Goal: Task Accomplishment & Management: Manage account settings

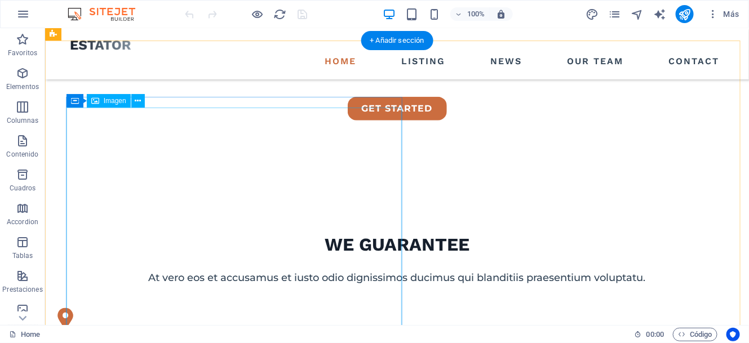
scroll to position [375, 0]
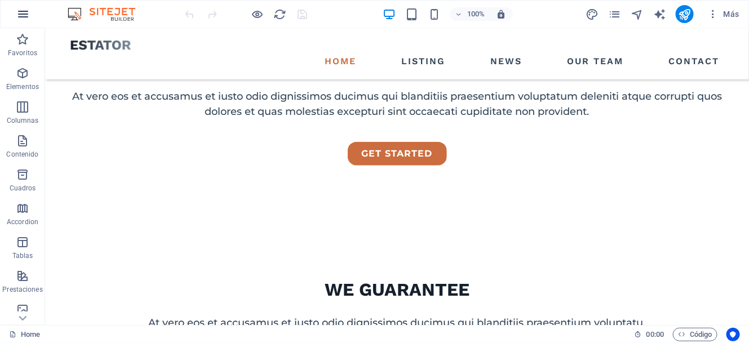
click at [22, 14] on icon "button" at bounding box center [23, 14] width 14 height 14
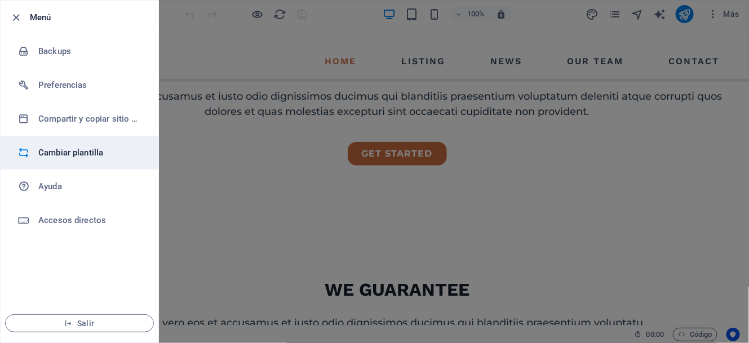
click at [71, 157] on h6 "Cambiar plantilla" at bounding box center [90, 153] width 104 height 14
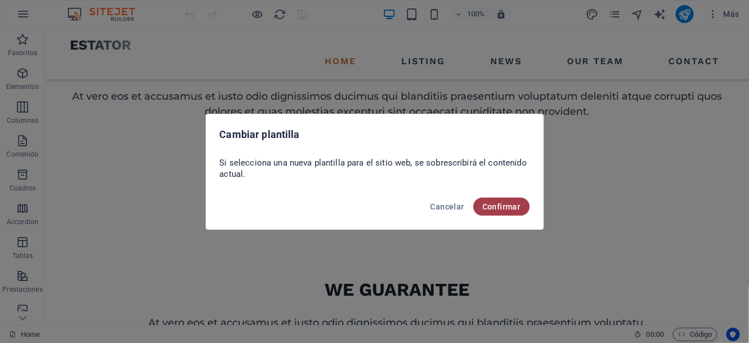
click at [497, 201] on button "Confirmar" at bounding box center [501, 207] width 56 height 18
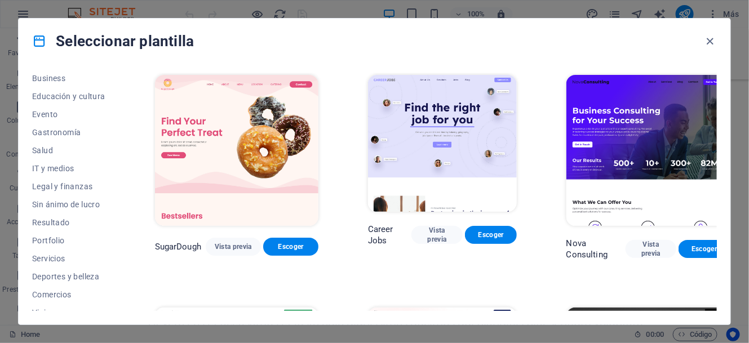
scroll to position [188, 0]
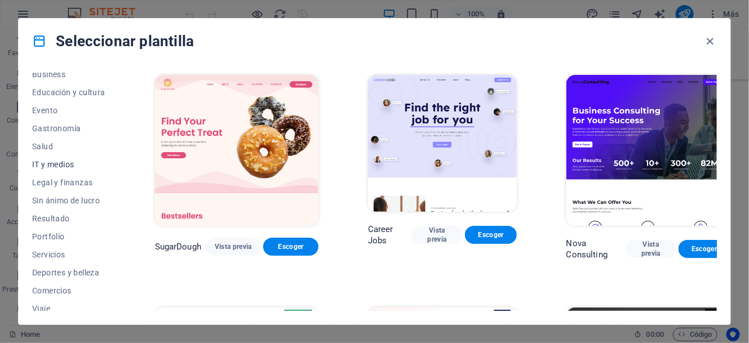
click at [68, 162] on span "IT y medios" at bounding box center [68, 164] width 73 height 9
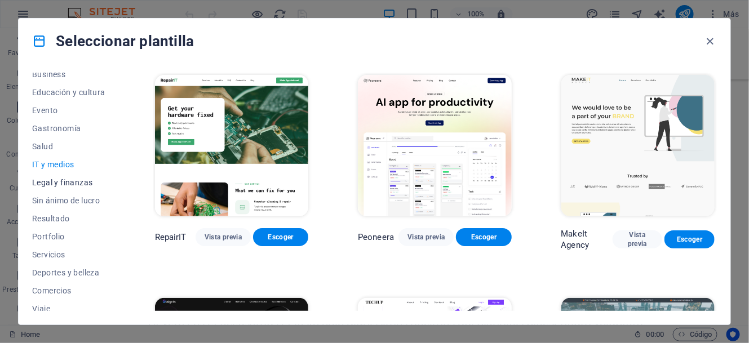
click at [70, 176] on button "Legal y finanzas" at bounding box center [68, 183] width 73 height 18
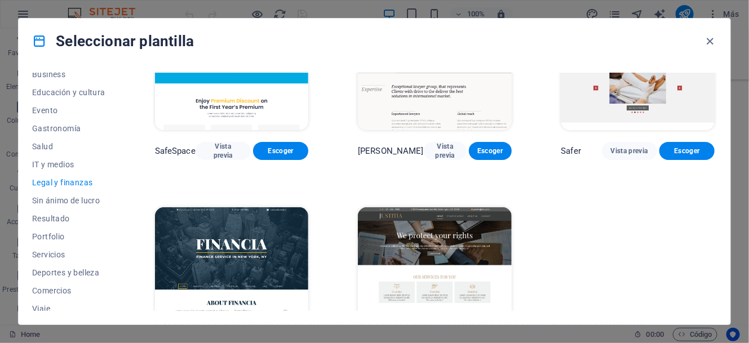
scroll to position [94, 0]
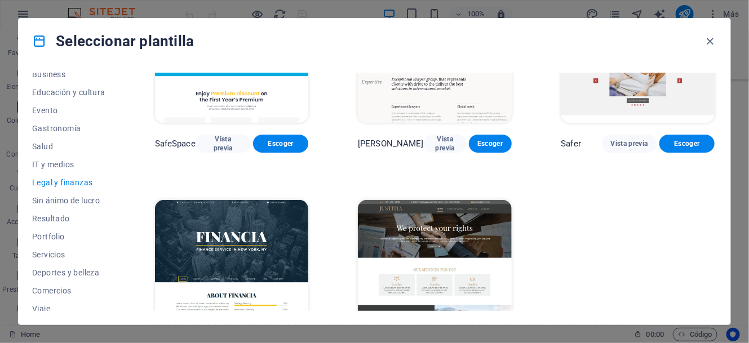
click at [382, 224] on img at bounding box center [434, 270] width 153 height 141
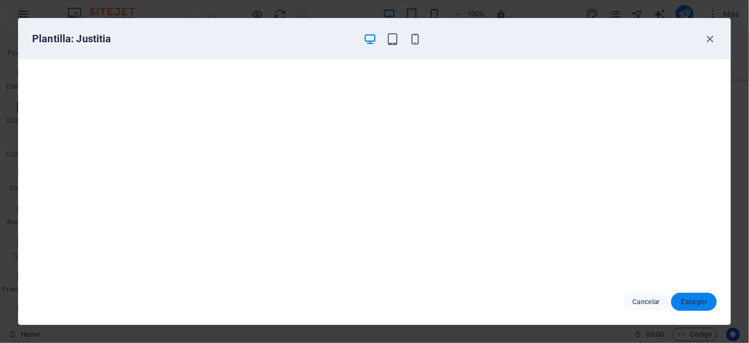
click at [703, 303] on span "Escoger" at bounding box center [694, 302] width 28 height 9
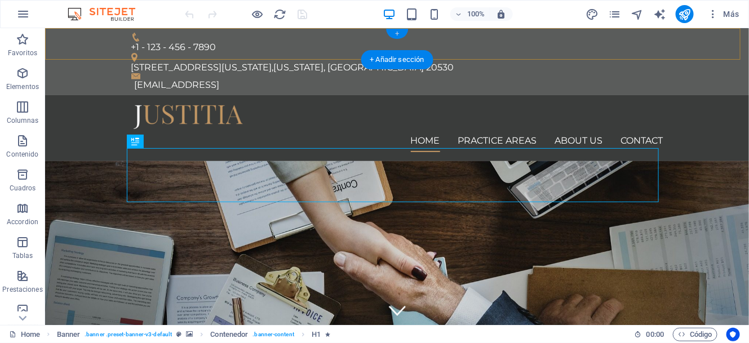
click at [398, 35] on div "+" at bounding box center [397, 34] width 22 height 10
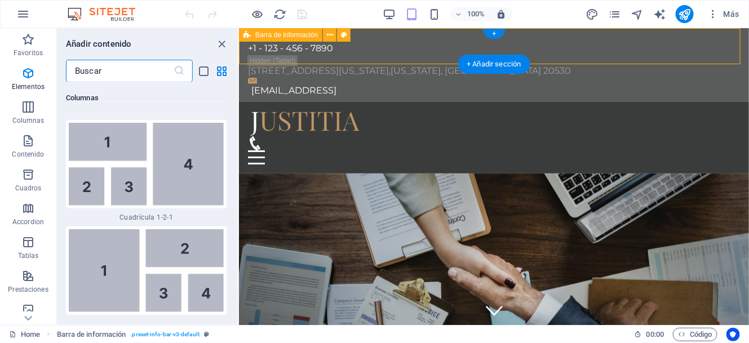
scroll to position [3451, 0]
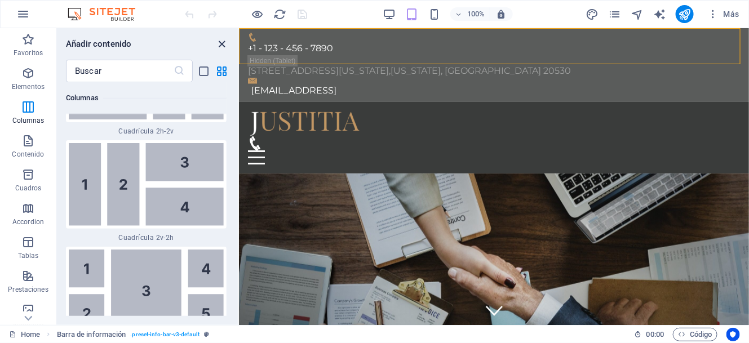
click at [222, 48] on icon "close panel" at bounding box center [222, 44] width 13 height 13
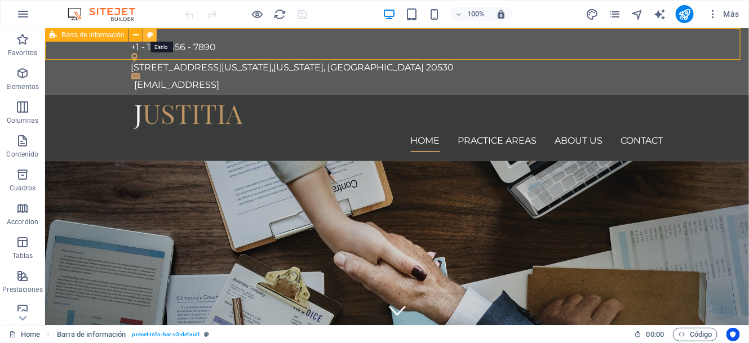
click at [151, 33] on icon at bounding box center [150, 35] width 6 height 12
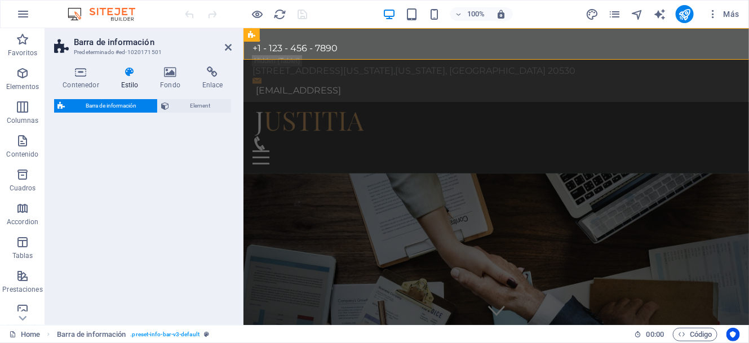
select select "rem"
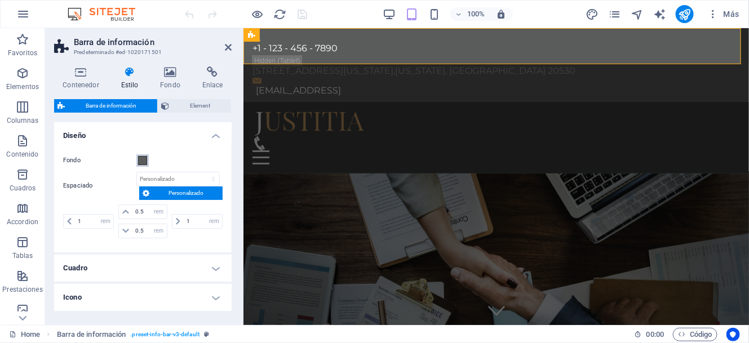
click at [144, 157] on span at bounding box center [142, 160] width 9 height 9
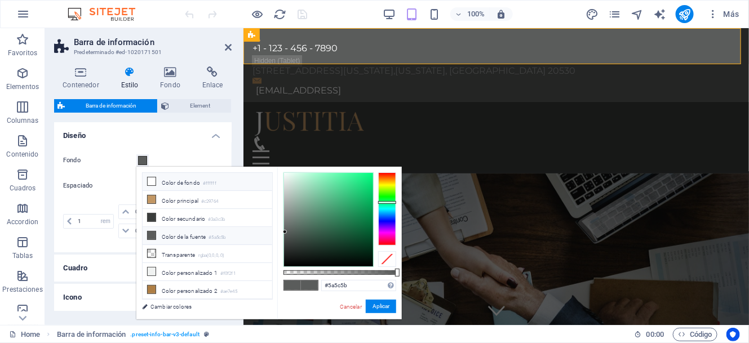
click at [166, 185] on li "Color de fondo #ffffff" at bounding box center [208, 182] width 130 height 18
type input "#ffffff"
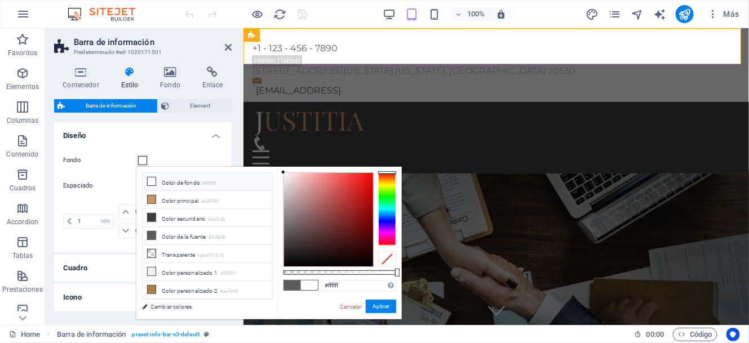
click at [172, 180] on li "Color de fondo #ffffff" at bounding box center [208, 182] width 130 height 18
click at [379, 305] on button "Aplicar" at bounding box center [381, 307] width 30 height 14
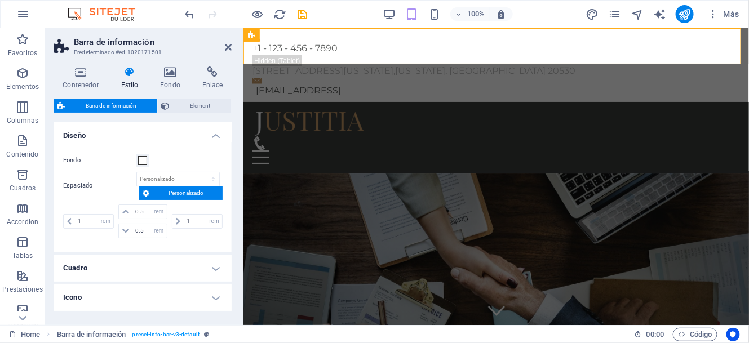
click at [223, 47] on header "Barra de información Predeterminado #ed-1020171501" at bounding box center [143, 42] width 178 height 29
click at [228, 46] on icon at bounding box center [228, 47] width 7 height 9
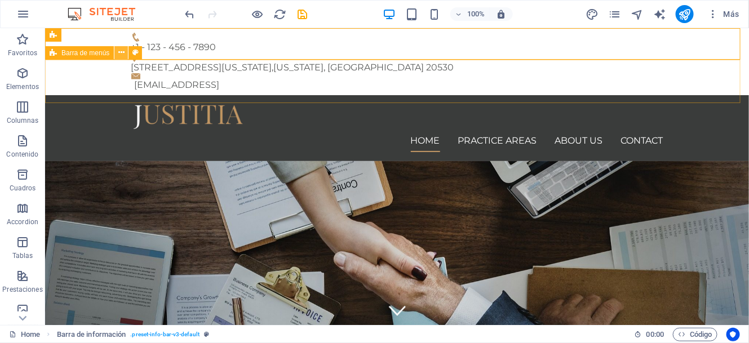
click at [121, 50] on icon at bounding box center [121, 53] width 6 height 12
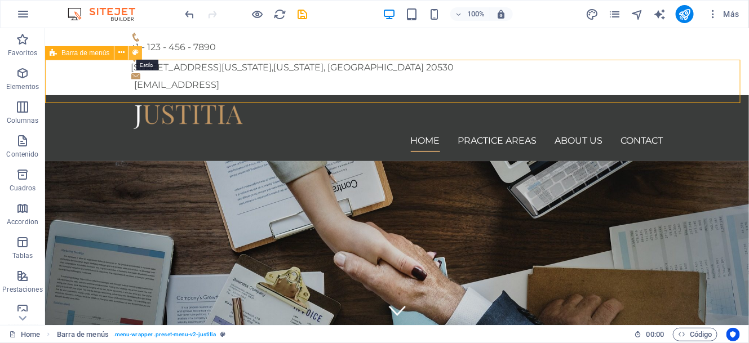
click at [136, 52] on icon at bounding box center [135, 53] width 6 height 12
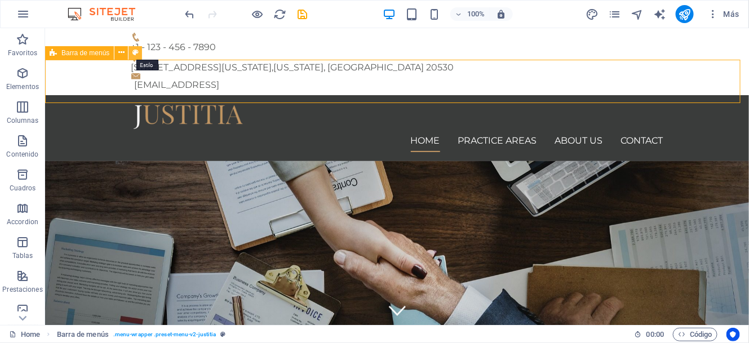
select select "rem"
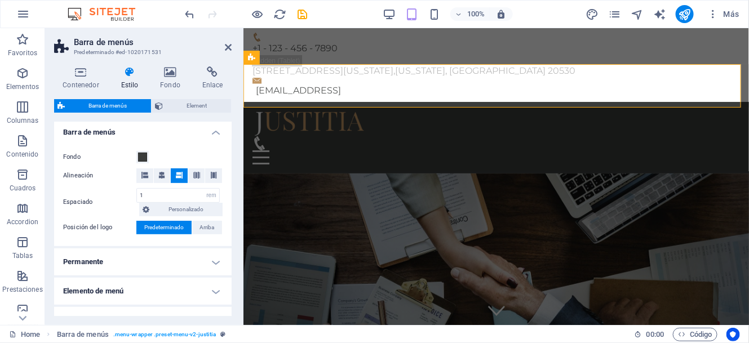
scroll to position [188, 0]
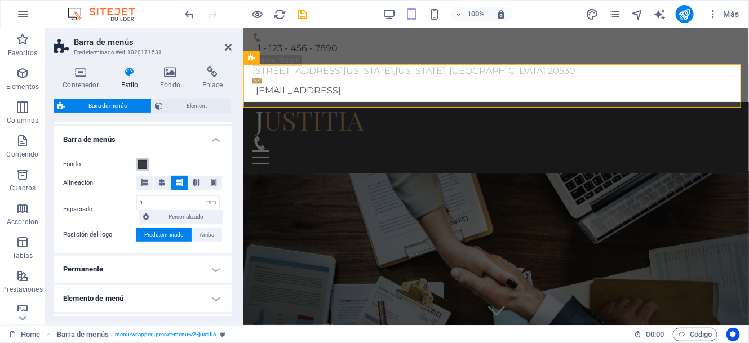
click at [139, 162] on span at bounding box center [142, 164] width 9 height 9
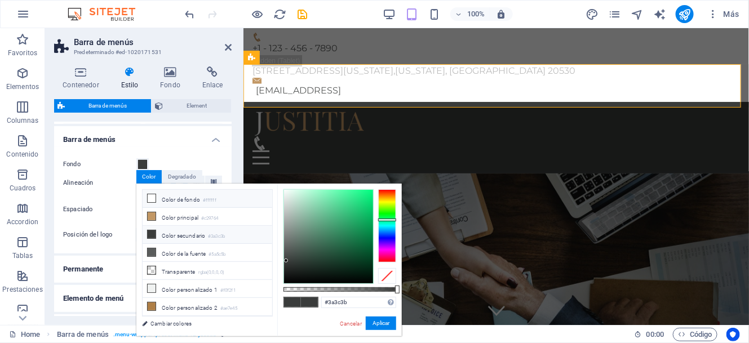
click at [156, 200] on li "Color de fondo #ffffff" at bounding box center [208, 199] width 130 height 18
type input "#ffffff"
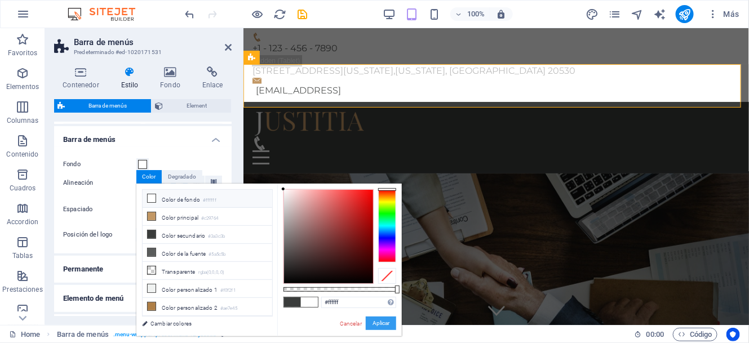
drag, startPoint x: 133, startPoint y: 293, endPoint x: 376, endPoint y: 321, distance: 245.1
click at [376, 321] on button "Aplicar" at bounding box center [381, 324] width 30 height 14
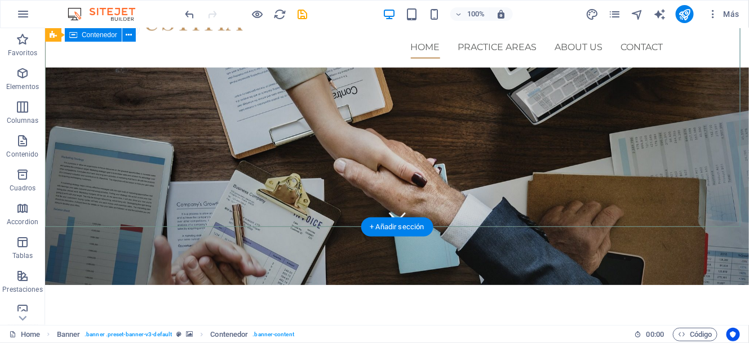
scroll to position [0, 0]
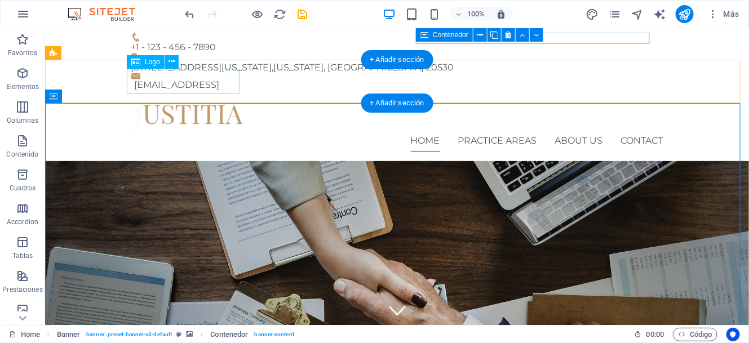
click at [183, 104] on div at bounding box center [397, 116] width 532 height 25
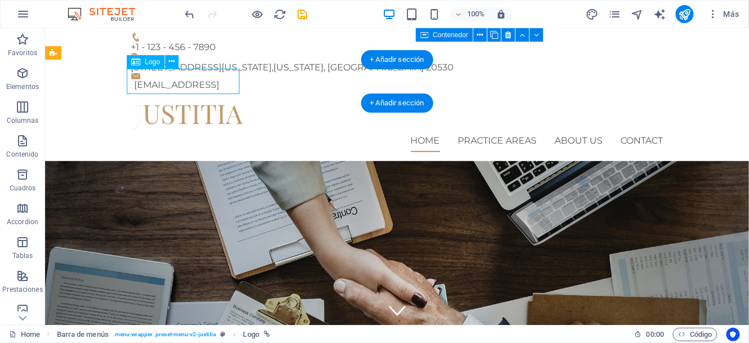
click at [184, 104] on div at bounding box center [397, 116] width 532 height 25
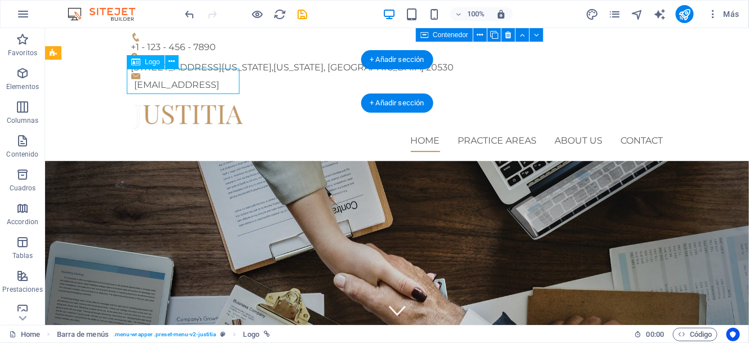
select select "px"
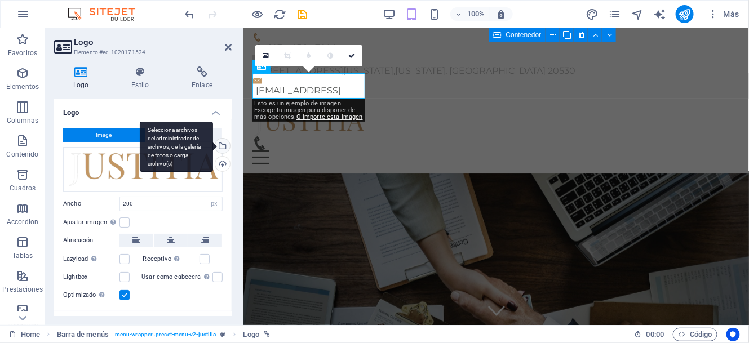
click at [220, 145] on div "Selecciona archivos del administrador de archivos, de la galería de fotos o car…" at bounding box center [221, 147] width 17 height 17
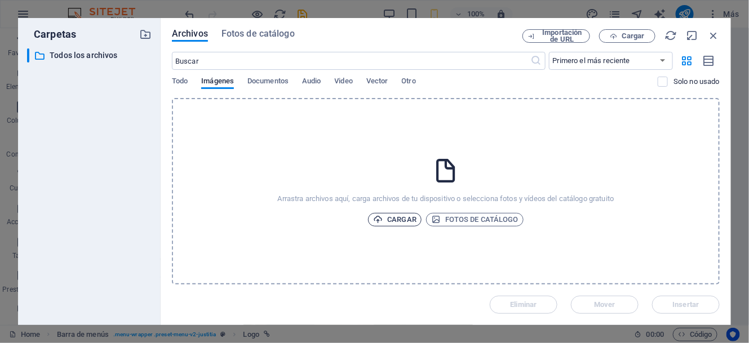
click at [395, 220] on span "Cargar" at bounding box center [394, 220] width 43 height 14
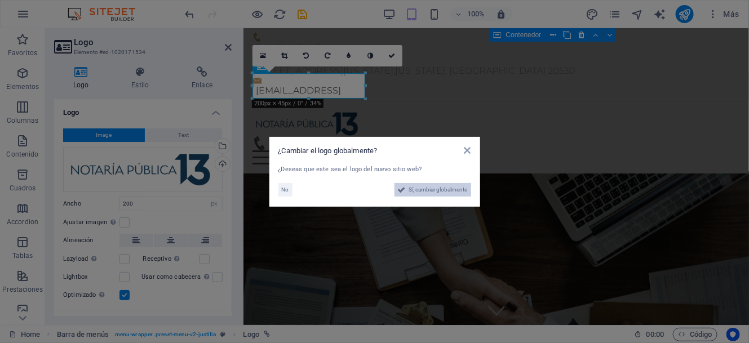
click at [405, 185] on button "Sí, cambiar globalmente" at bounding box center [433, 190] width 77 height 14
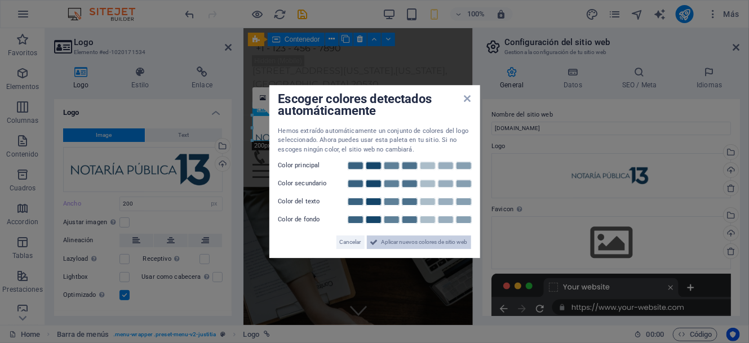
drag, startPoint x: 414, startPoint y: 249, endPoint x: 171, endPoint y: 221, distance: 244.4
click at [414, 249] on span "Aplicar nuevos colores de sitio web" at bounding box center [425, 243] width 86 height 14
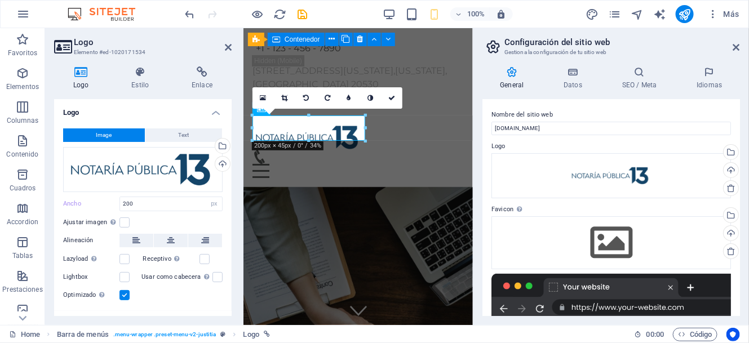
click at [741, 47] on aside "Configuración del sitio web Gestiona la configuración de tu sitio web General D…" at bounding box center [611, 176] width 276 height 297
click at [736, 43] on icon at bounding box center [736, 47] width 7 height 9
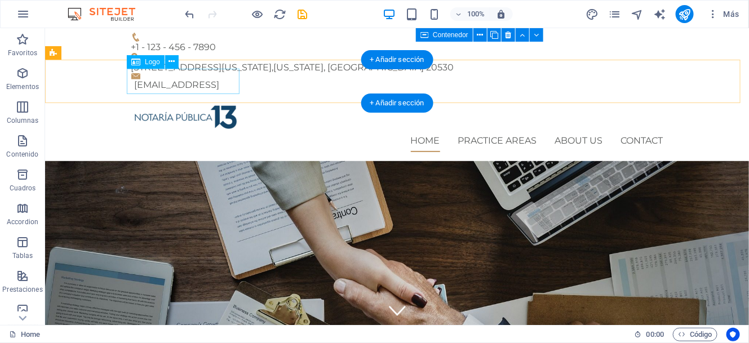
click at [205, 104] on div at bounding box center [397, 116] width 532 height 25
click at [192, 104] on div at bounding box center [397, 116] width 532 height 25
select select "px"
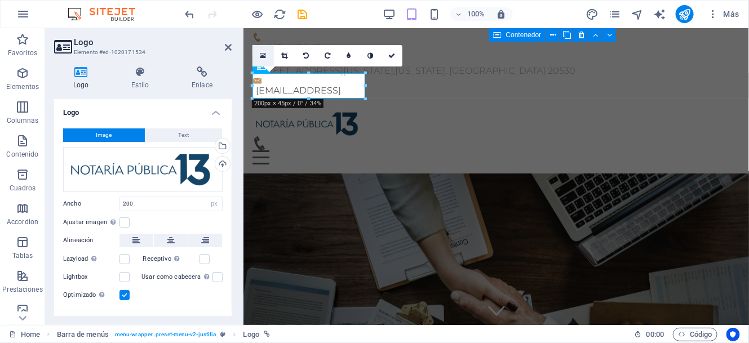
click at [265, 56] on icon at bounding box center [263, 56] width 6 height 8
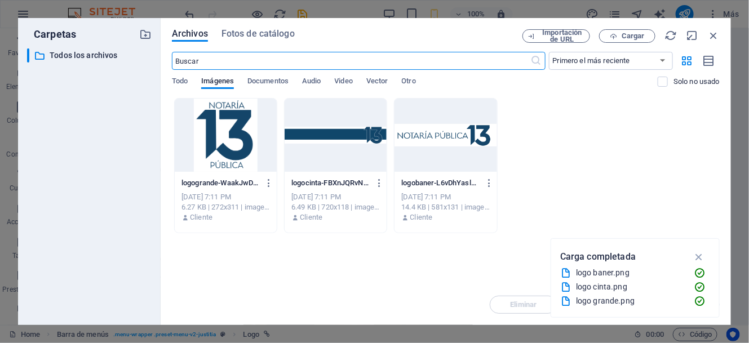
click at [464, 153] on div at bounding box center [446, 135] width 102 height 73
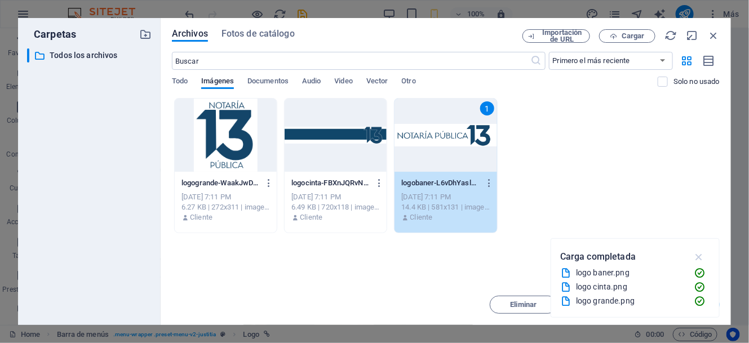
click at [698, 257] on icon "button" at bounding box center [699, 257] width 13 height 12
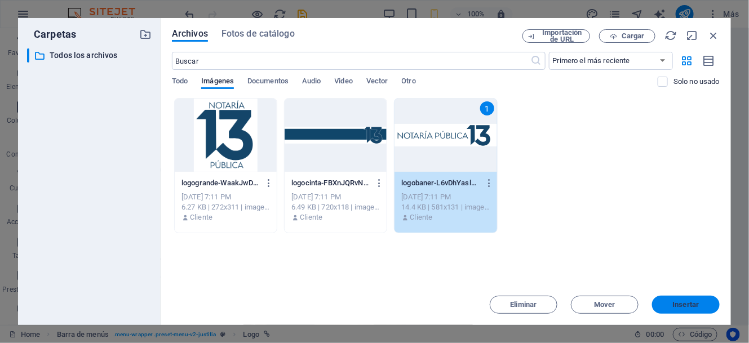
click at [684, 303] on span "Insertar" at bounding box center [686, 305] width 26 height 7
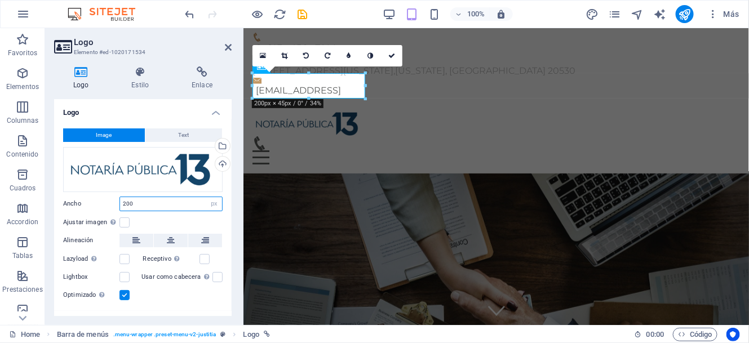
drag, startPoint x: 157, startPoint y: 205, endPoint x: 90, endPoint y: 217, distance: 68.8
click at [90, 217] on div "Image Text Arrastra archivos aquí, haz clic para escoger archivos o selecciona …" at bounding box center [143, 215] width 178 height 192
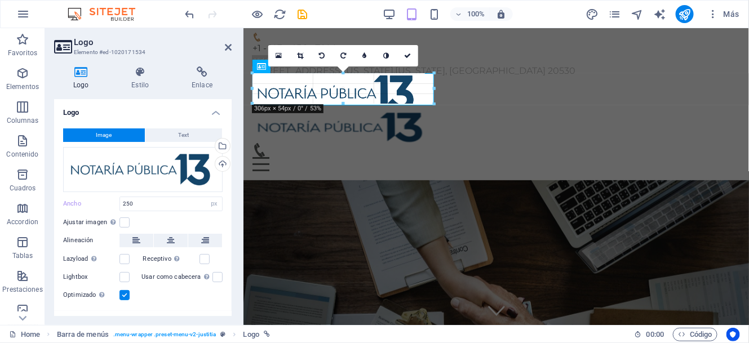
drag, startPoint x: 364, startPoint y: 99, endPoint x: 370, endPoint y: 105, distance: 9.2
type input "322"
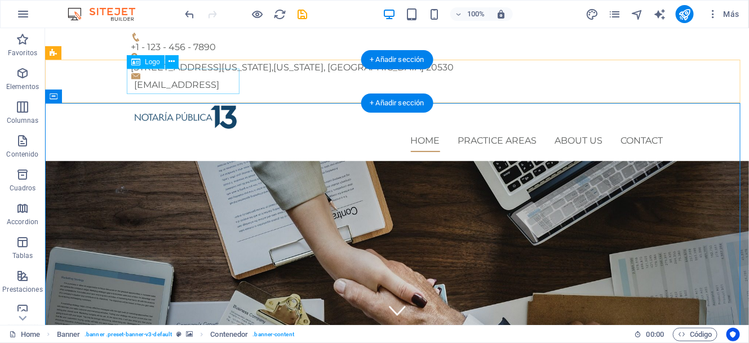
click at [187, 104] on div at bounding box center [397, 116] width 532 height 25
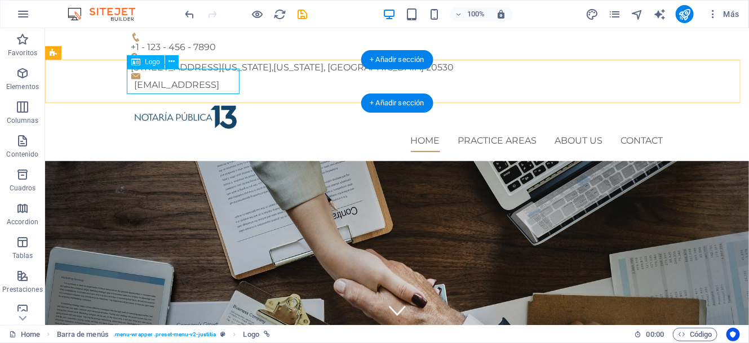
click at [221, 104] on div at bounding box center [397, 116] width 532 height 25
select select "px"
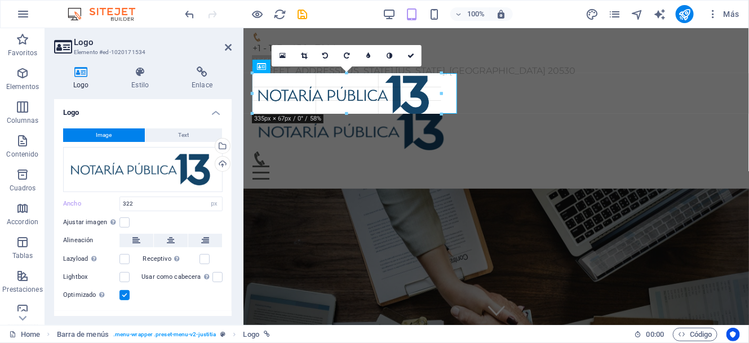
drag, startPoint x: 413, startPoint y: 92, endPoint x: 213, endPoint y: 93, distance: 199.5
type input "363"
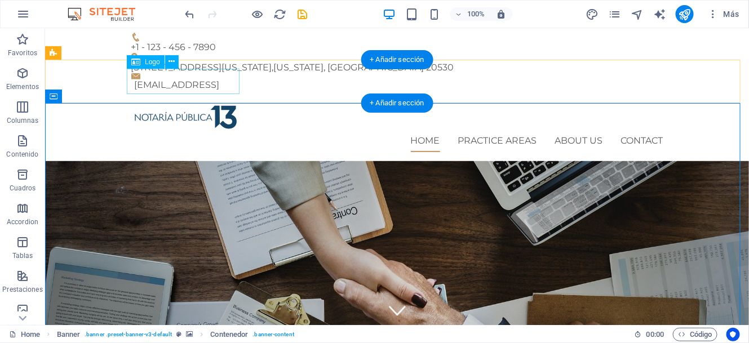
click at [171, 104] on div at bounding box center [397, 116] width 532 height 25
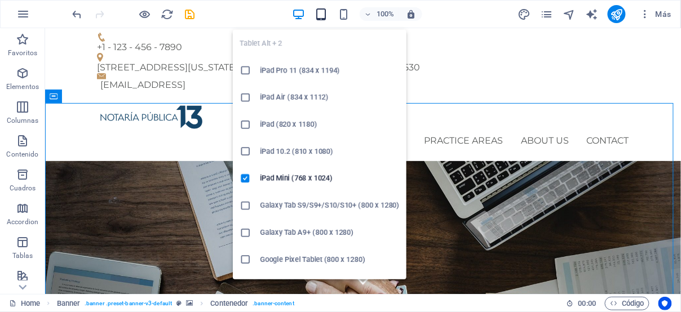
click at [320, 13] on icon "button" at bounding box center [321, 14] width 13 height 13
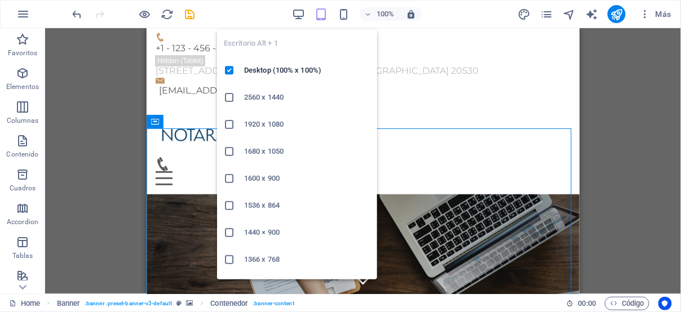
drag, startPoint x: 303, startPoint y: 14, endPoint x: 309, endPoint y: 16, distance: 6.4
click at [305, 13] on icon "button" at bounding box center [299, 14] width 13 height 13
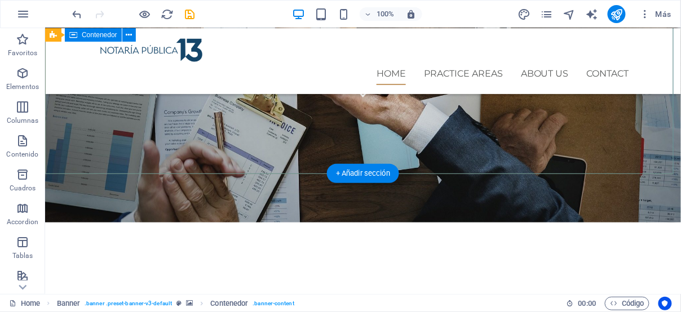
scroll to position [256, 0]
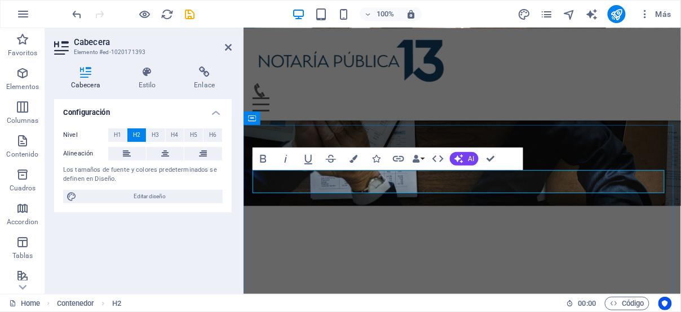
scroll to position [277, 0]
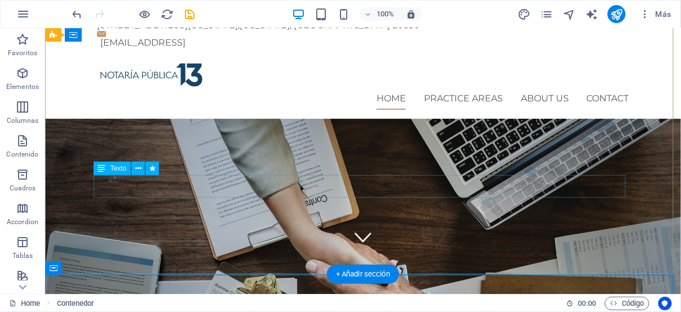
scroll to position [0, 0]
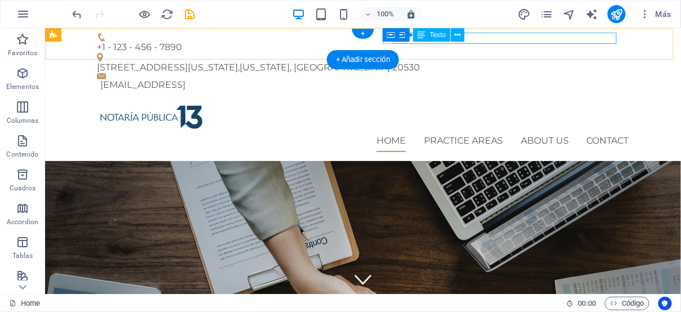
click at [476, 61] on div "950 Pennsylvania Ave NW , Washington, DC 20530" at bounding box center [357, 66] width 523 height 11
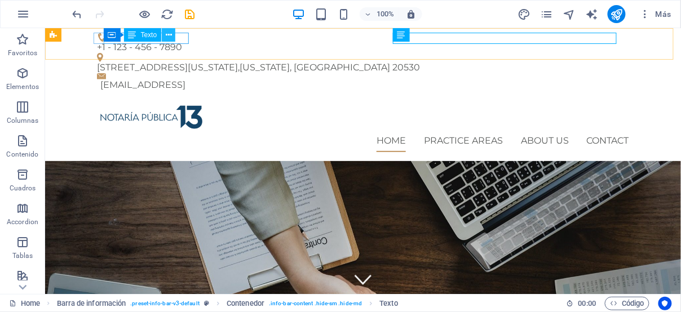
click at [172, 36] on button at bounding box center [169, 35] width 14 height 14
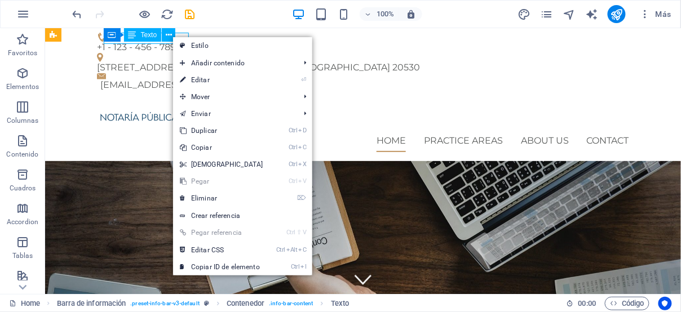
click at [146, 34] on span "Texto" at bounding box center [149, 35] width 16 height 7
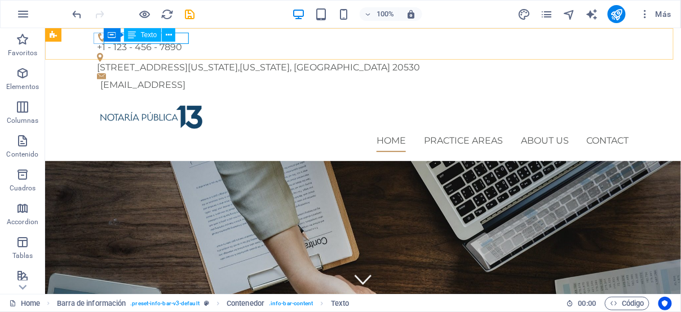
click at [150, 37] on span "Texto" at bounding box center [149, 35] width 16 height 7
click at [152, 37] on span "Texto" at bounding box center [149, 35] width 16 height 7
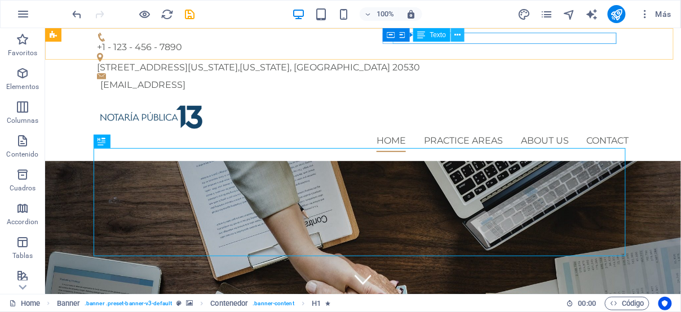
click at [456, 36] on icon at bounding box center [458, 35] width 6 height 12
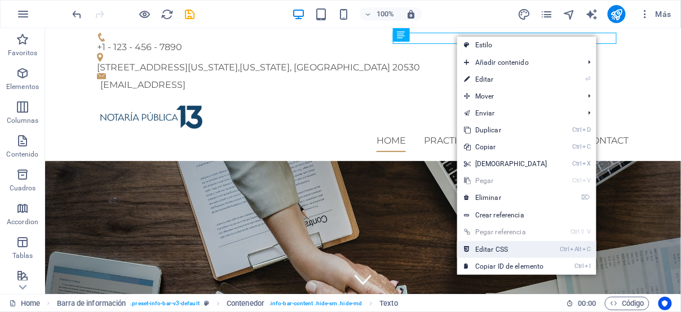
click at [498, 248] on link "Ctrl Alt C Editar CSS" at bounding box center [505, 249] width 97 height 17
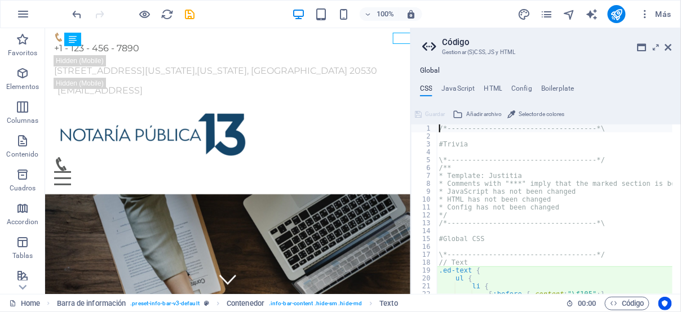
type textarea "ul {"
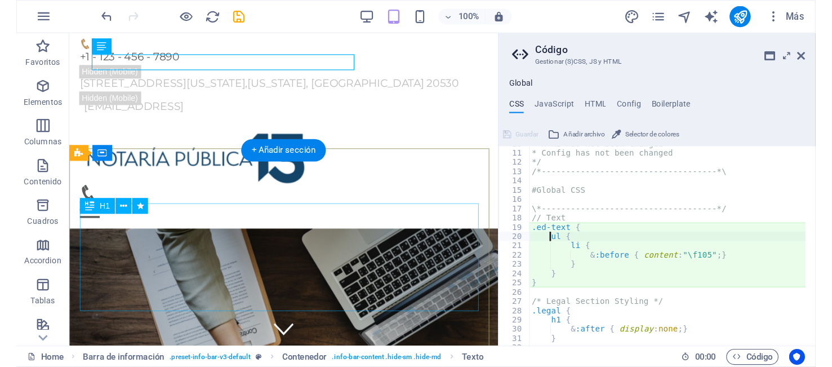
scroll to position [77, 0]
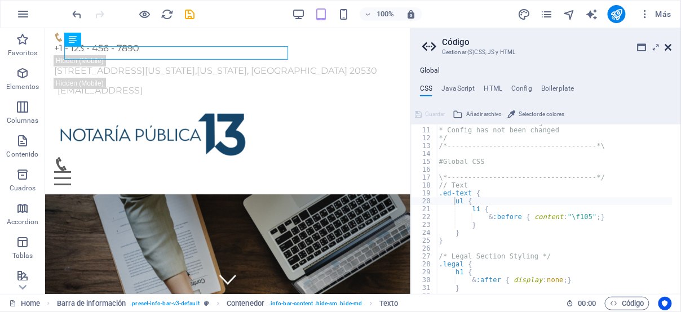
click at [669, 44] on icon at bounding box center [668, 47] width 7 height 9
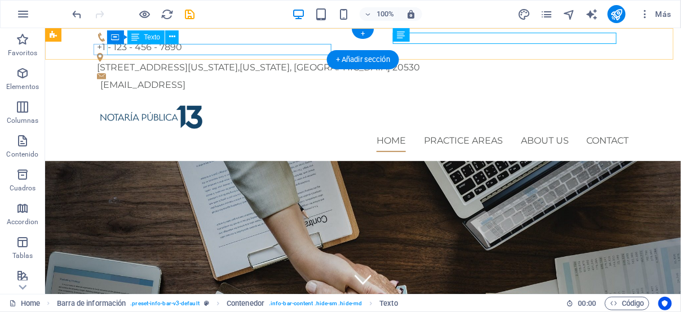
click at [267, 79] on div "92f82d9266f057b7008c006a090425@cpanel.local" at bounding box center [364, 84] width 529 height 11
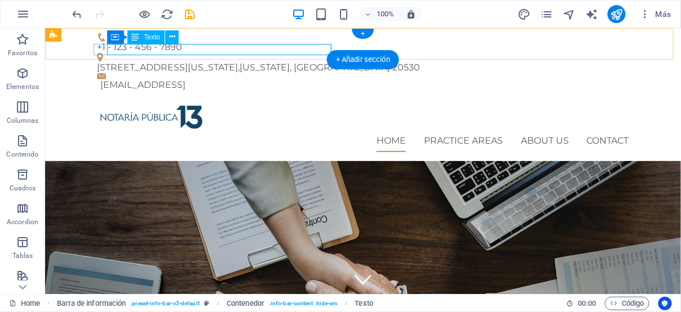
click at [245, 79] on div "92f82d9266f057b7008c006a090425@cpanel.local" at bounding box center [364, 84] width 529 height 11
click at [47, 50] on div "+1 - 123 - 456 - 7890 950 Pennsylvania Ave NW , Washington, DC 20530 92f82d9266…" at bounding box center [363, 61] width 636 height 67
click at [307, 79] on div "92f82d9266f057b7008c006a090425@cpanel.local" at bounding box center [364, 84] width 529 height 11
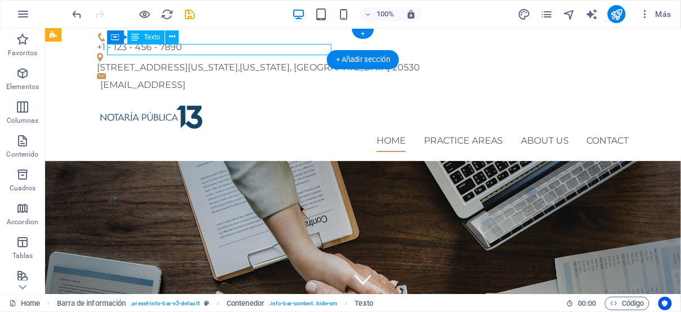
click at [307, 79] on div "92f82d9266f057b7008c006a090425@cpanel.local" at bounding box center [364, 84] width 529 height 11
click at [126, 79] on div "92f82d9266f057b7008c006a090425@cpanel.local" at bounding box center [364, 84] width 529 height 11
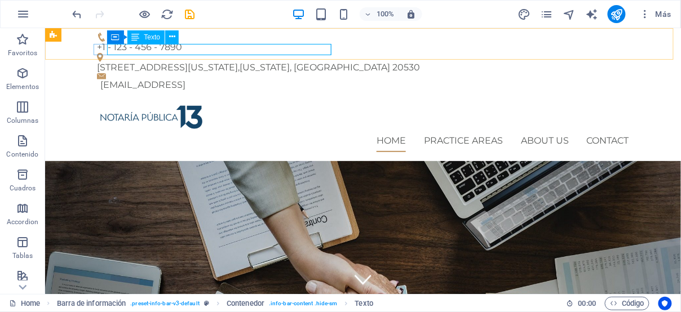
click at [148, 39] on span "Texto" at bounding box center [152, 37] width 16 height 7
click at [151, 37] on span "Texto" at bounding box center [152, 37] width 16 height 7
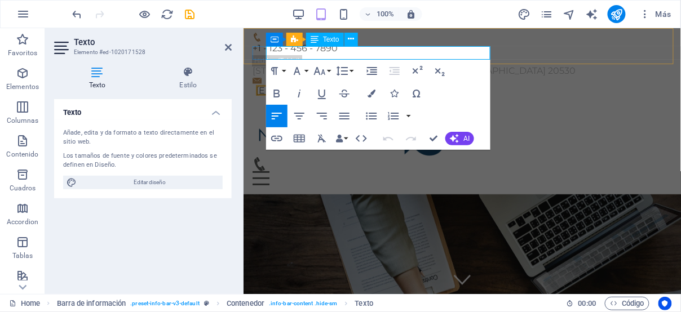
click at [340, 85] on link "92f82d9266f057b7008c006a090425@cpanel.local" at bounding box center [297, 90] width 85 height 11
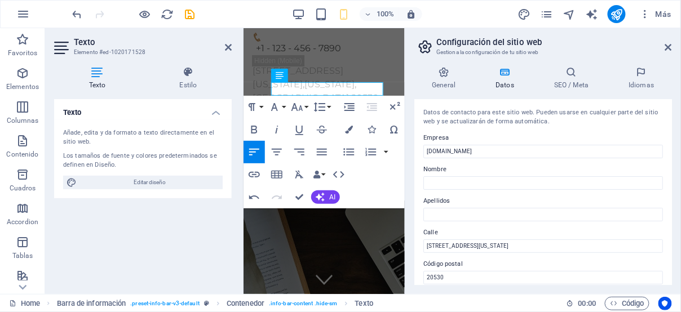
click at [428, 61] on div "General Datos SEO / Meta Idiomas Nombre del sitio web nptrece.com Logo Arrastra…" at bounding box center [543, 175] width 276 height 237
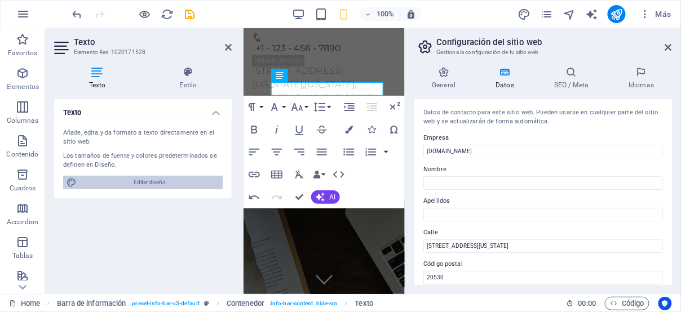
click at [153, 183] on span "Editar diseño" at bounding box center [149, 183] width 139 height 14
select select "px"
select select "400"
select select "px"
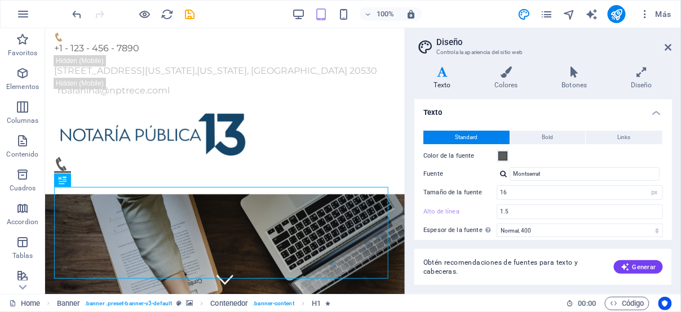
click at [675, 45] on aside "Diseño Controla la apariencia del sitio web Variantes Texto Colores Botones Dis…" at bounding box center [543, 161] width 276 height 266
click at [668, 46] on icon at bounding box center [668, 47] width 7 height 9
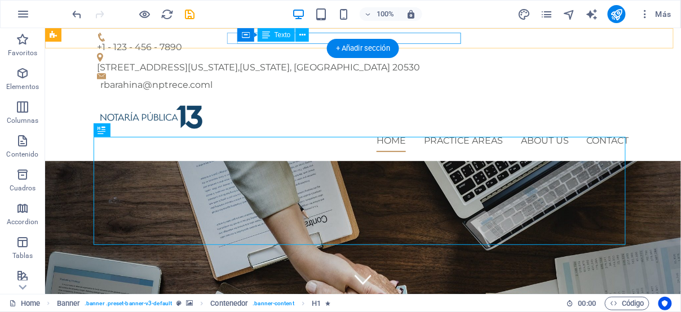
click at [321, 61] on div "950 Pennsylvania Ave NW , Washington, DC 20530" at bounding box center [357, 66] width 523 height 11
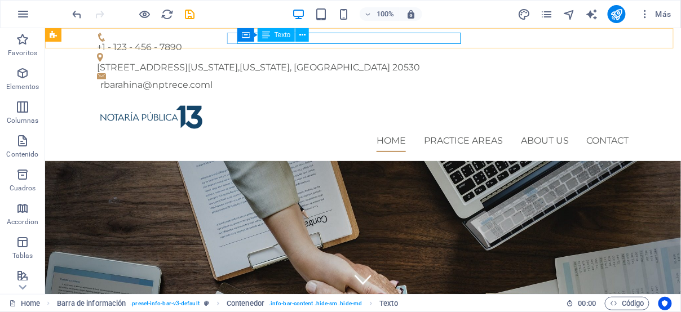
click at [282, 35] on span "Texto" at bounding box center [282, 35] width 16 height 7
click at [303, 35] on icon at bounding box center [302, 35] width 6 height 12
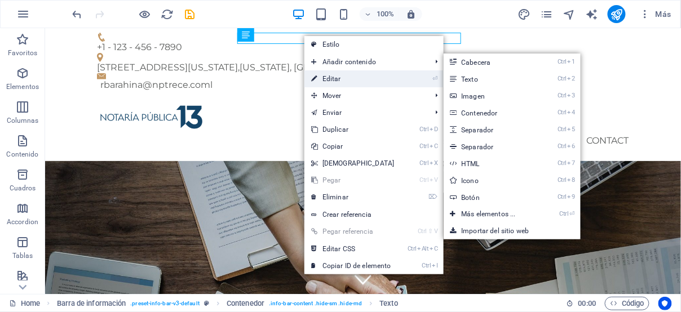
click at [335, 76] on link "⏎ Editar" at bounding box center [352, 78] width 97 height 17
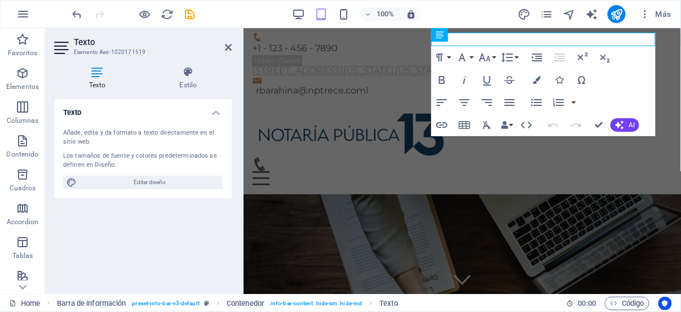
click at [218, 114] on h4 "Texto" at bounding box center [143, 109] width 178 height 20
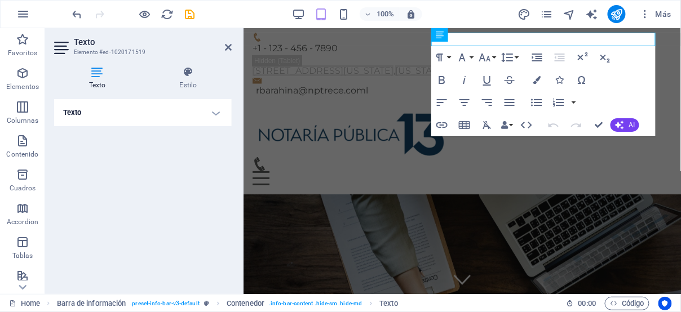
click at [218, 116] on h4 "Texto" at bounding box center [143, 112] width 178 height 27
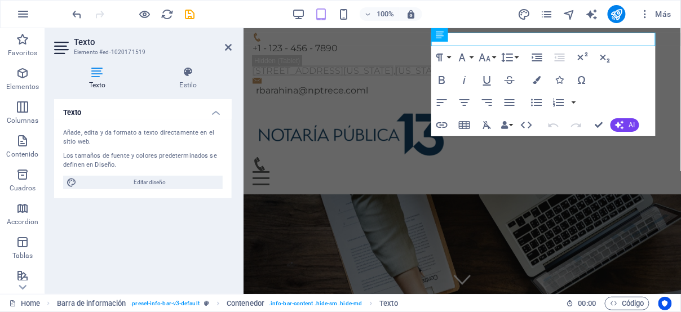
click at [145, 131] on div "Añade, edita y da formato a texto directamente en el sitio web." at bounding box center [143, 138] width 160 height 19
click at [479, 37] on span "Texto" at bounding box center [476, 35] width 16 height 7
click at [461, 36] on icon at bounding box center [460, 35] width 8 height 14
click at [499, 36] on icon at bounding box center [496, 35] width 6 height 12
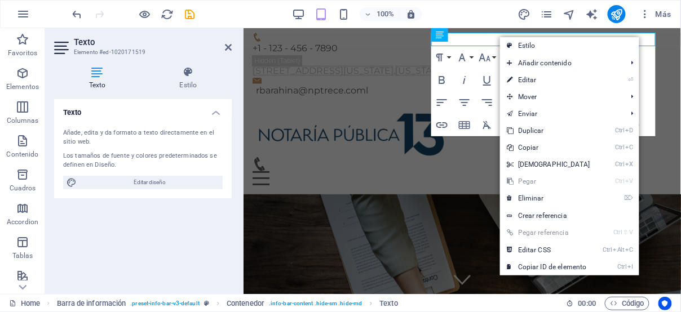
click at [526, 83] on link "⏎ Editar" at bounding box center [548, 80] width 97 height 17
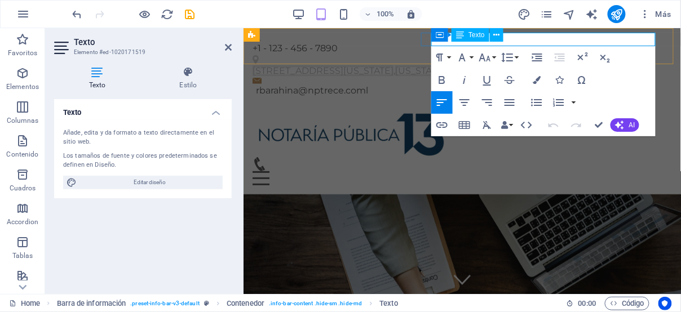
click at [393, 65] on span "950 Pennsylvania Ave NW" at bounding box center [322, 70] width 141 height 11
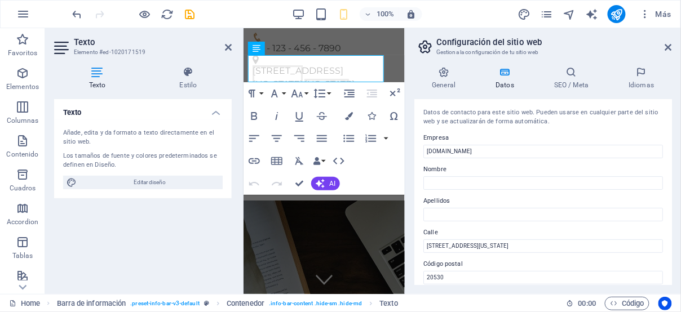
click at [526, 40] on h2 "Configuración del sitio web" at bounding box center [554, 42] width 236 height 10
click at [351, 92] on span "20530" at bounding box center [365, 97] width 28 height 11
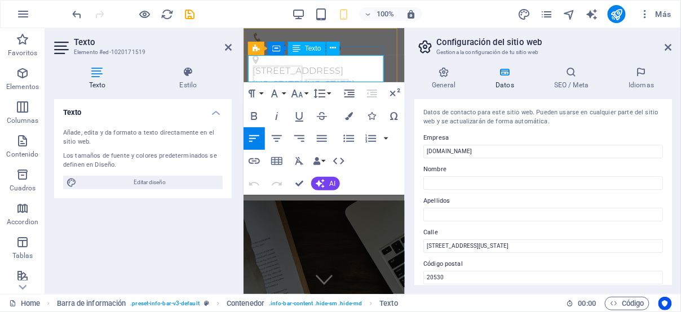
click at [367, 76] on p "950 Pennsylvania Ave NW , Washington, DC 20530" at bounding box center [319, 84] width 134 height 41
click at [353, 74] on p "950 Pennsylvania Ave NW , Washington, DC 20530" at bounding box center [319, 84] width 134 height 41
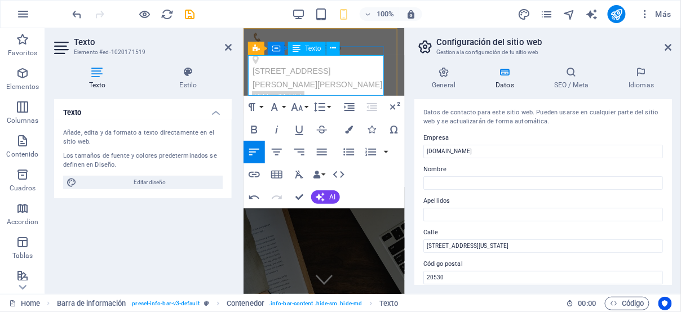
drag, startPoint x: 315, startPoint y: 76, endPoint x: 321, endPoint y: 78, distance: 6.6
click at [317, 76] on span "Calle 22 Nte Manzana 7 Lote 1, Gonzalo Guerrero, 77710 Playa del Carmen, Q.R." at bounding box center [317, 77] width 130 height 23
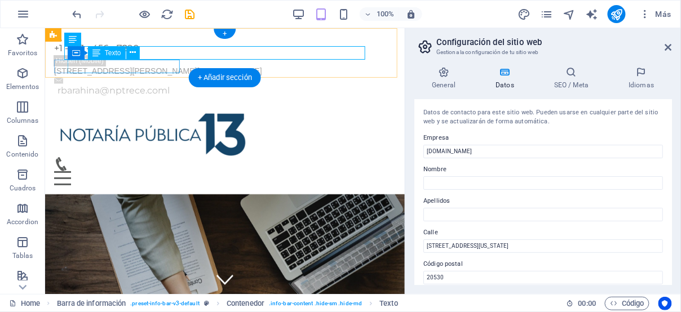
click at [176, 83] on div "rbarahina @nptrece.coml" at bounding box center [226, 90] width 338 height 14
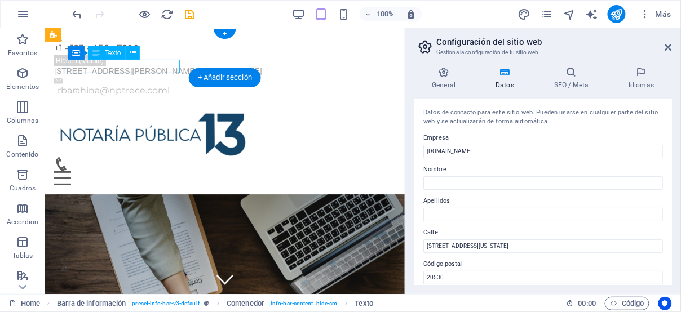
click at [174, 83] on div "rbarahina @nptrece.coml" at bounding box center [226, 90] width 338 height 14
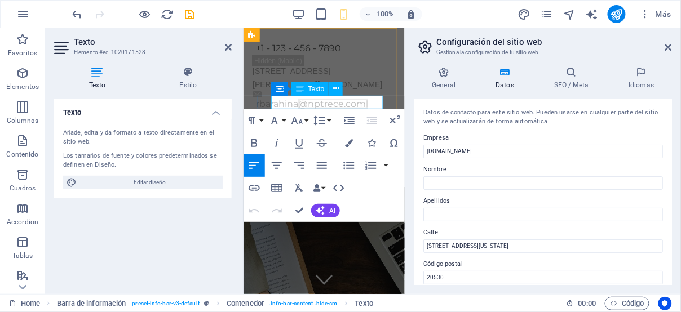
click at [353, 103] on link "@nptrece.coml" at bounding box center [333, 103] width 70 height 11
click at [304, 103] on p "rbarahina @nptrece.com" at bounding box center [325, 104] width 140 height 14
click at [197, 234] on div "Texto Añade, edita y da formato a texto directamente en el sitio web. Los tamañ…" at bounding box center [143, 192] width 178 height 186
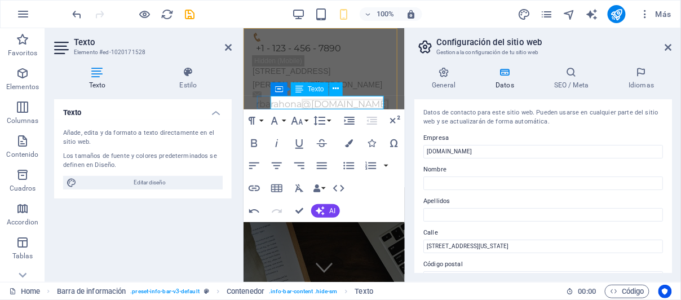
click at [315, 103] on p "rbarahona @nptrece.com" at bounding box center [325, 104] width 140 height 14
click at [303, 104] on p "notaria13 @nptrece.com" at bounding box center [325, 104] width 140 height 14
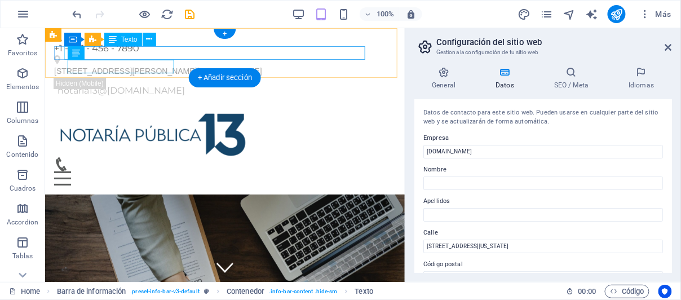
click at [171, 64] on div "[STREET_ADDRESS][PERSON_NAME][PERSON_NAME]" at bounding box center [220, 71] width 333 height 14
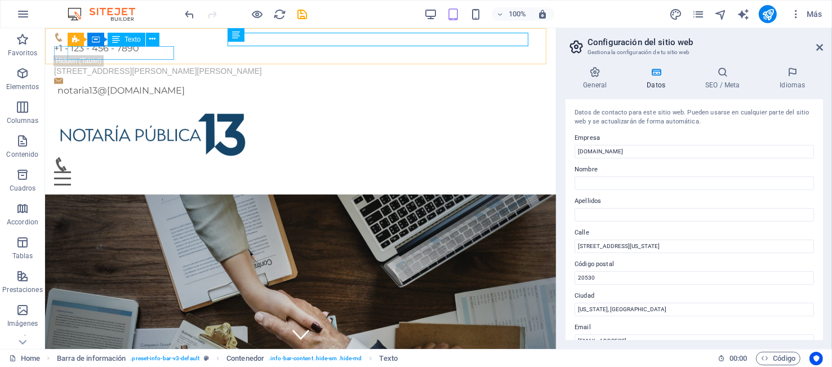
click at [123, 39] on div "Texto" at bounding box center [127, 40] width 38 height 14
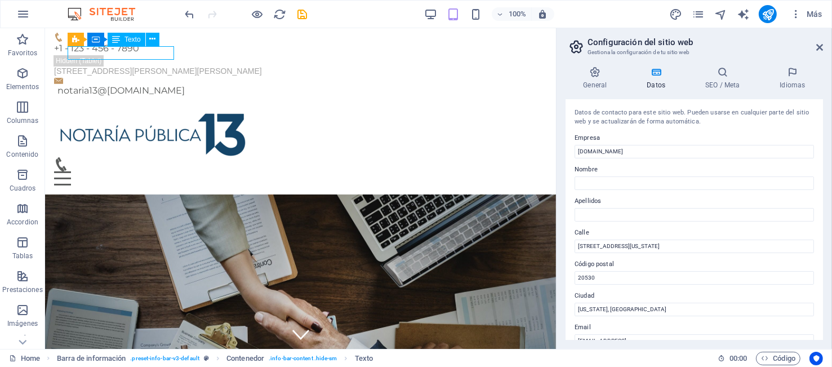
click at [128, 42] on span "Texto" at bounding box center [133, 39] width 16 height 7
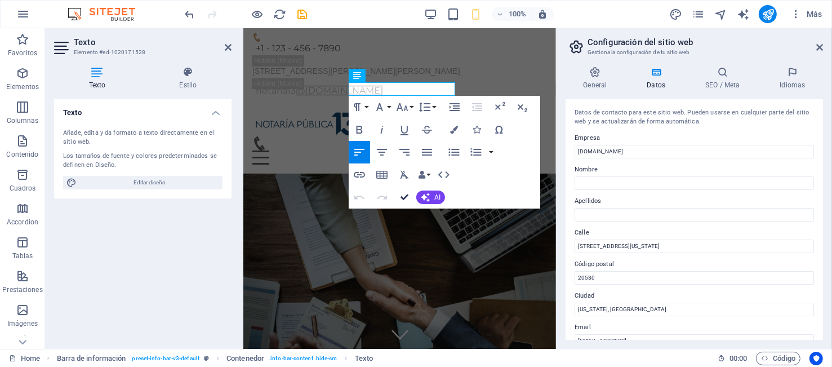
drag, startPoint x: 406, startPoint y: 190, endPoint x: 351, endPoint y: 169, distance: 59.4
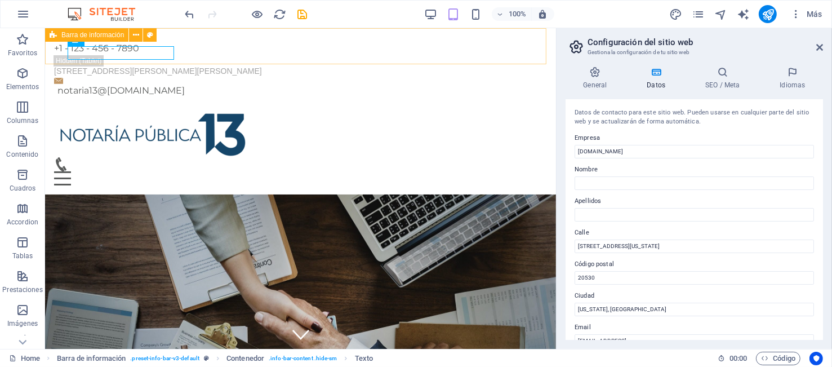
click at [55, 34] on icon at bounding box center [53, 35] width 7 height 14
click at [135, 33] on icon at bounding box center [136, 35] width 6 height 12
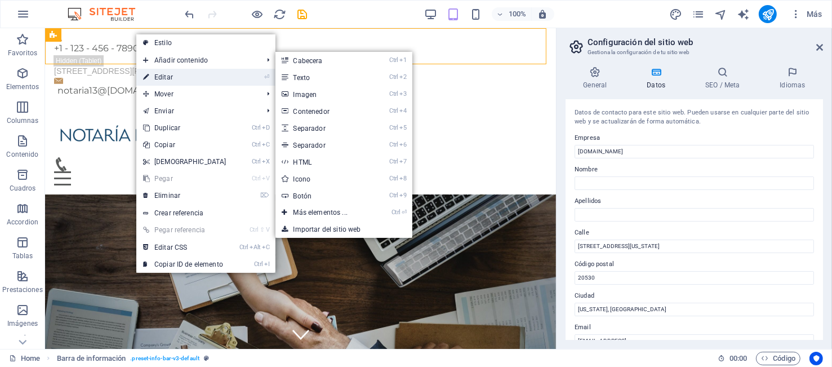
click at [171, 77] on link "⏎ Editar" at bounding box center [184, 77] width 97 height 17
select select "rem"
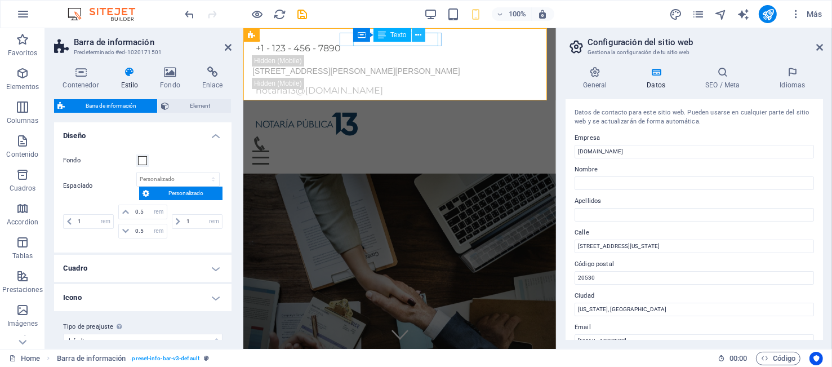
click at [424, 38] on button at bounding box center [419, 35] width 14 height 14
click at [418, 38] on icon at bounding box center [418, 35] width 6 height 12
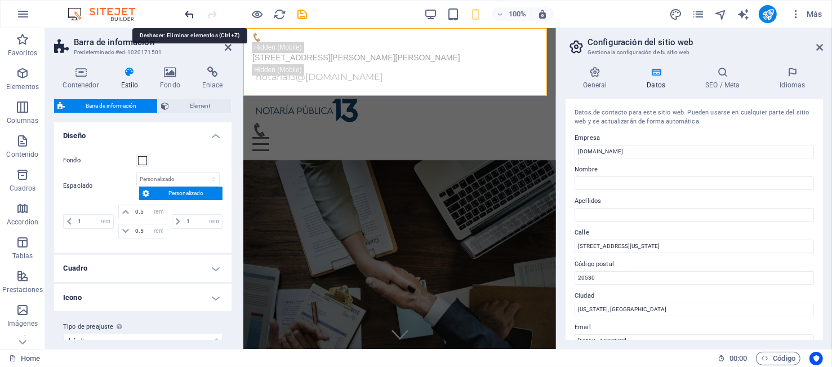
click at [191, 13] on icon "undo" at bounding box center [190, 14] width 13 height 13
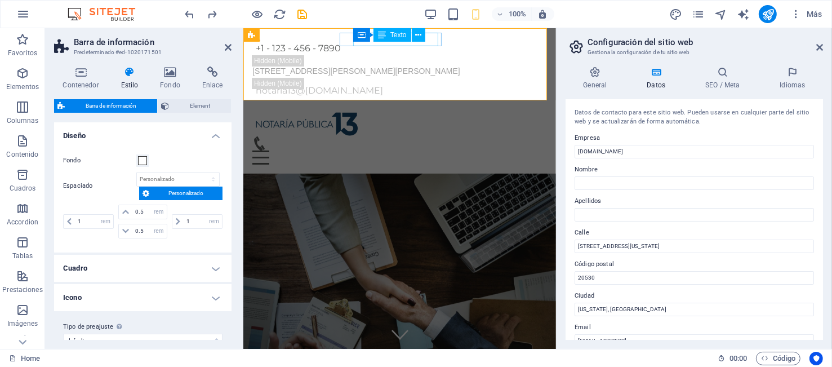
click at [396, 36] on span "Texto" at bounding box center [399, 35] width 16 height 7
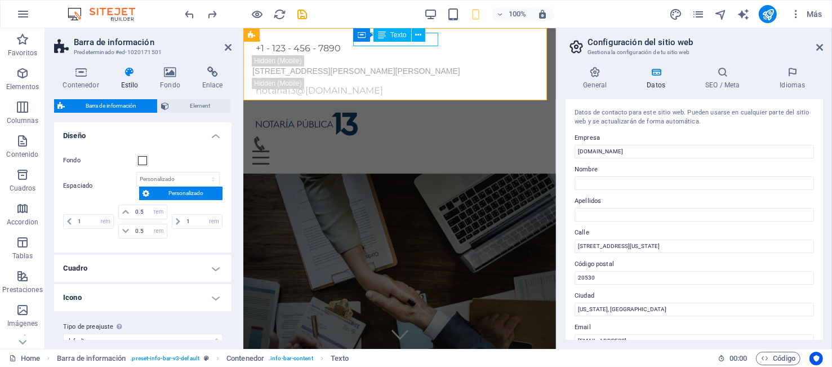
click at [396, 36] on span "Texto" at bounding box center [399, 35] width 16 height 7
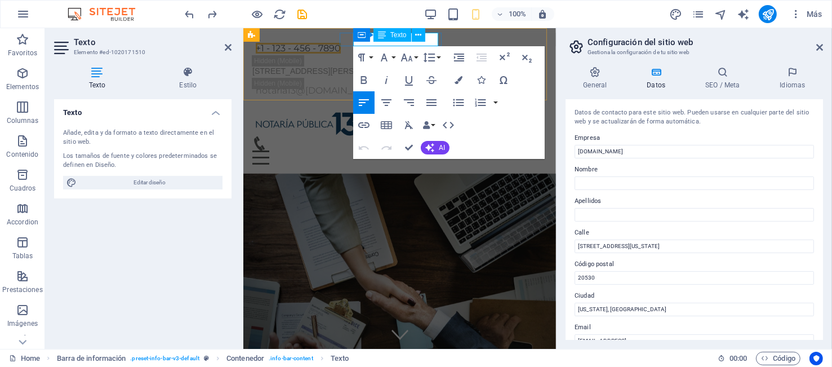
click at [340, 43] on span "+1 - 123 - 456 - 7890" at bounding box center [297, 48] width 85 height 11
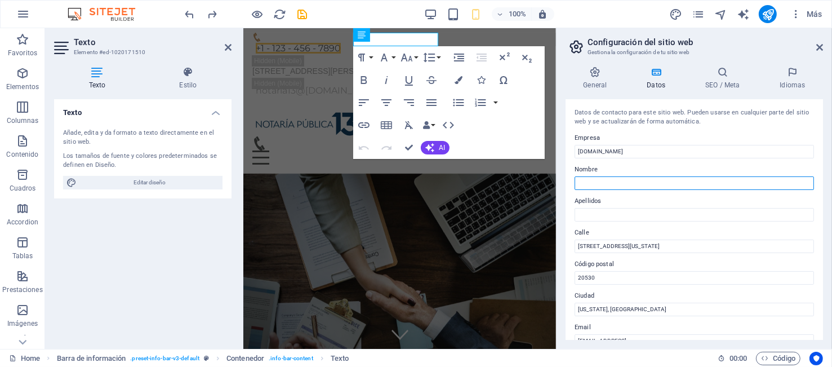
click at [610, 179] on input "Nombre" at bounding box center [695, 183] width 240 height 14
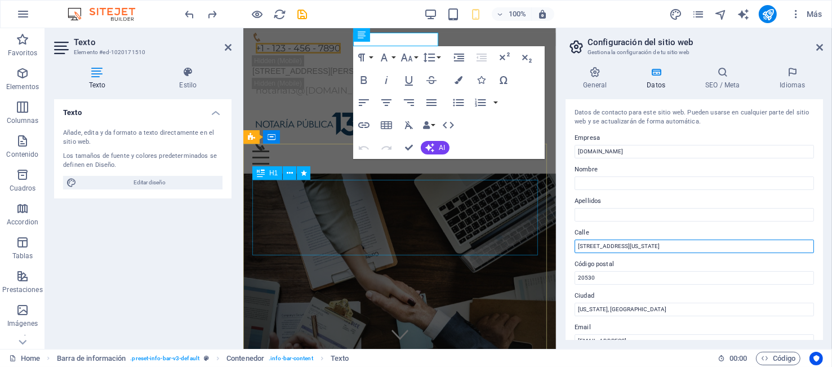
drag, startPoint x: 876, startPoint y: 276, endPoint x: 432, endPoint y: 260, distance: 444.4
click at [627, 247] on input "950 Pennsylvania Ave NW" at bounding box center [695, 247] width 240 height 14
click at [644, 246] on input "950 Pennsylvania Ave NW" at bounding box center [695, 247] width 240 height 14
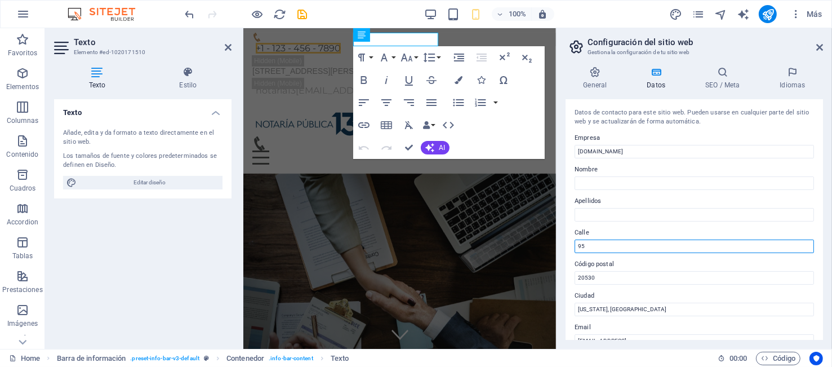
type input "9"
paste input "Calle 22 Nte Manzana 7 Lote 1, Gonzalo Guerrero, 77710 Playa del Carmen, Q.R."
click at [708, 243] on input "Calle 22 Nte Manzana 7 Lote 1, Gonzalo Guerrero, 77710 Playa del Carmen, Q.R." at bounding box center [695, 247] width 240 height 14
type input "Calle 22 Nte Manzana 7 Lote 1, Gonzalo Guerrero, 77710 Playa del Carmen, Q.R."
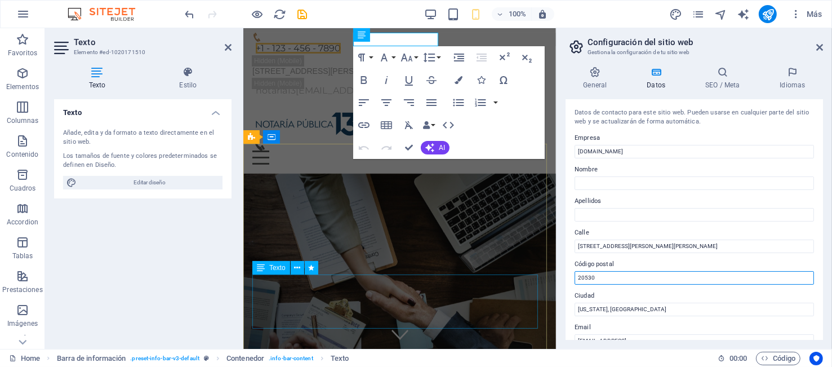
drag, startPoint x: 533, startPoint y: 276, endPoint x: 516, endPoint y: 277, distance: 16.9
paste input "77710"
type input "77710"
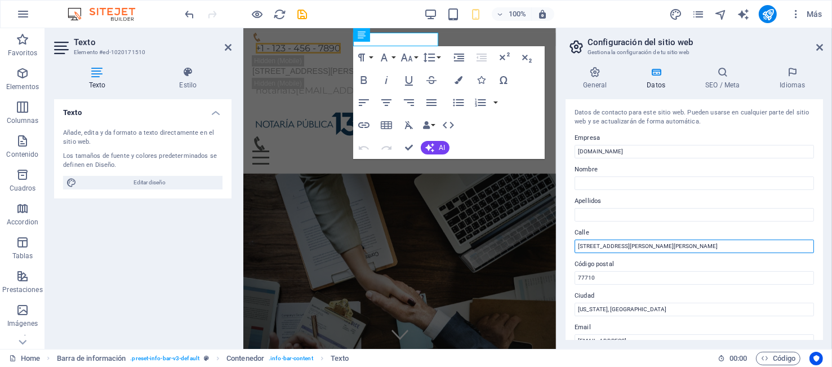
click at [710, 246] on input "Calle 22 Nte Manzana 7 Lote 1, Gonzalo Guerrero, 77710 Playa del Carmen, Q.R." at bounding box center [695, 247] width 240 height 14
type input "[STREET_ADDRESS][PERSON_NAME],"
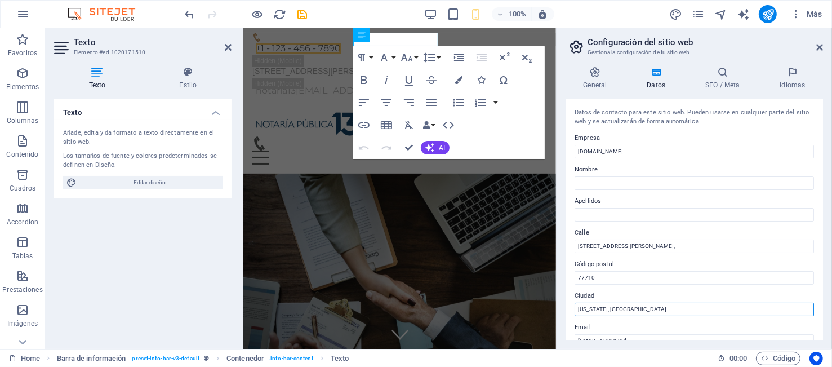
click at [631, 313] on input "Washington, DC" at bounding box center [695, 310] width 240 height 14
drag, startPoint x: 883, startPoint y: 339, endPoint x: 472, endPoint y: 318, distance: 410.9
paste input "Playa del Carmen, Q.R."
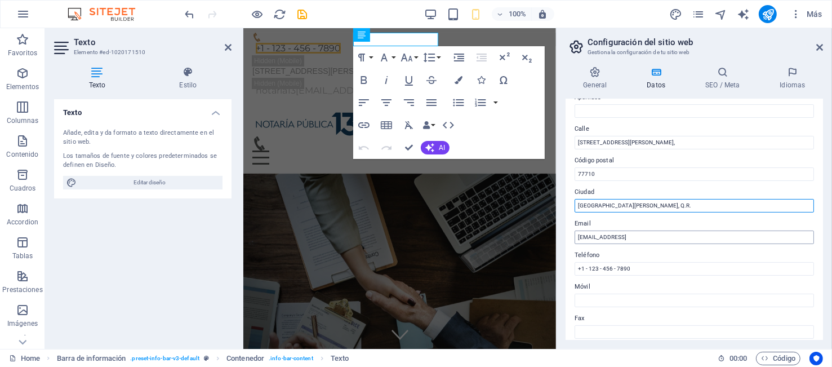
type input "Playa del Carmen, Q.R."
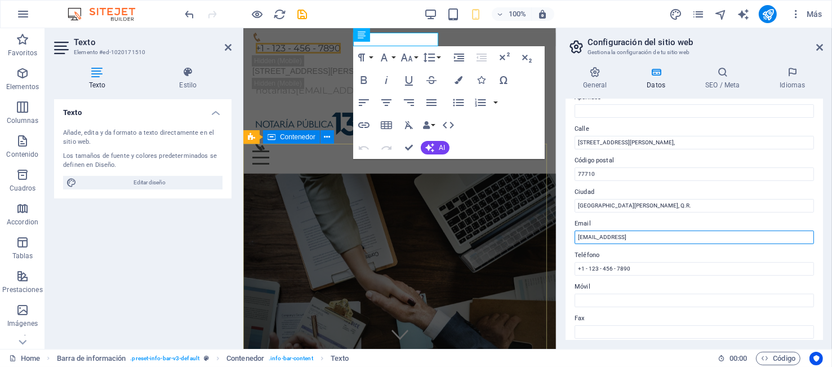
drag, startPoint x: 960, startPoint y: 264, endPoint x: 530, endPoint y: 251, distance: 429.6
type input "[EMAIL_ADDRESS][DOMAIN_NAME]"
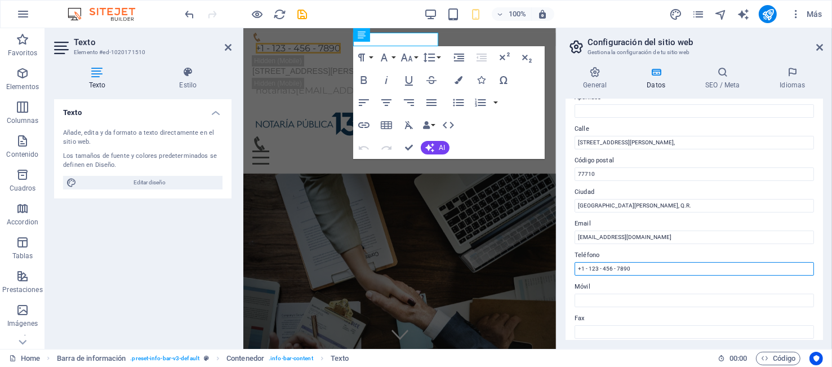
click at [663, 272] on input "+1 - 123 - 456 - 7890" at bounding box center [695, 269] width 240 height 14
click at [583, 271] on input "+1 - 123 - 456 - 7890" at bounding box center [695, 269] width 240 height 14
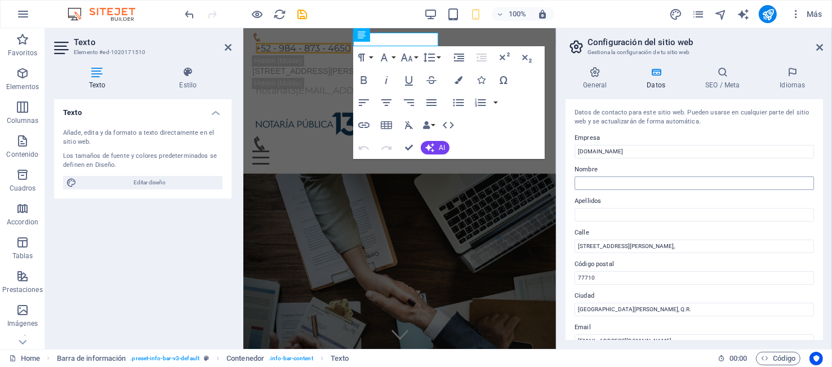
type input "+52 - 984 - 873 - 4650"
click at [610, 181] on input "Nombre" at bounding box center [695, 183] width 240 height 14
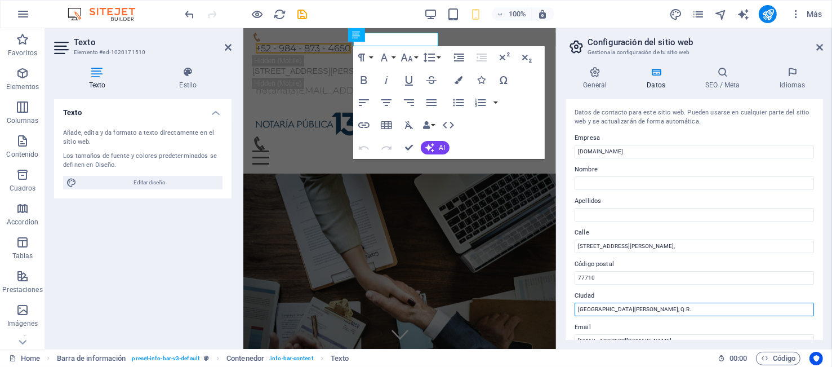
drag, startPoint x: 641, startPoint y: 310, endPoint x: 693, endPoint y: 316, distance: 51.6
click at [652, 310] on input "Playa del Carmen, Q.R." at bounding box center [695, 310] width 240 height 14
type input "[GEOGRAPHIC_DATA][PERSON_NAME], [PERSON_NAME][GEOGRAPHIC_DATA]. [GEOGRAPHIC_DAT…"
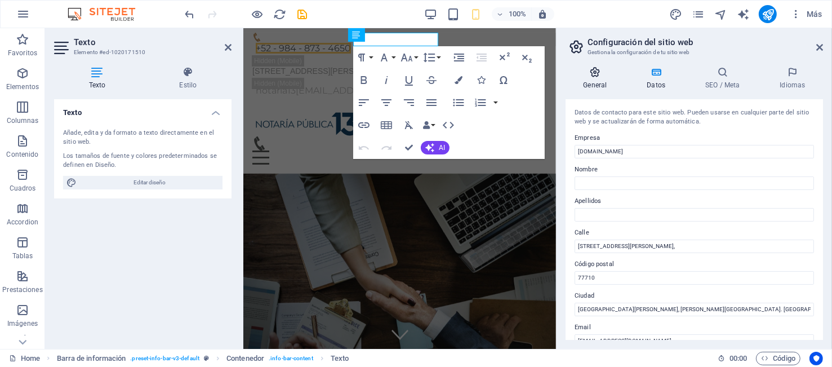
click at [593, 77] on icon at bounding box center [595, 72] width 59 height 11
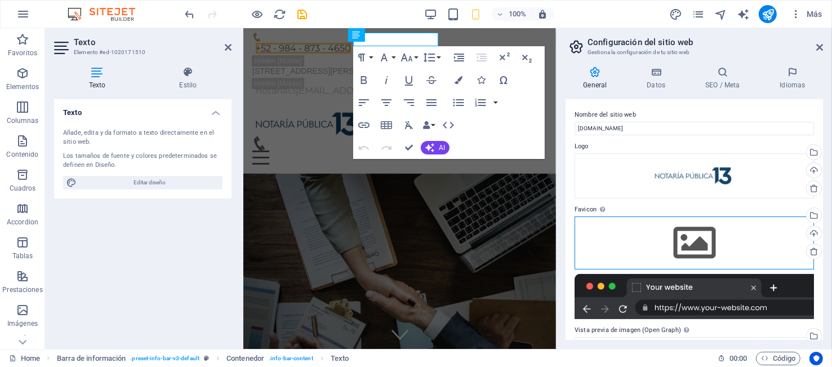
click at [696, 236] on div "Arrastra archivos aquí, haz clic para escoger archivos o selecciona archivos de…" at bounding box center [695, 242] width 240 height 53
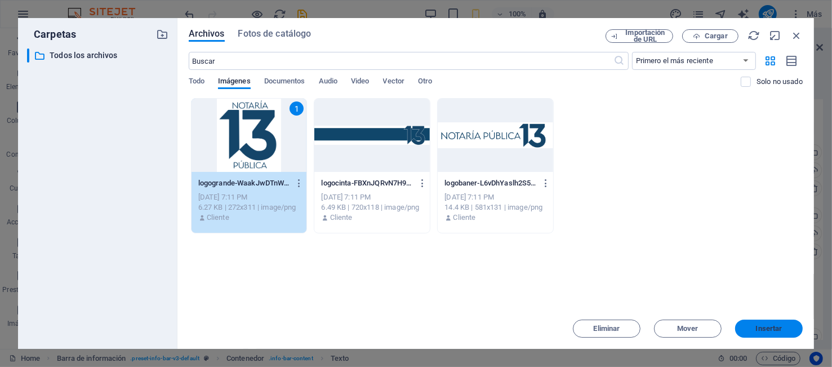
click at [748, 329] on span "Insertar" at bounding box center [769, 328] width 26 height 7
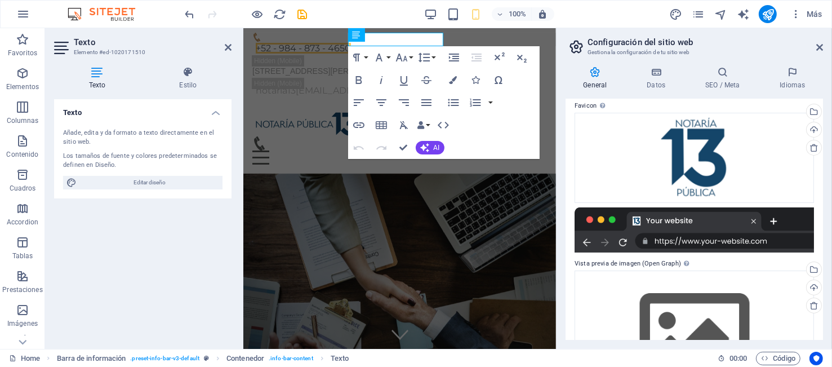
scroll to position [172, 0]
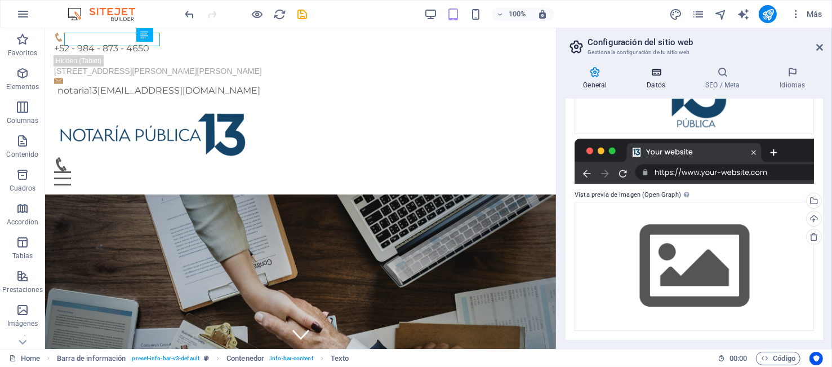
click at [661, 76] on icon at bounding box center [657, 72] width 54 height 11
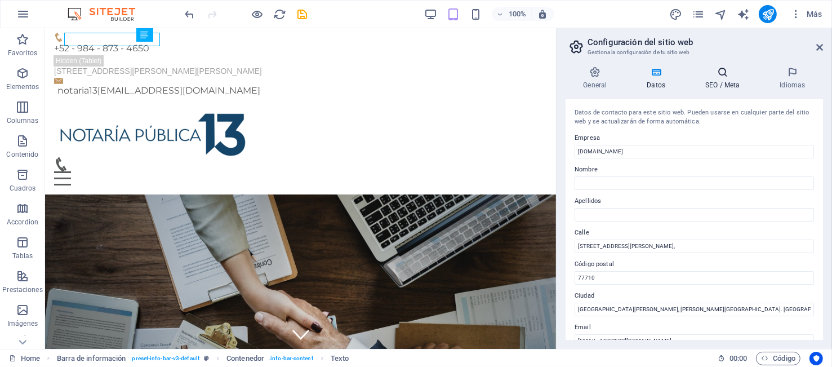
click at [732, 74] on icon at bounding box center [723, 72] width 70 height 11
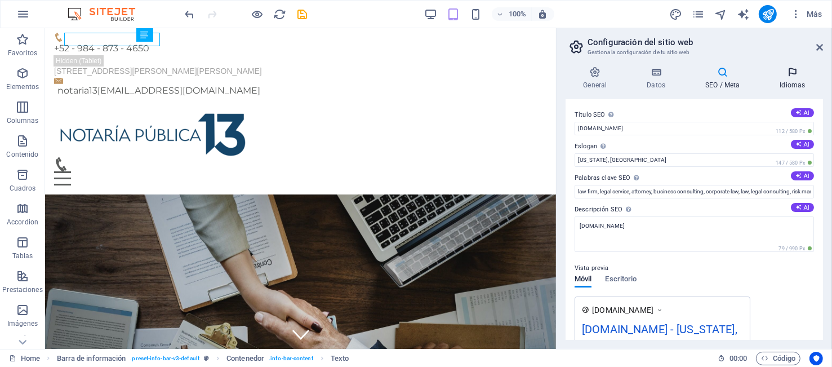
click at [748, 83] on h4 "Idiomas" at bounding box center [793, 79] width 61 height 24
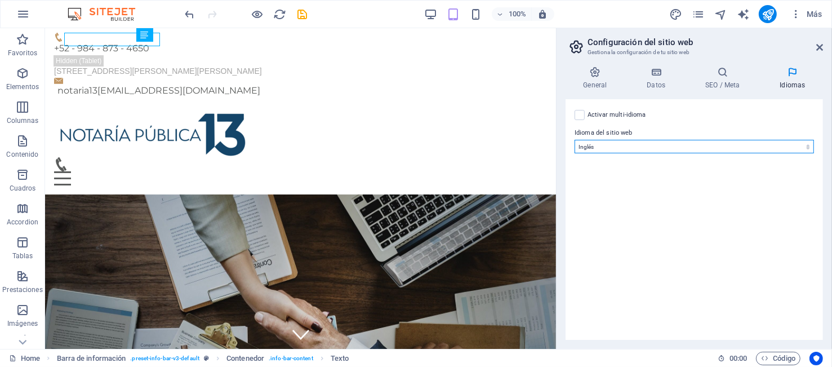
click at [731, 149] on select "Abkhazian Afar Afrikaans Akan Albanés Alemán Amharic Árabe Aragonese Armenian A…" at bounding box center [695, 147] width 240 height 14
select select "44"
click at [575, 140] on select "Abkhazian Afar Afrikaans Akan Albanés Alemán Amharic Árabe Aragonese Armenian A…" at bounding box center [695, 147] width 240 height 14
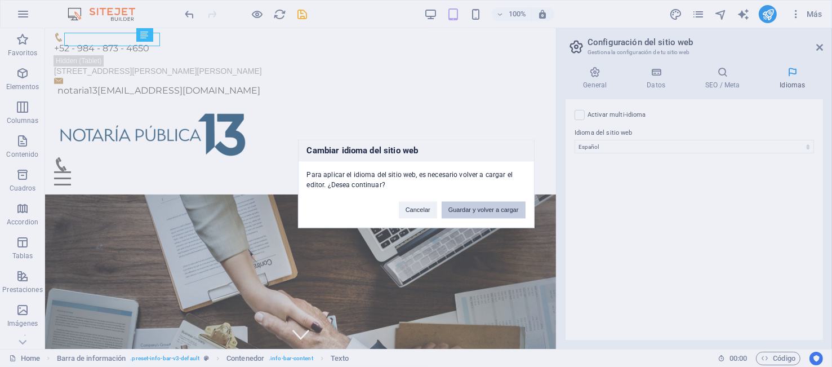
drag, startPoint x: 477, startPoint y: 212, endPoint x: 433, endPoint y: 187, distance: 50.8
click at [477, 212] on button "Guardar y volver a cargar" at bounding box center [484, 209] width 84 height 17
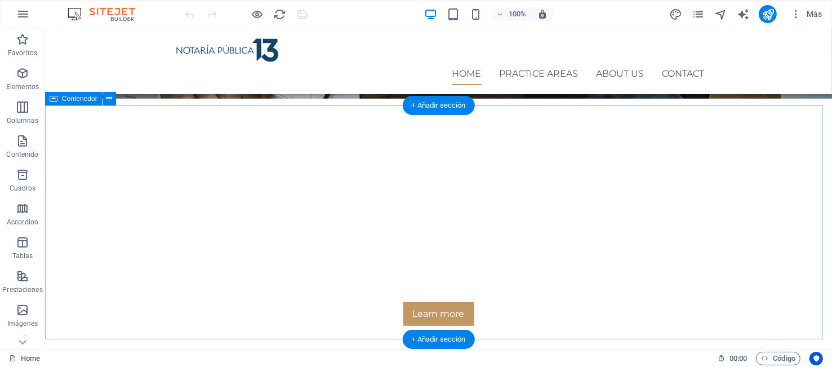
scroll to position [313, 0]
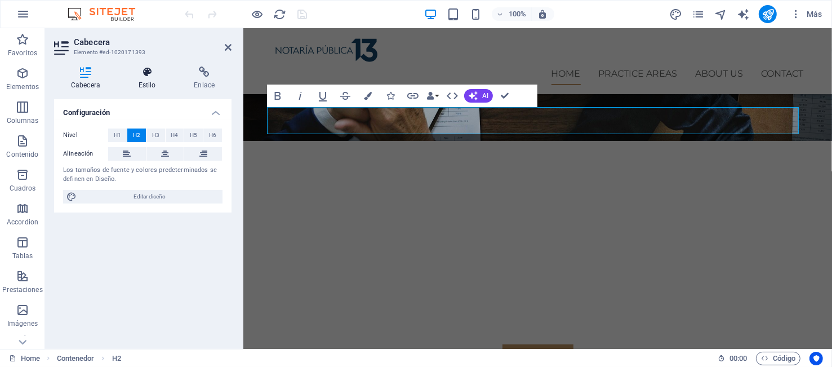
click at [151, 74] on icon at bounding box center [147, 72] width 51 height 11
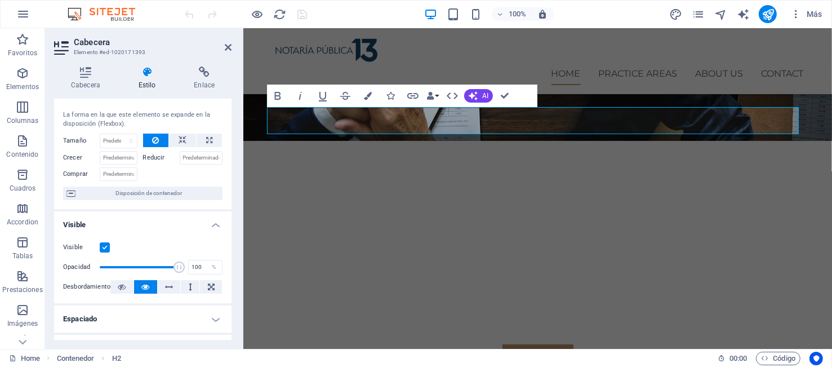
scroll to position [0, 0]
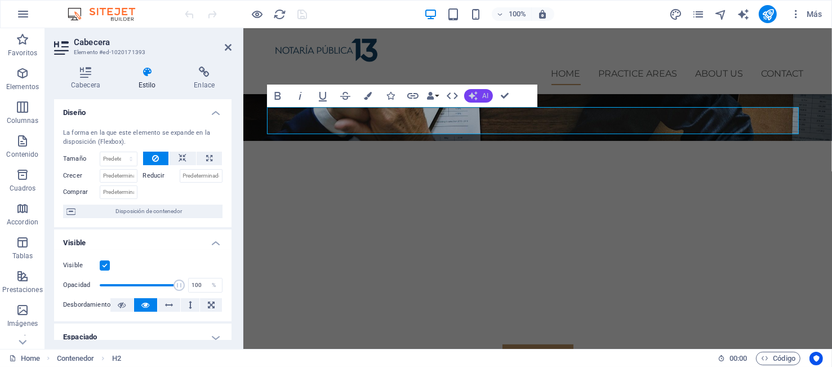
click at [480, 95] on button "AI" at bounding box center [478, 96] width 29 height 14
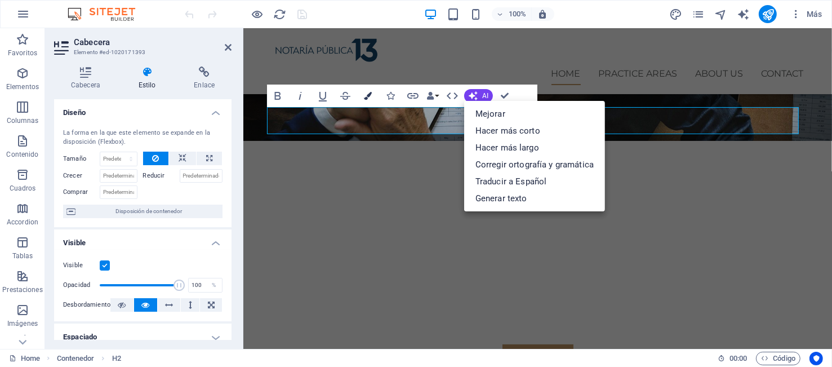
click at [368, 96] on icon "button" at bounding box center [368, 96] width 8 height 8
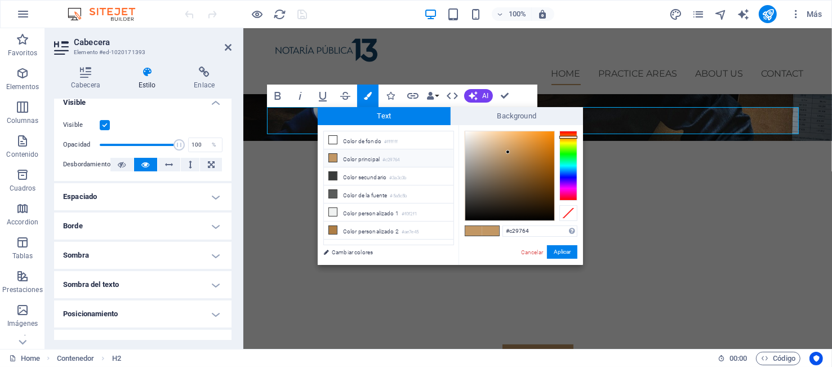
scroll to position [244, 0]
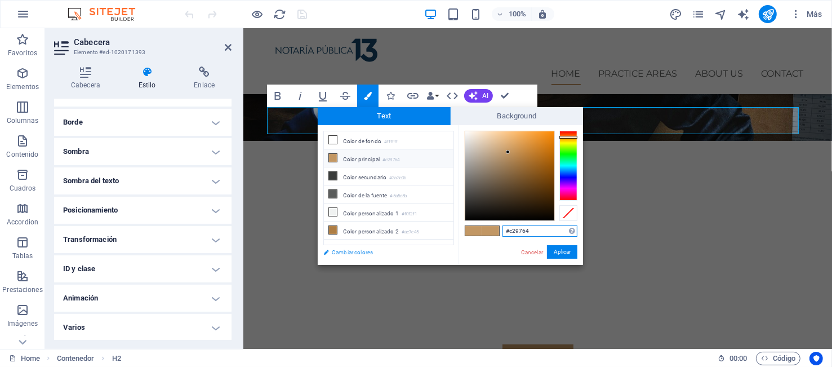
drag, startPoint x: 537, startPoint y: 229, endPoint x: 419, endPoint y: 245, distance: 118.8
click at [424, 244] on div "less Color de fondo #ffffff Color principal #c29764 Color secundario #3a3c3b Co…" at bounding box center [450, 195] width 265 height 140
paste input "19466A"
type input "#19466a"
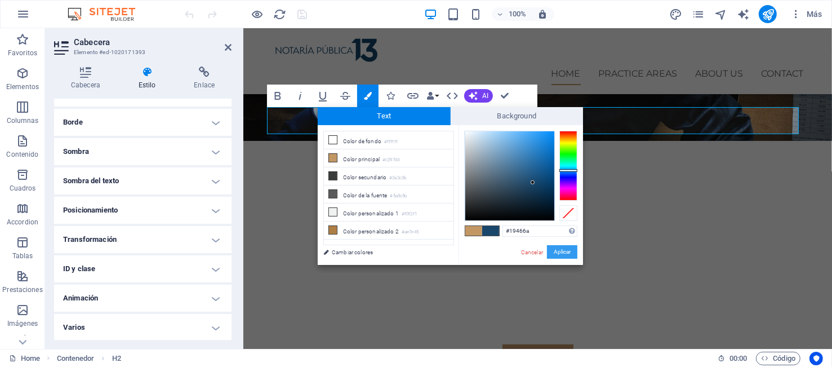
click at [563, 254] on button "Aplicar" at bounding box center [562, 252] width 30 height 14
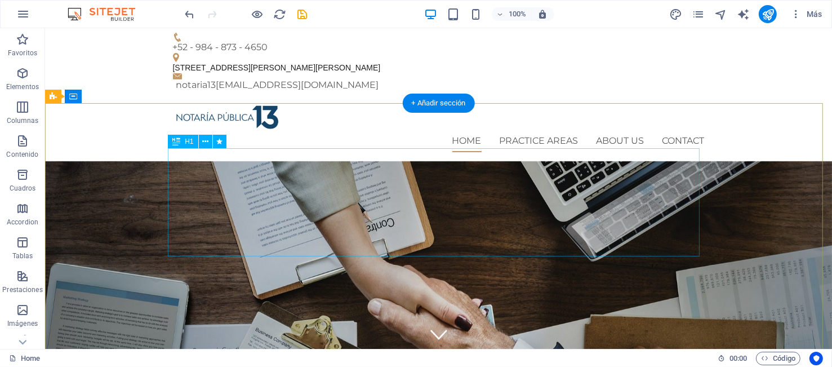
scroll to position [104, 0]
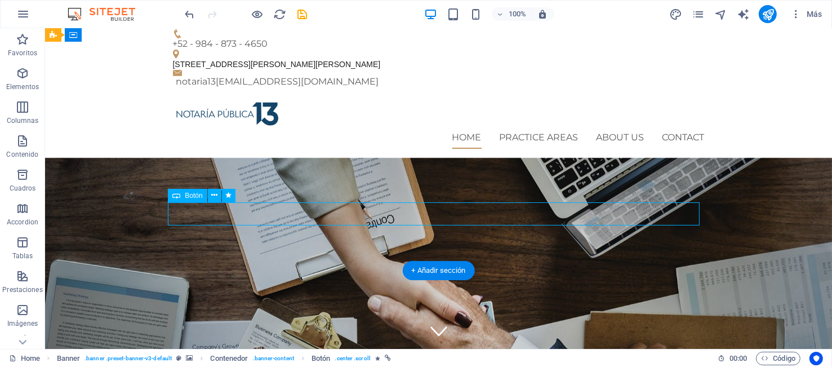
scroll to position [0, 0]
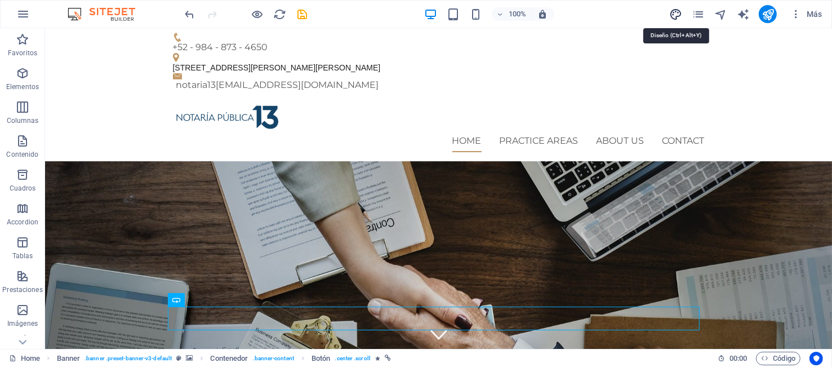
click at [679, 13] on icon "design" at bounding box center [676, 14] width 13 height 13
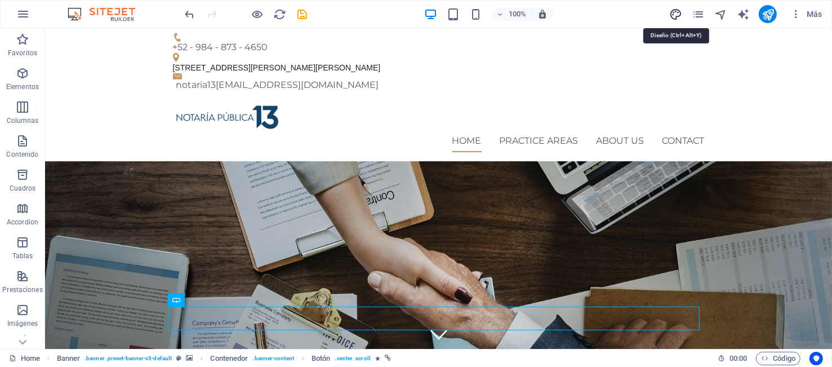
select select "px"
select select "400"
select select "px"
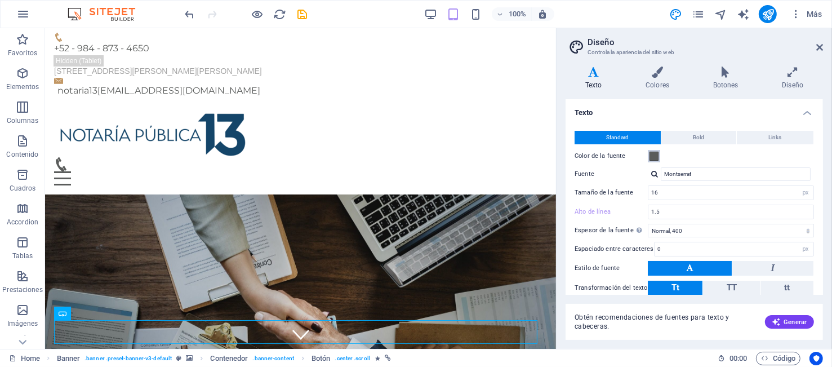
click at [654, 156] on span at bounding box center [654, 156] width 9 height 9
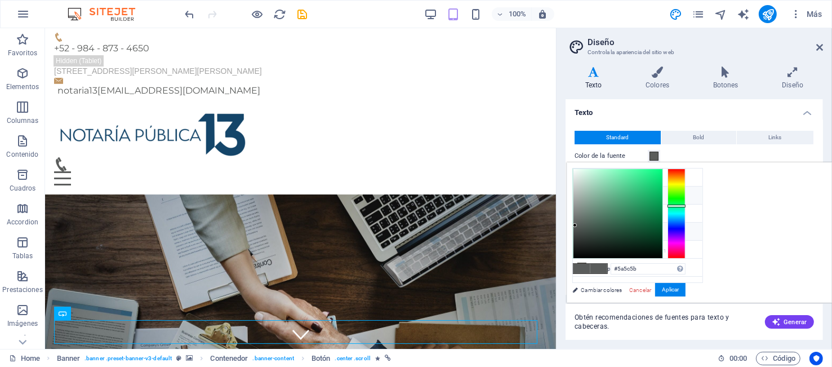
click at [628, 193] on li "Color principal #c29764" at bounding box center [638, 196] width 130 height 18
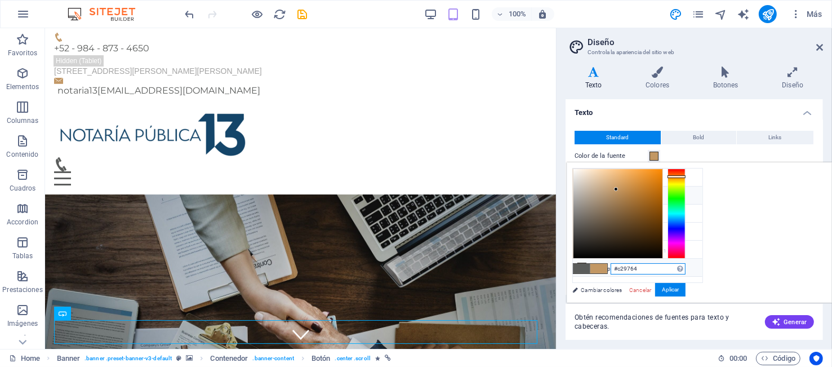
drag, startPoint x: 785, startPoint y: 271, endPoint x: 680, endPoint y: 269, distance: 104.3
click at [682, 269] on div "less Color de fondo #ffffff Color principal #c29764 Color secundario #3a3c3b Co…" at bounding box center [699, 232] width 265 height 140
paste input "19466A"
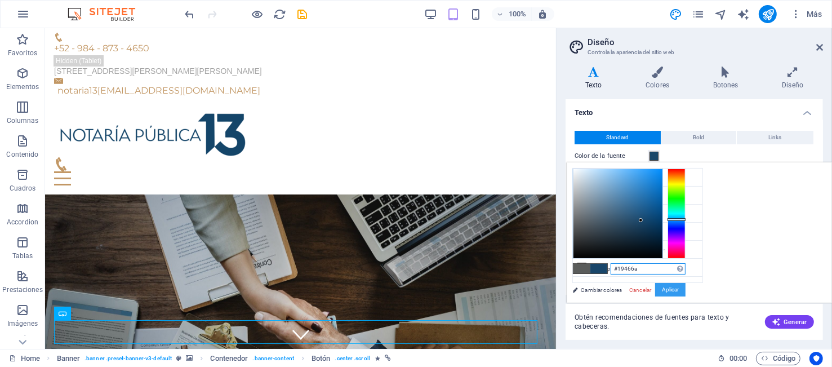
type input "#19466a"
drag, startPoint x: 812, startPoint y: 292, endPoint x: 792, endPoint y: 295, distance: 20.5
click at [686, 292] on button "Aplicar" at bounding box center [670, 290] width 30 height 14
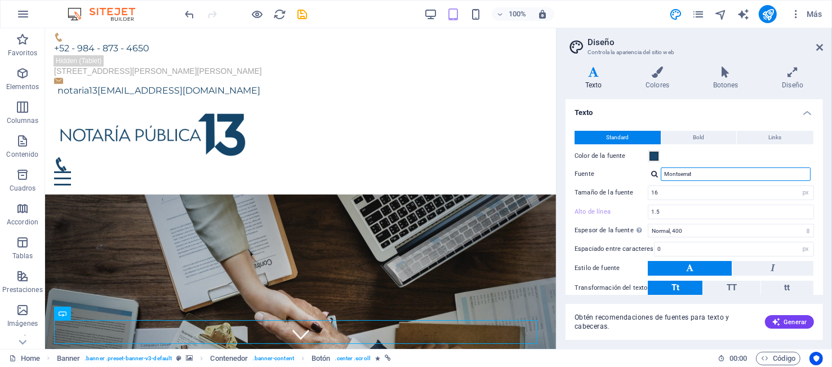
click at [706, 172] on input "Montserrat" at bounding box center [736, 174] width 150 height 14
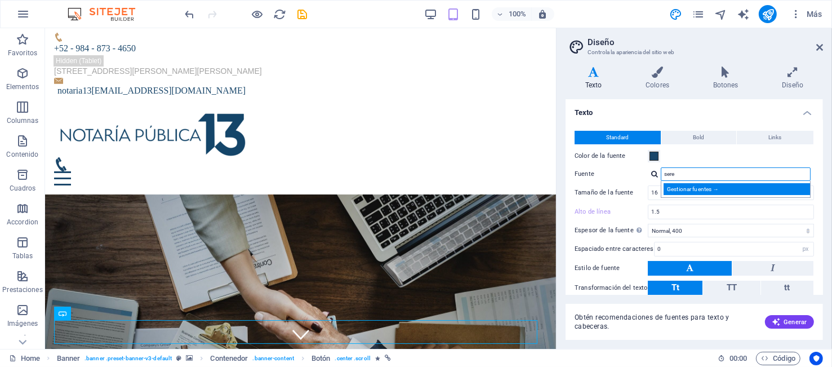
type input "sere"
click at [693, 185] on div "Gestionar fuentes →" at bounding box center [738, 189] width 149 height 12
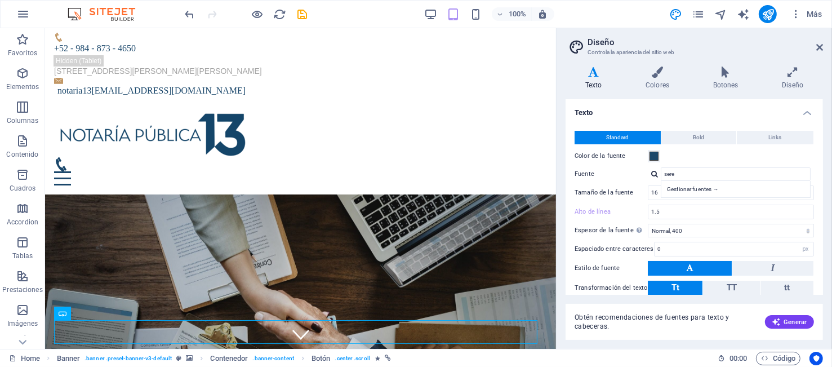
select select "popularity"
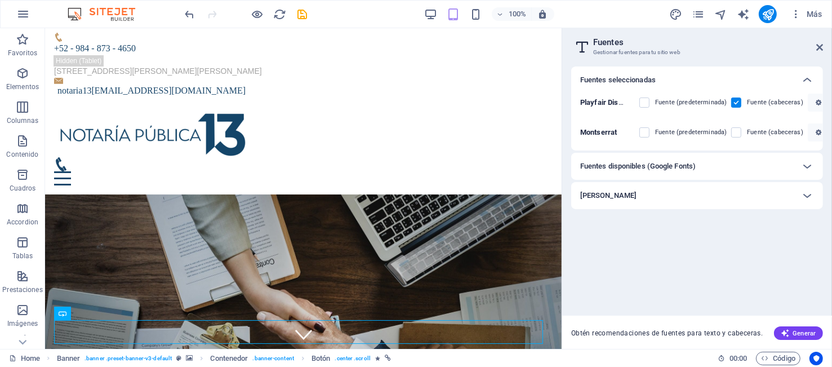
click at [729, 165] on div "Fuentes disponibles (Google Fonts)" at bounding box center [688, 167] width 214 height 14
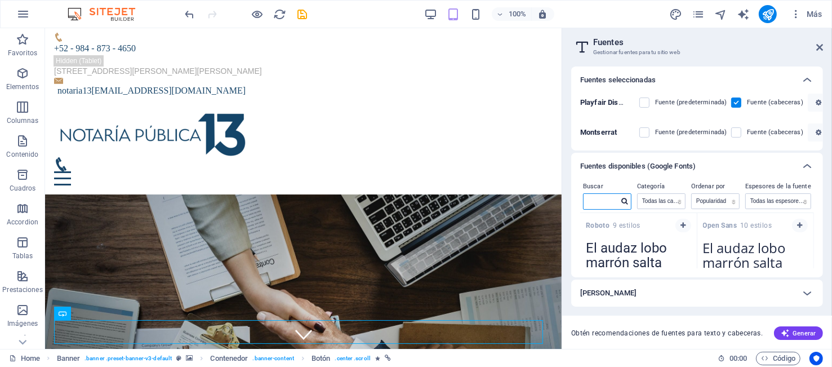
click at [595, 200] on input "text" at bounding box center [601, 201] width 35 height 15
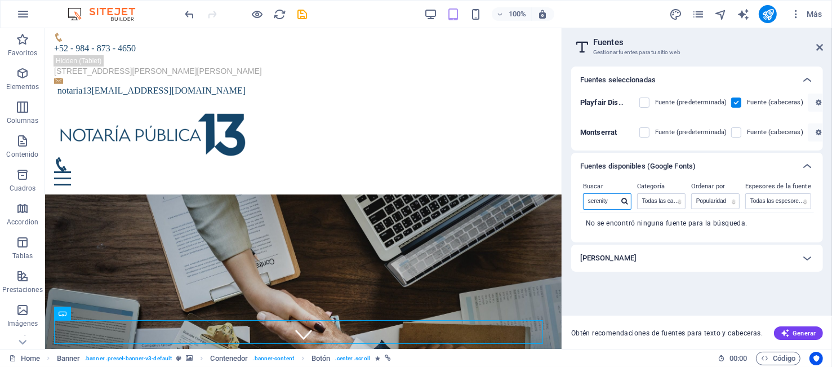
type input "serenity"
click at [626, 203] on icon at bounding box center [625, 201] width 6 height 7
click at [626, 199] on icon at bounding box center [625, 201] width 6 height 7
drag, startPoint x: 657, startPoint y: 227, endPoint x: 423, endPoint y: 219, distance: 234.0
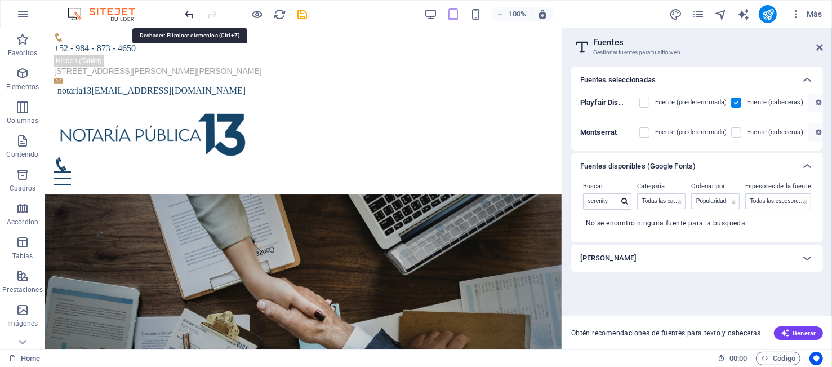
click at [185, 12] on icon "undo" at bounding box center [190, 14] width 13 height 13
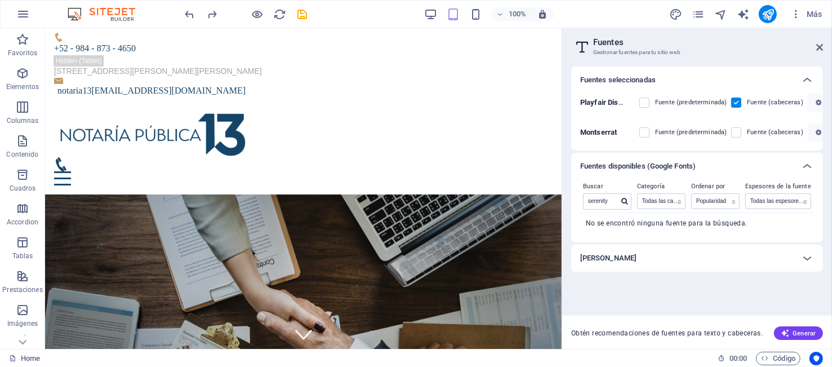
click at [692, 260] on div "[PERSON_NAME]" at bounding box center [688, 258] width 214 height 14
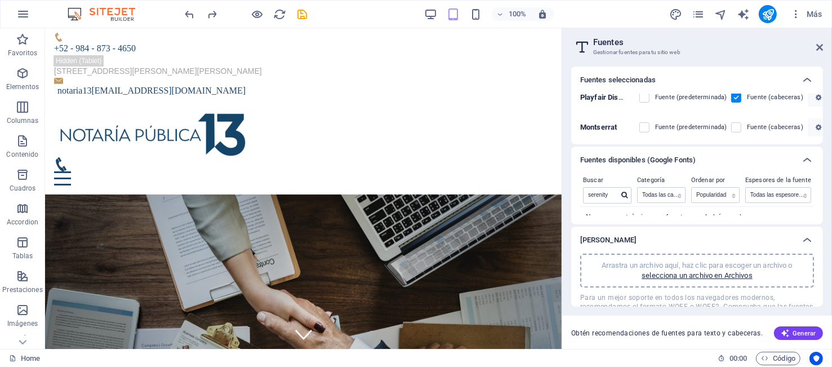
scroll to position [5, 0]
drag, startPoint x: 821, startPoint y: 42, endPoint x: 775, endPoint y: 16, distance: 52.8
click at [821, 43] on icon at bounding box center [820, 47] width 7 height 9
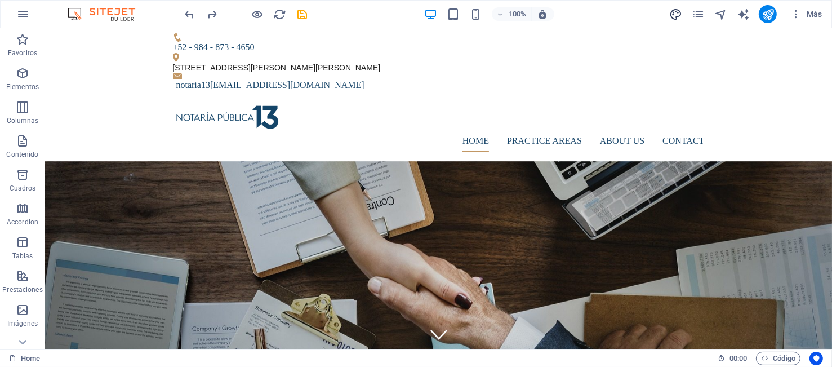
click at [675, 8] on icon "design" at bounding box center [676, 14] width 13 height 13
select select "px"
select select "400"
select select "px"
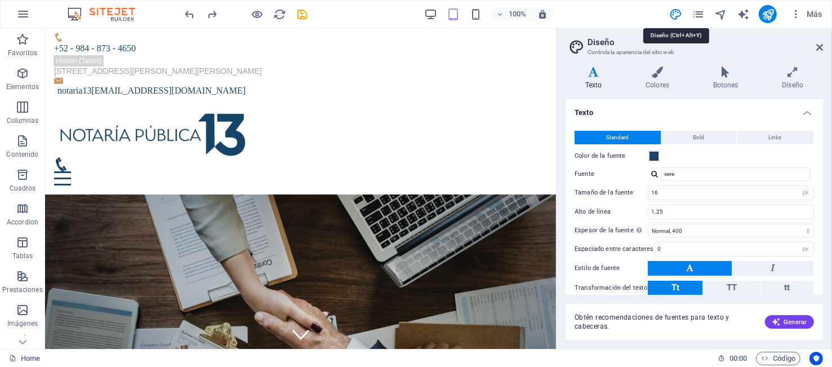
type input "1.5"
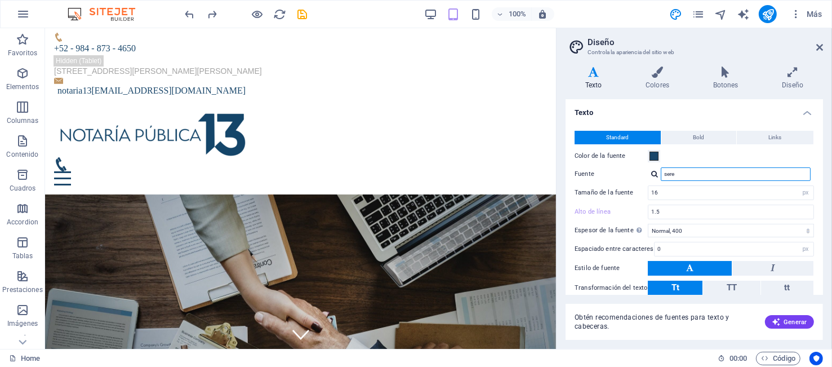
click at [682, 176] on input "sere" at bounding box center [736, 174] width 150 height 14
click at [655, 173] on div at bounding box center [655, 173] width 7 height 7
click at [688, 174] on input "sere" at bounding box center [736, 174] width 150 height 14
drag, startPoint x: 721, startPoint y: 172, endPoint x: 573, endPoint y: 186, distance: 148.8
click at [574, 186] on div "Standard Bold Links Color de la fuente Fuente serenity light Gestionar [PERSON_…" at bounding box center [695, 222] width 262 height 207
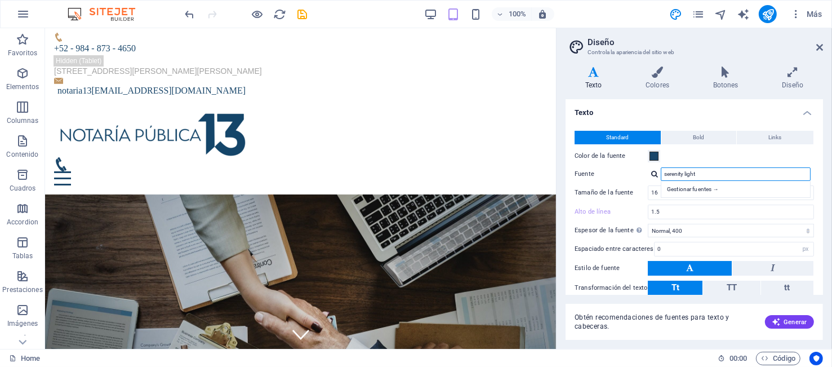
paste input "SERENITY LIGHT"
type input "SERENITY LIGHT"
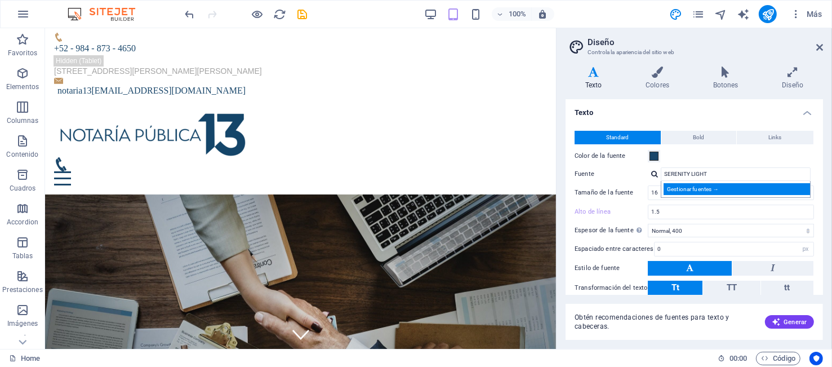
click at [711, 188] on div "Gestionar fuentes →" at bounding box center [738, 189] width 149 height 12
select select "popularity"
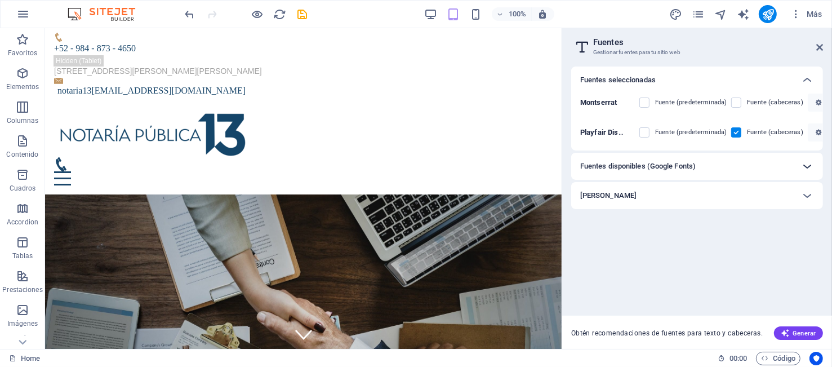
click at [806, 167] on icon at bounding box center [808, 167] width 14 height 14
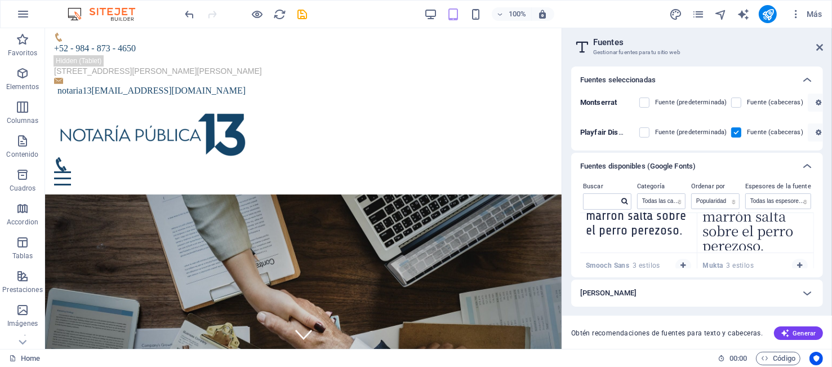
scroll to position [2374, 0]
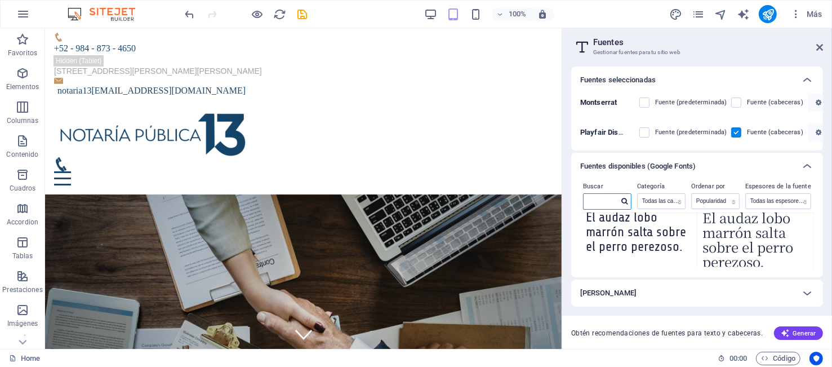
click at [600, 203] on input "text" at bounding box center [601, 201] width 35 height 15
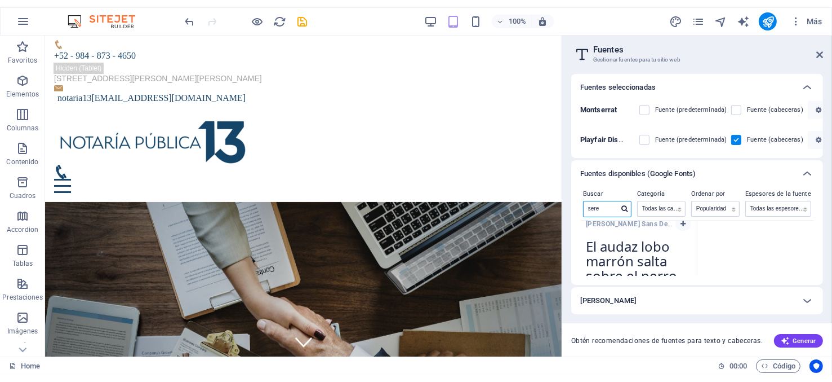
scroll to position [0, 0]
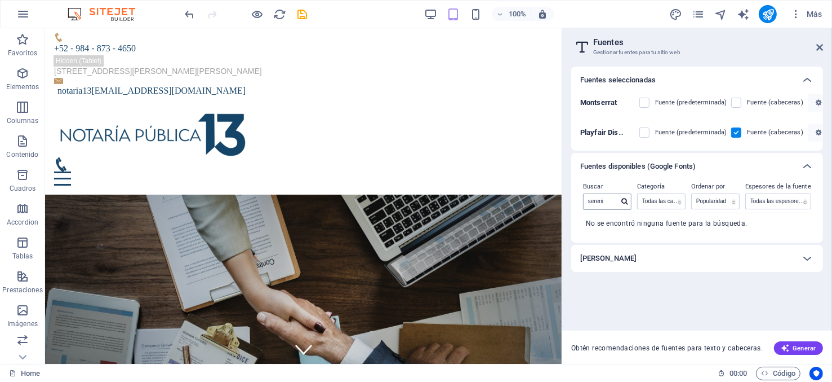
click at [626, 200] on icon at bounding box center [625, 201] width 6 height 7
click at [618, 199] on input "sereni" at bounding box center [601, 201] width 35 height 15
type input "s"
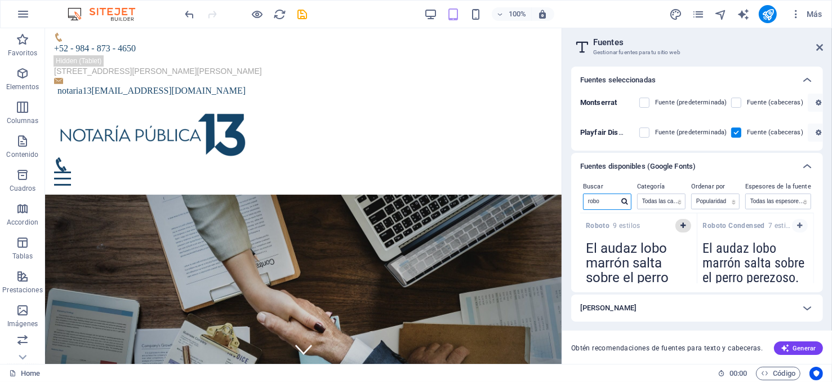
type input "robo"
click at [683, 225] on icon "button" at bounding box center [683, 225] width 5 height 7
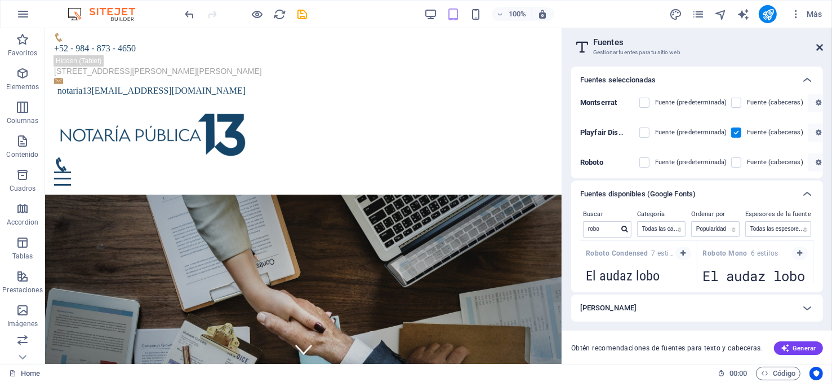
click at [819, 46] on icon at bounding box center [820, 47] width 7 height 9
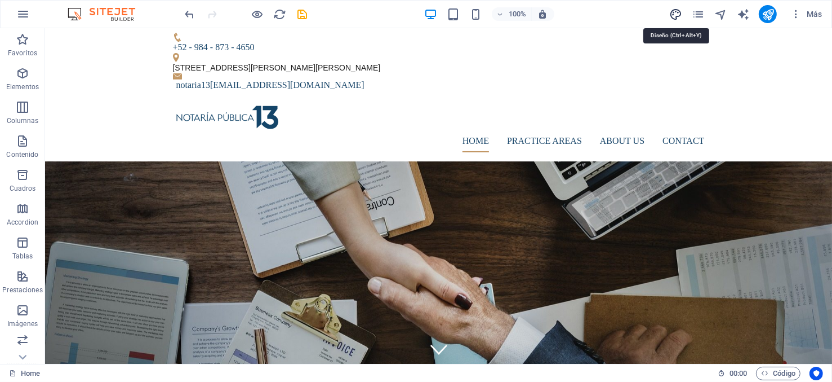
click at [676, 11] on icon "design" at bounding box center [676, 14] width 13 height 13
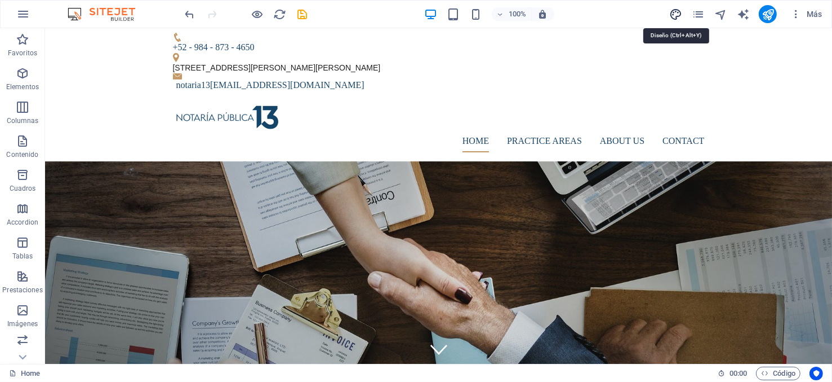
select select "px"
select select "400"
select select "px"
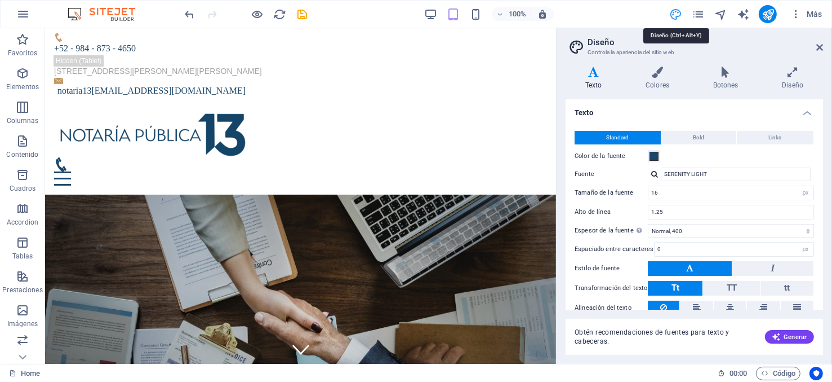
type input "1.5"
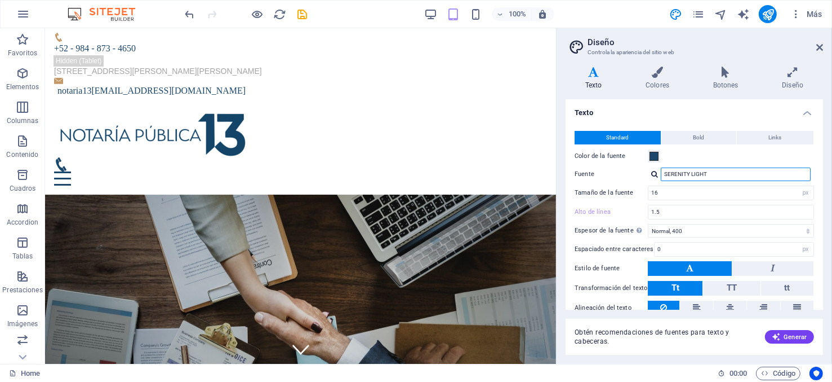
drag, startPoint x: 718, startPoint y: 175, endPoint x: 580, endPoint y: 170, distance: 138.2
click at [580, 170] on div "Fuente SERENITY LIGHT Gestionar [PERSON_NAME] →" at bounding box center [695, 174] width 240 height 14
drag, startPoint x: 679, startPoint y: 191, endPoint x: 673, endPoint y: 193, distance: 5.9
click at [679, 191] on div "Roboto" at bounding box center [738, 189] width 149 height 12
type input "Roboto"
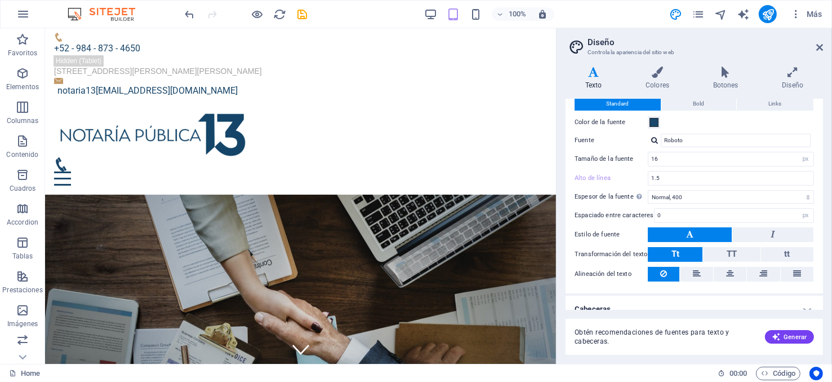
scroll to position [45, 0]
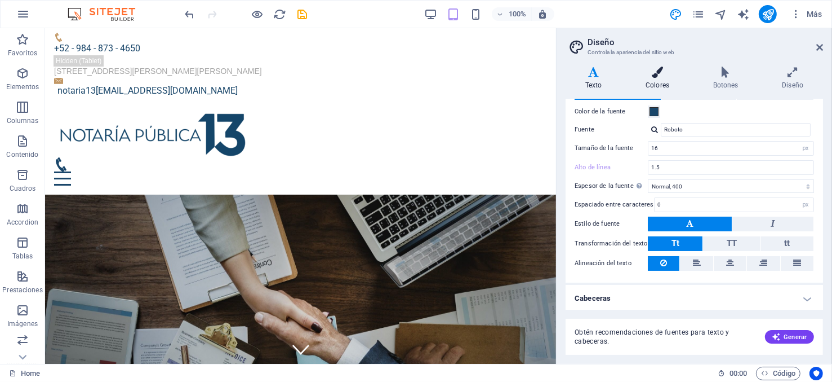
click at [664, 79] on h4 "Colores" at bounding box center [660, 79] width 68 height 24
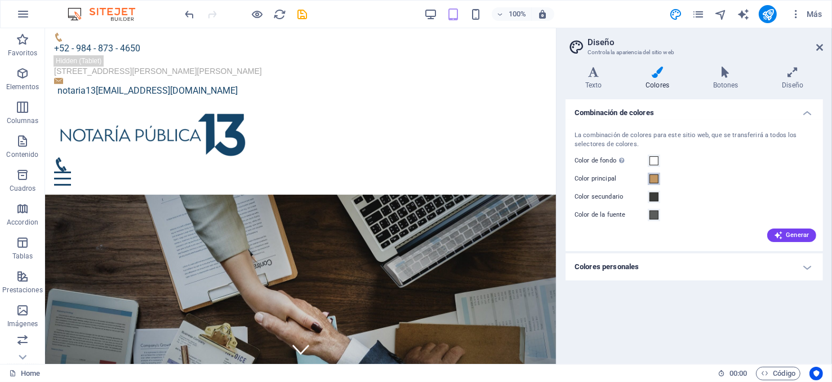
click at [659, 178] on button "Color principal" at bounding box center [654, 178] width 12 height 12
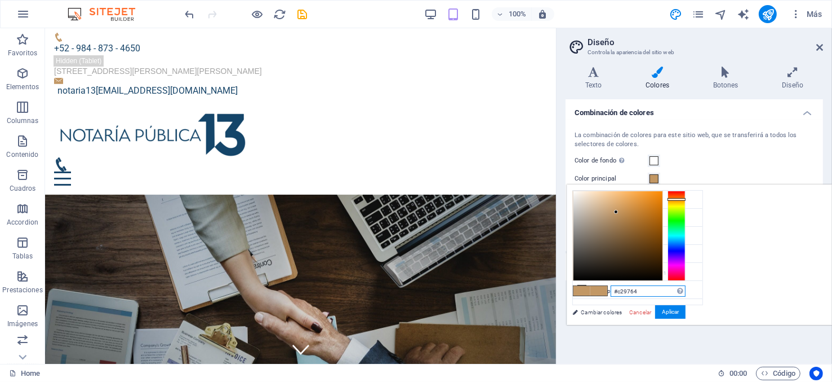
drag, startPoint x: 800, startPoint y: 286, endPoint x: 654, endPoint y: 298, distance: 147.0
click at [656, 298] on div "less Color de fondo #ffffff Color principal #c29764 Color secundario #3a3c3b Co…" at bounding box center [699, 254] width 265 height 140
paste input "19466A"
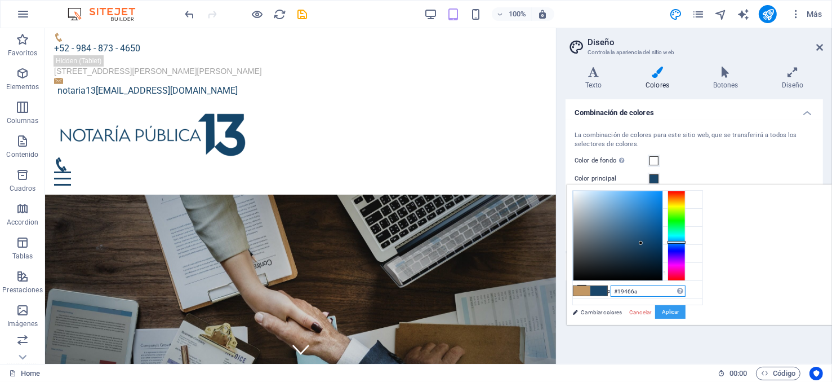
type input "#19466a"
click at [686, 310] on button "Aplicar" at bounding box center [670, 312] width 30 height 14
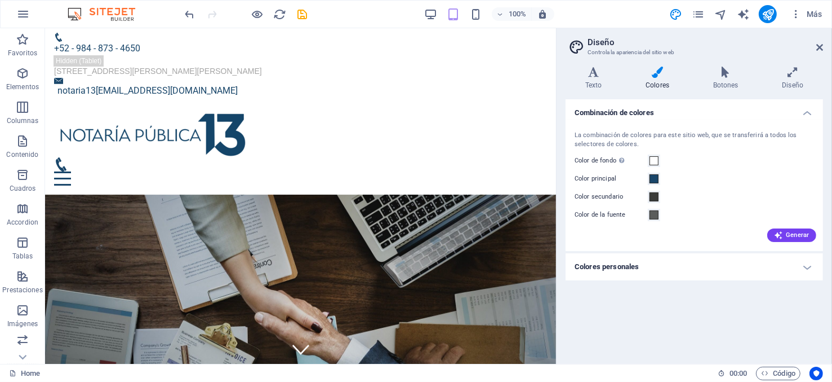
click at [632, 195] on label "Color secundario" at bounding box center [611, 197] width 73 height 14
click at [648, 195] on button "Color secundario" at bounding box center [654, 196] width 12 height 12
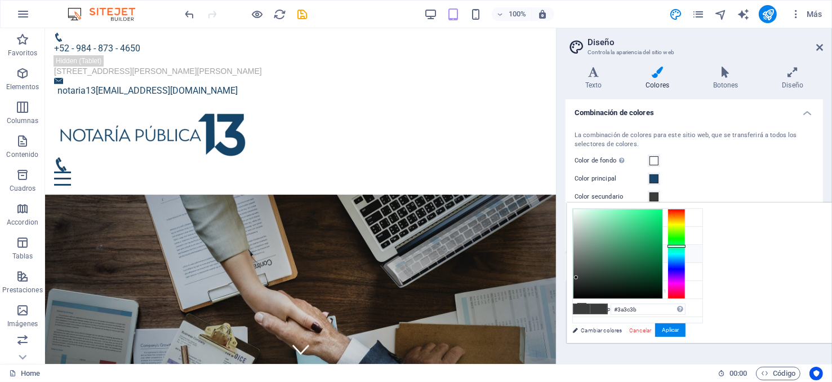
click at [623, 252] on li "Color secundario #3a3c3b" at bounding box center [638, 254] width 130 height 18
drag, startPoint x: 785, startPoint y: 308, endPoint x: 693, endPoint y: 322, distance: 92.5
click at [704, 318] on div "less Color de fondo #ffffff Color principal #19466a Color secundario #3a3c3b Co…" at bounding box center [699, 272] width 265 height 140
paste input "19466A"
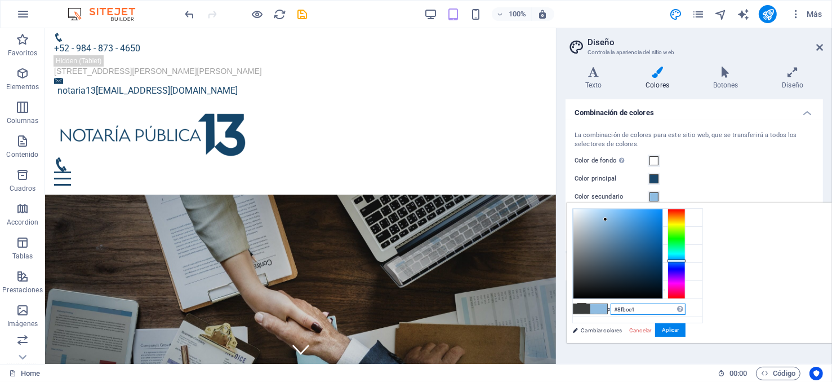
drag, startPoint x: 781, startPoint y: 257, endPoint x: 747, endPoint y: 219, distance: 51.1
click at [663, 219] on div at bounding box center [618, 253] width 89 height 89
click at [618, 270] on li "Color de la fuente #5a5c5b" at bounding box center [638, 272] width 130 height 18
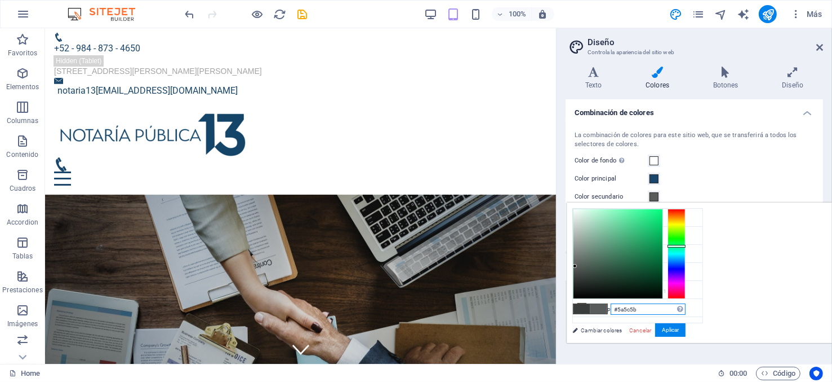
drag, startPoint x: 782, startPoint y: 309, endPoint x: 684, endPoint y: 313, distance: 98.1
click at [687, 312] on div "less Color de fondo #ffffff Color principal #19466a Color secundario #5a5c5b Co…" at bounding box center [699, 272] width 265 height 140
paste input "19466A"
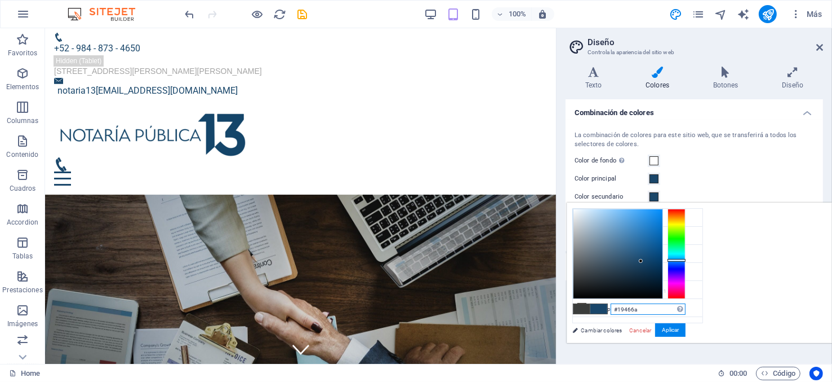
type input "#19466a"
click at [686, 327] on button "Aplicar" at bounding box center [670, 330] width 30 height 14
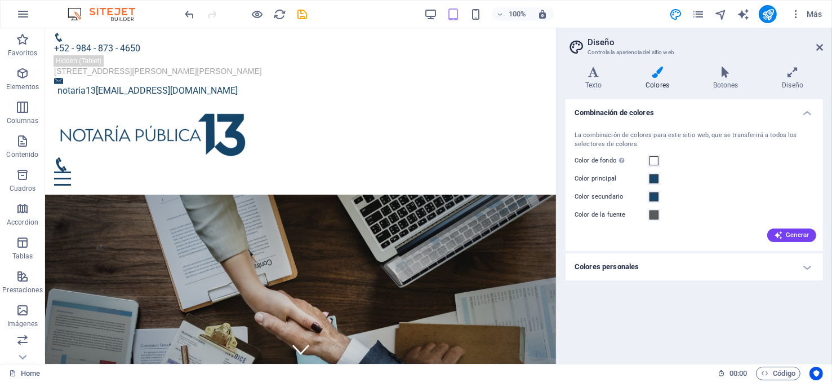
click at [641, 212] on label "Color de la fuente" at bounding box center [611, 215] width 73 height 14
click at [648, 212] on button "Color de la fuente" at bounding box center [654, 215] width 12 height 12
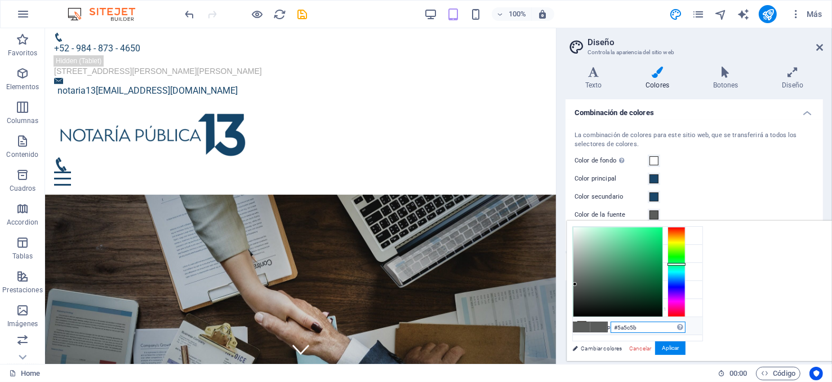
drag, startPoint x: 736, startPoint y: 322, endPoint x: 698, endPoint y: 323, distance: 37.8
click at [700, 324] on div "less Color de fondo #ffffff Color principal #19466a Color secundario #19466a Co…" at bounding box center [699, 290] width 265 height 140
paste input "19466A"
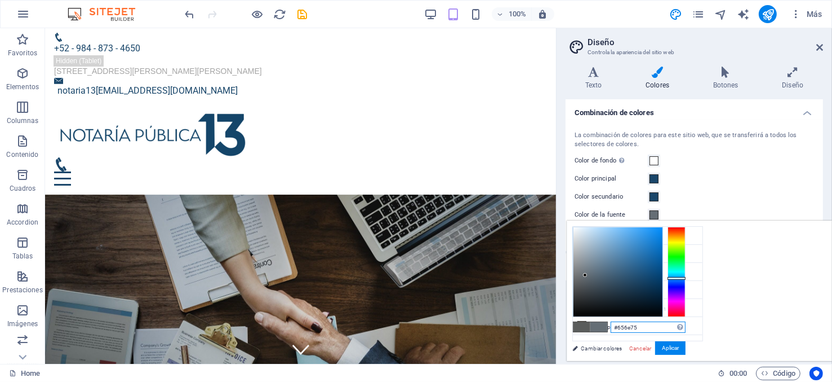
drag, startPoint x: 781, startPoint y: 276, endPoint x: 726, endPoint y: 274, distance: 54.1
click at [587, 274] on div at bounding box center [585, 275] width 4 height 4
type input "#656e75"
click at [686, 345] on button "Aplicar" at bounding box center [670, 348] width 30 height 14
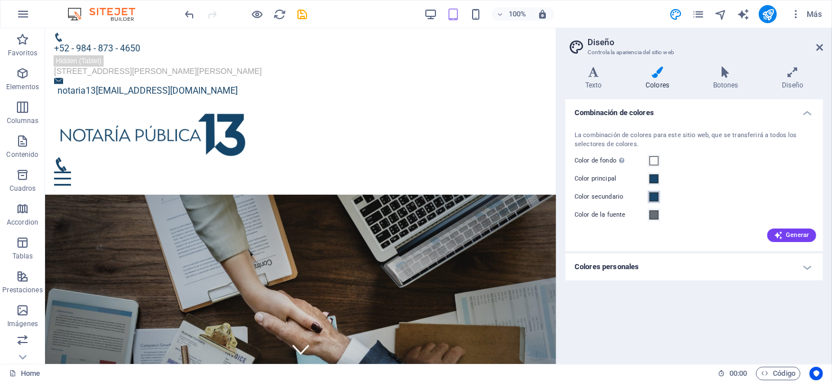
click at [654, 196] on span at bounding box center [654, 196] width 9 height 9
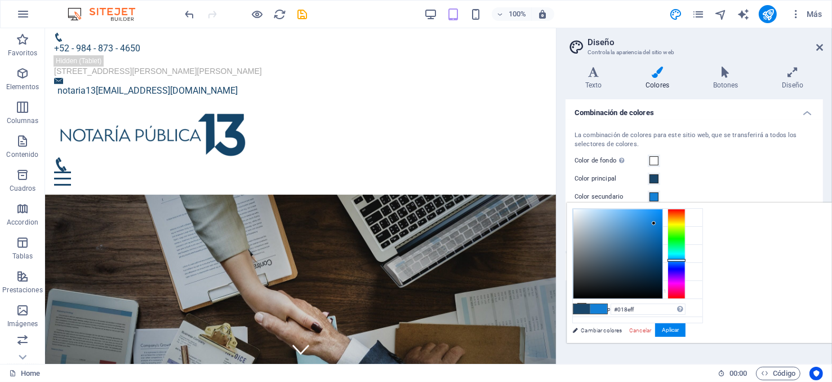
type input "#008eff"
drag, startPoint x: 786, startPoint y: 249, endPoint x: 804, endPoint y: 206, distance: 46.2
click at [663, 209] on div at bounding box center [618, 253] width 89 height 89
click at [686, 332] on button "Aplicar" at bounding box center [670, 330] width 30 height 14
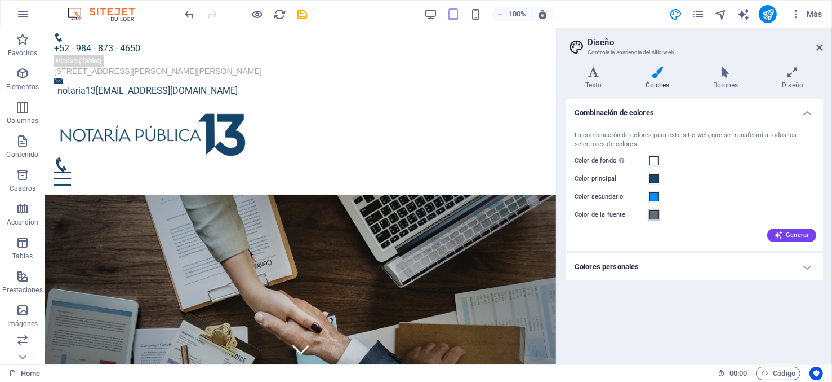
click at [653, 214] on span at bounding box center [654, 214] width 9 height 9
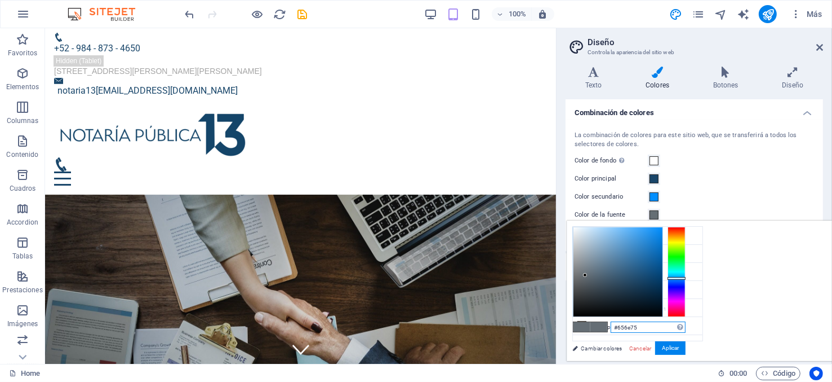
drag, startPoint x: 786, startPoint y: 326, endPoint x: 713, endPoint y: 327, distance: 73.3
click at [692, 325] on div "#656e75 Formatos soportados #0852ed rgb(8, 82, 237) rgba(8, 82, 237, 90%) hsv(2…" at bounding box center [629, 372] width 125 height 303
paste input "19466A"
drag, startPoint x: 779, startPoint y: 276, endPoint x: 768, endPoint y: 291, distance: 18.5
click at [629, 291] on div at bounding box center [627, 291] width 4 height 4
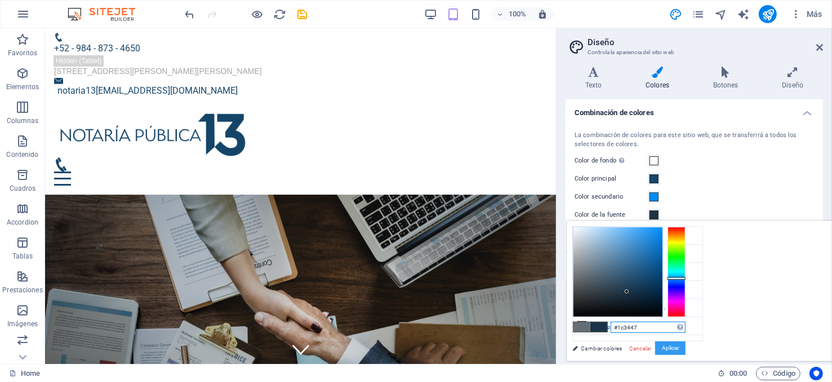
type input "#1c3447"
click at [686, 347] on button "Aplicar" at bounding box center [670, 348] width 30 height 14
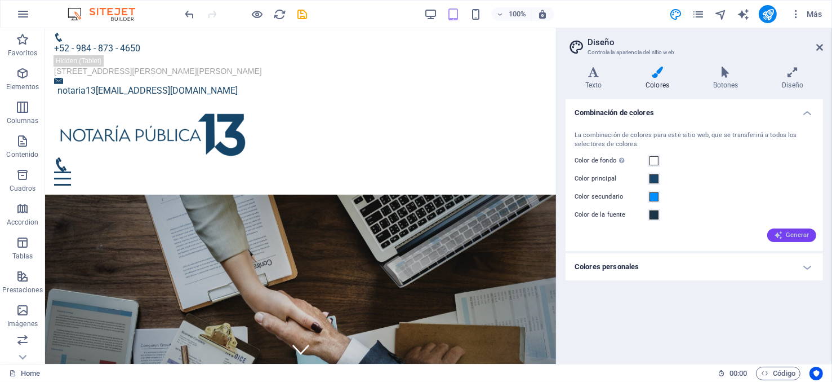
click at [779, 234] on icon "button" at bounding box center [778, 235] width 9 height 9
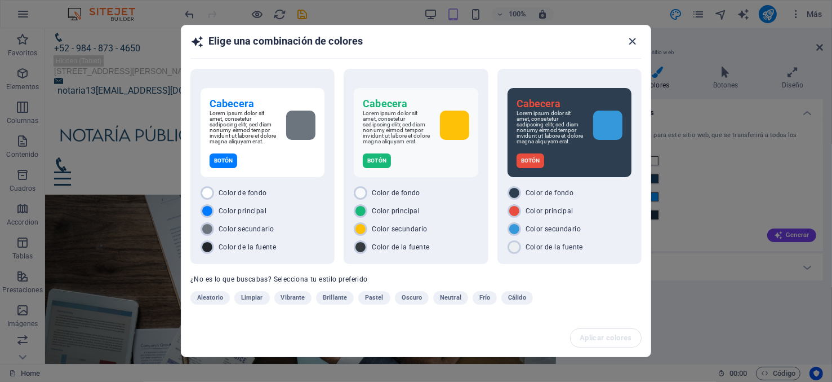
click at [632, 40] on icon "button" at bounding box center [633, 41] width 13 height 13
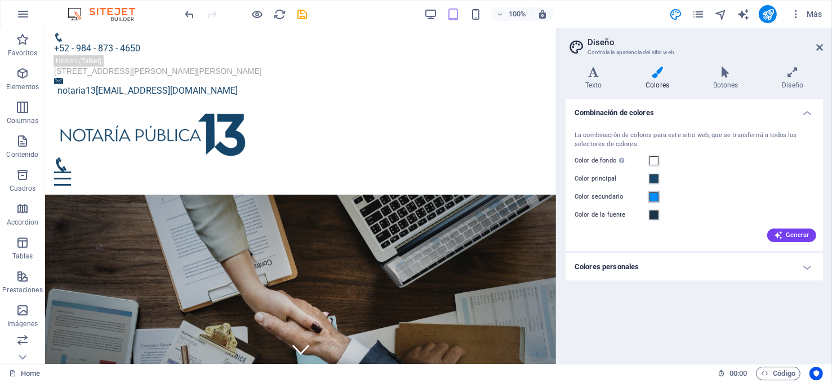
click at [654, 198] on span at bounding box center [654, 196] width 9 height 9
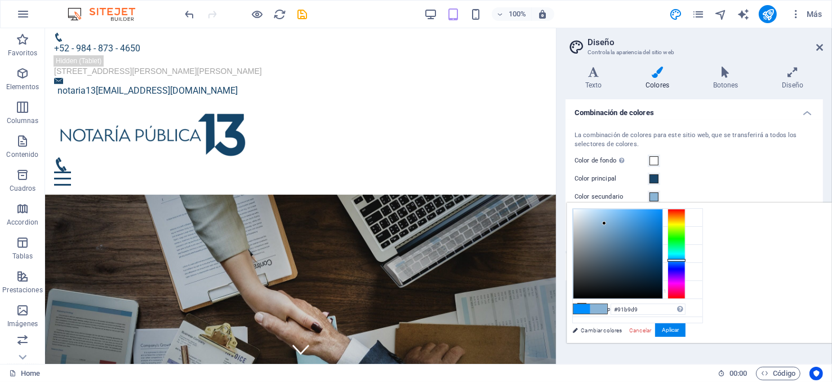
type input "#92b9d9"
drag, startPoint x: 802, startPoint y: 209, endPoint x: 743, endPoint y: 221, distance: 59.9
click at [604, 221] on div at bounding box center [602, 222] width 4 height 4
click at [686, 325] on button "Aplicar" at bounding box center [670, 330] width 30 height 14
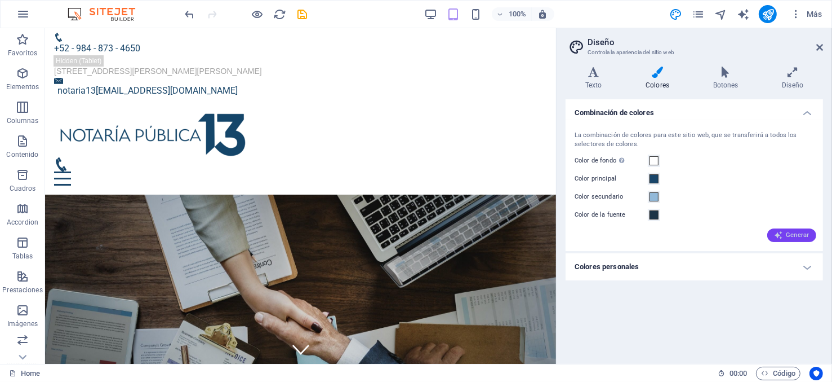
click at [785, 232] on span "Generar" at bounding box center [792, 235] width 36 height 9
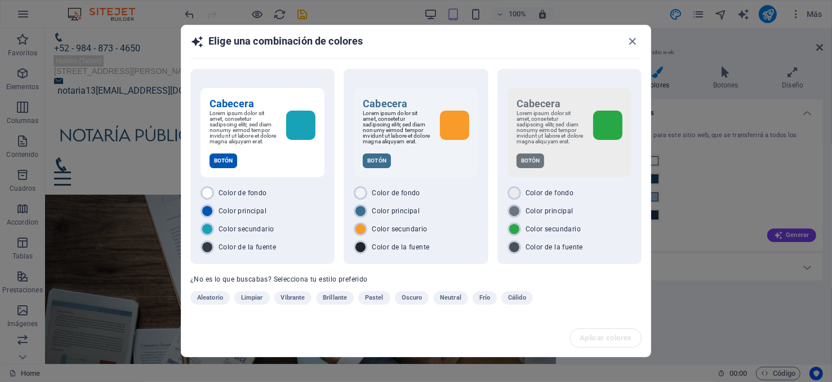
click at [379, 294] on span "Pastel" at bounding box center [374, 298] width 19 height 14
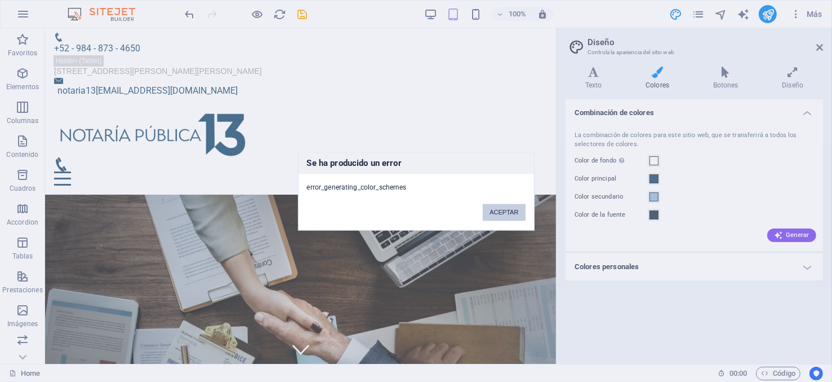
click at [490, 214] on button "ACEPTAR" at bounding box center [504, 211] width 42 height 17
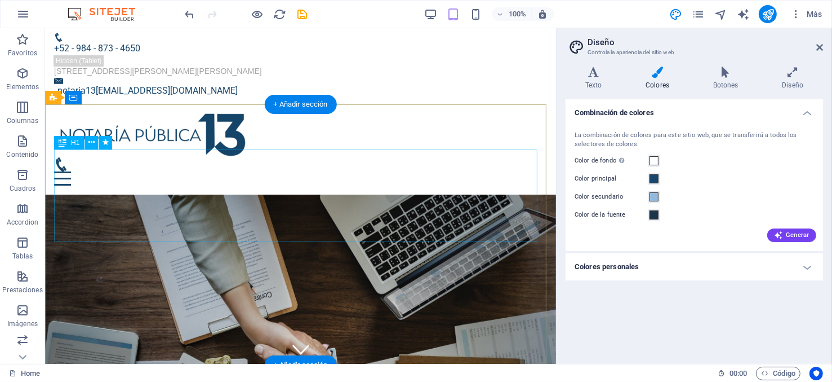
scroll to position [0, 0]
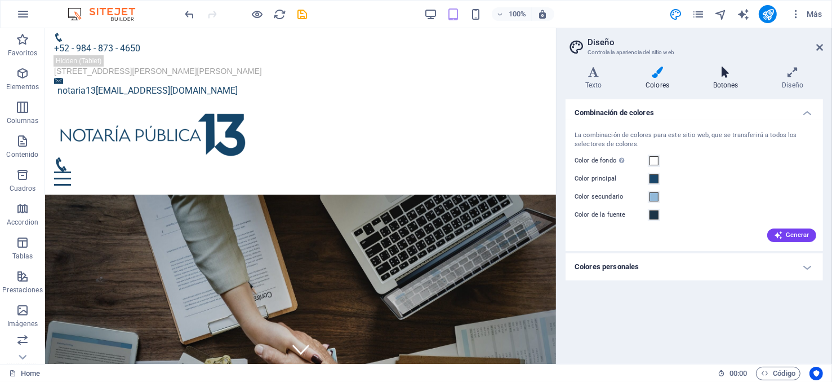
click at [729, 81] on h4 "Botones" at bounding box center [728, 79] width 69 height 24
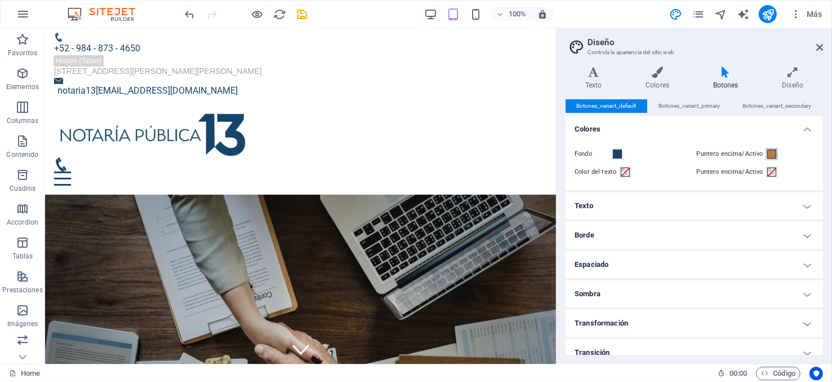
click at [768, 150] on span at bounding box center [772, 153] width 9 height 9
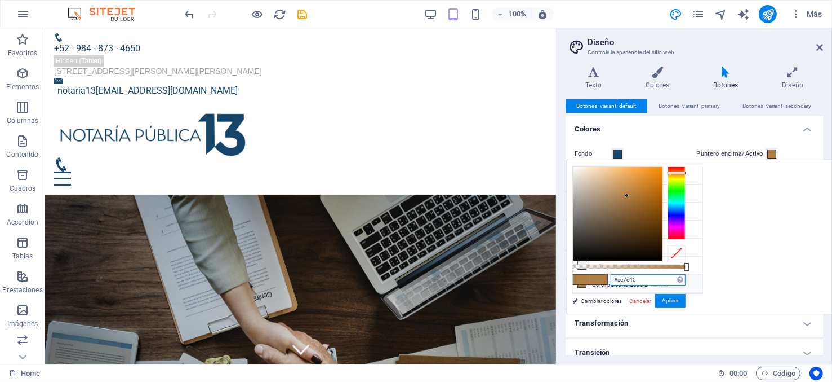
drag, startPoint x: 788, startPoint y: 280, endPoint x: 725, endPoint y: 285, distance: 62.8
click at [692, 284] on div "#ae7e45 Formatos soportados #0852ed rgb(8, 82, 237) rgba(8, 82, 237, 90%) hsv(2…" at bounding box center [629, 319] width 125 height 316
paste input "19466A"
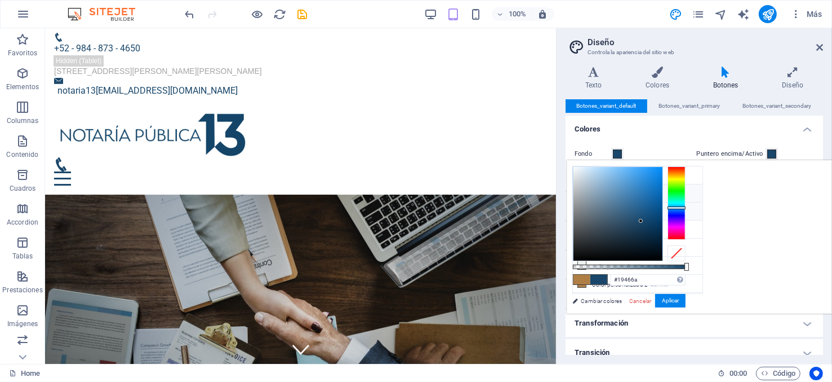
click at [643, 209] on small "#92b9d9" at bounding box center [647, 213] width 17 height 8
type input "#92b9d9"
click at [686, 300] on button "Aplicar" at bounding box center [670, 301] width 30 height 14
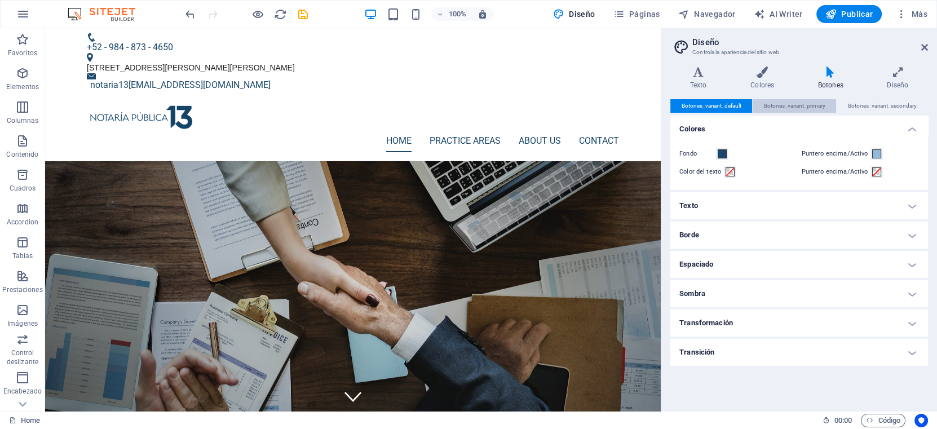
click at [812, 109] on span "Botones_variant_primary" at bounding box center [794, 106] width 61 height 14
click at [832, 70] on icon at bounding box center [897, 72] width 60 height 11
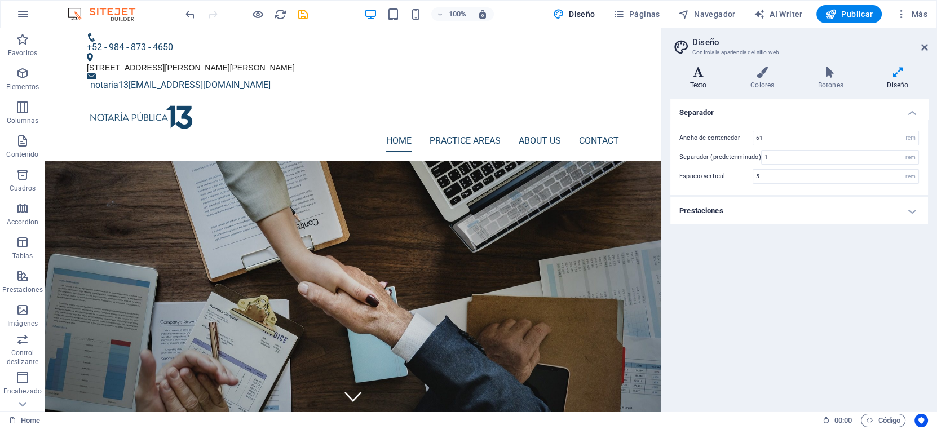
click at [707, 73] on icon at bounding box center [698, 72] width 56 height 11
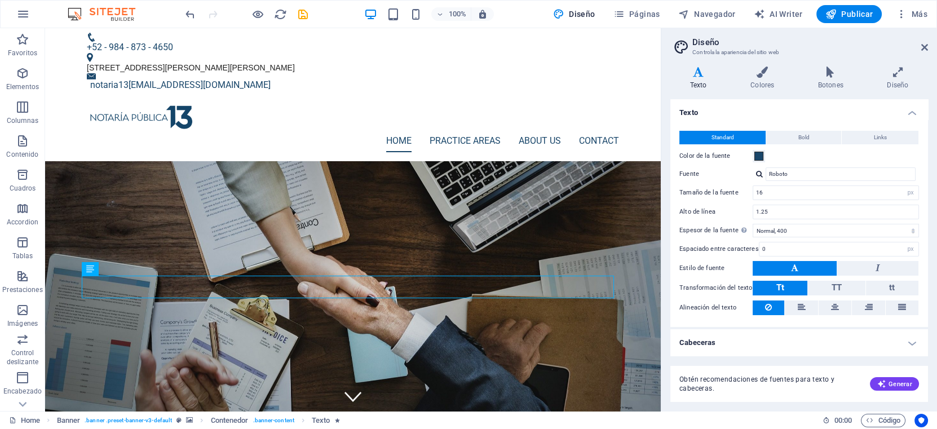
click at [832, 37] on aside "Diseño Controla la apariencia del sitio web Variantes Texto Colores Botones Dis…" at bounding box center [799, 219] width 276 height 383
click at [832, 42] on aside "Diseño Controla la apariencia del sitio web Variantes Texto Colores Botones Dis…" at bounding box center [799, 219] width 276 height 383
click at [832, 43] on icon at bounding box center [924, 47] width 7 height 9
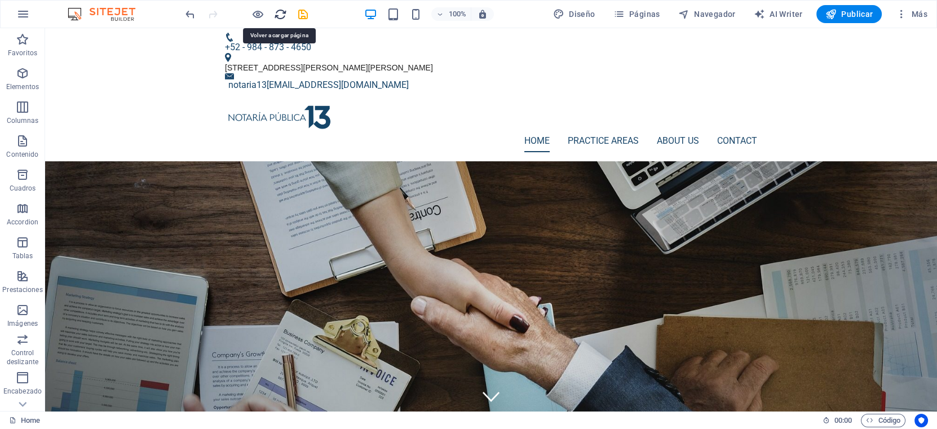
click at [277, 9] on icon "reload" at bounding box center [280, 14] width 13 height 13
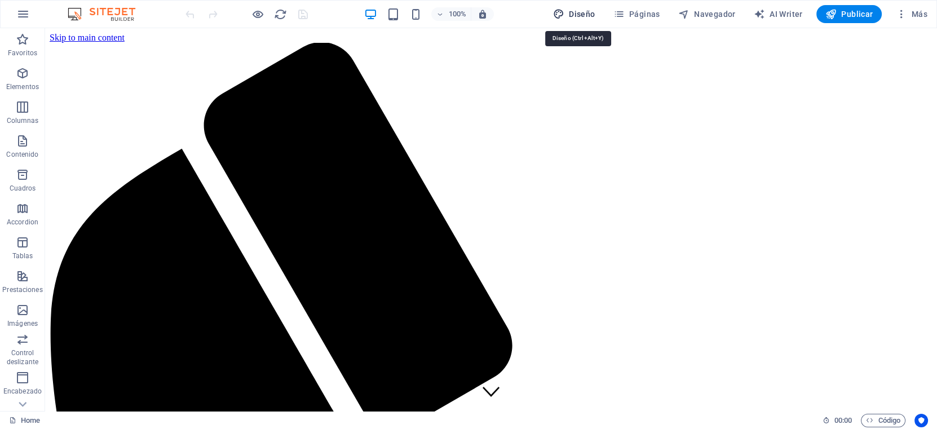
drag, startPoint x: 582, startPoint y: 9, endPoint x: 591, endPoint y: 12, distance: 9.6
click at [583, 7] on button "Diseño" at bounding box center [573, 14] width 51 height 18
select select "px"
select select "400"
select select "px"
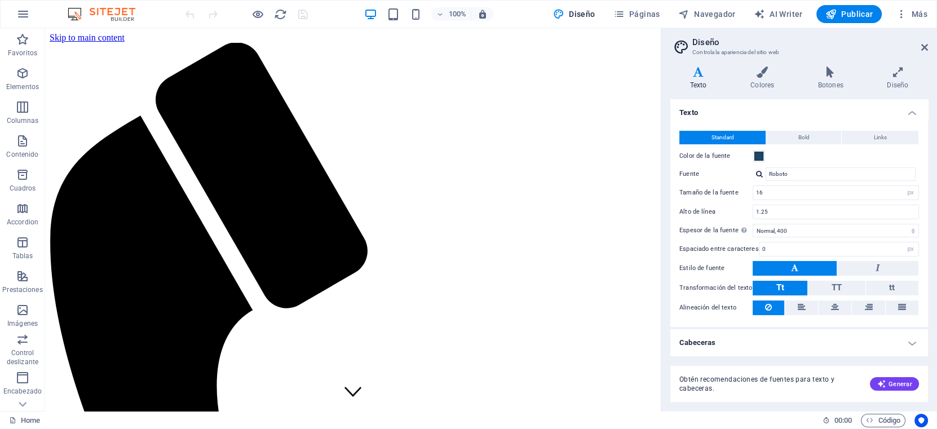
click at [695, 74] on icon at bounding box center [698, 72] width 56 height 11
click at [760, 73] on icon at bounding box center [761, 72] width 63 height 11
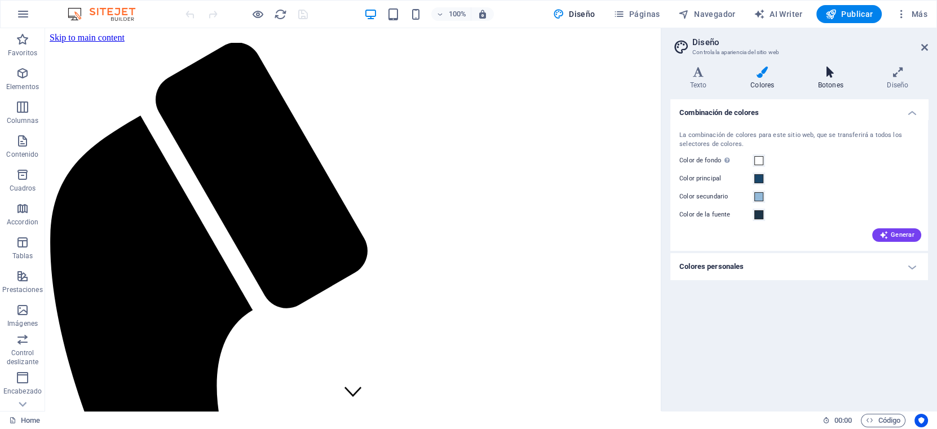
click at [832, 85] on h4 "Botones" at bounding box center [832, 79] width 69 height 24
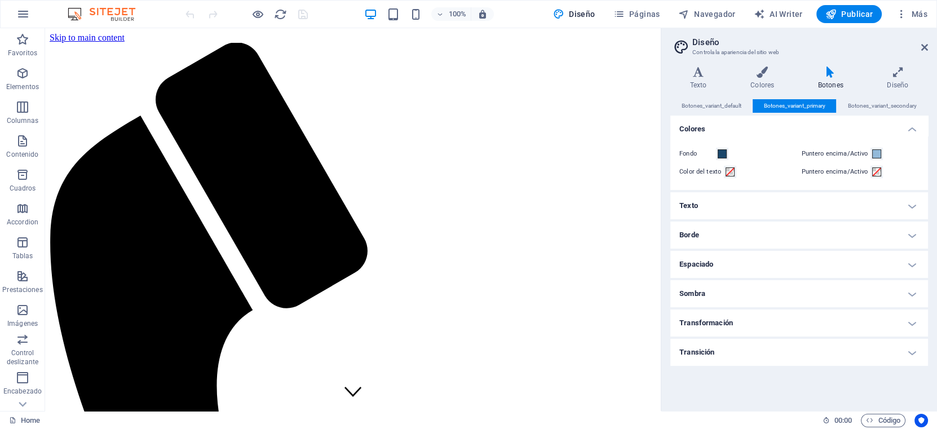
click at [763, 348] on h4 "Transición" at bounding box center [799, 352] width 258 height 27
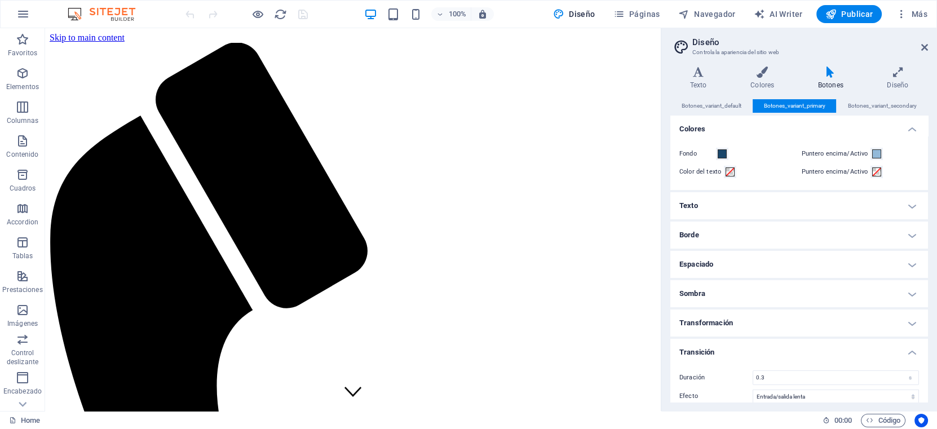
click at [758, 322] on h4 "Transformación" at bounding box center [799, 322] width 258 height 27
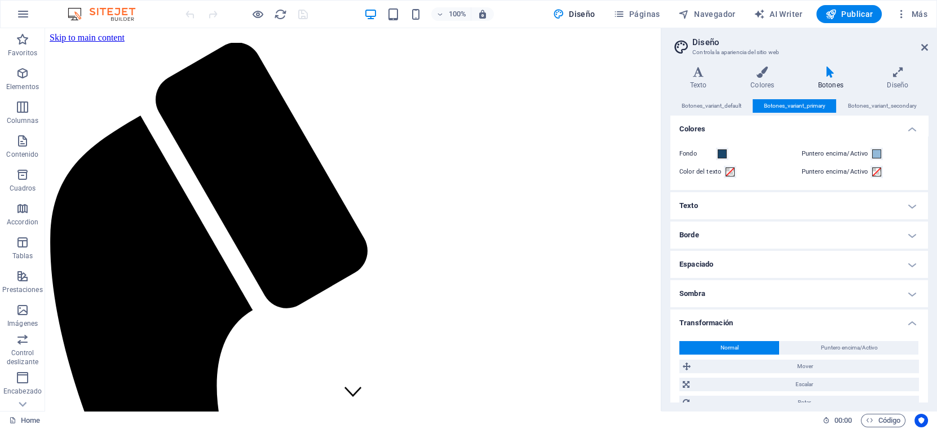
drag, startPoint x: 745, startPoint y: 292, endPoint x: 746, endPoint y: 280, distance: 11.8
click at [745, 287] on h4 "Sombra" at bounding box center [799, 293] width 258 height 27
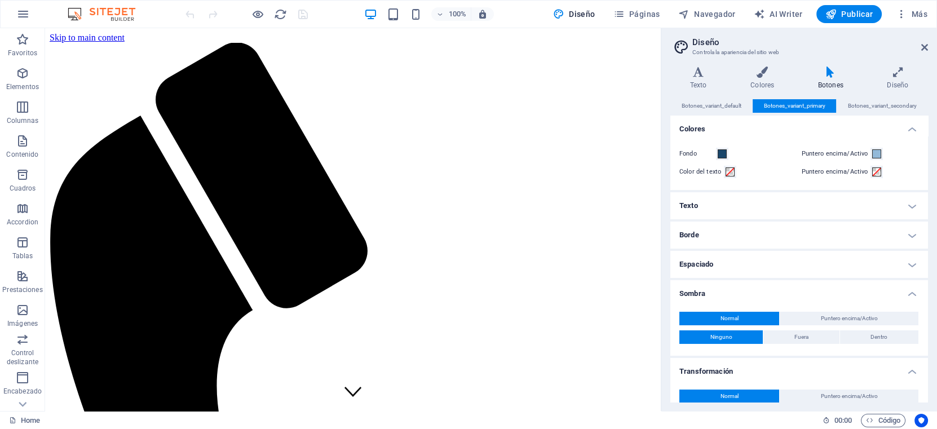
click at [735, 254] on h4 "Espaciado" at bounding box center [799, 264] width 258 height 27
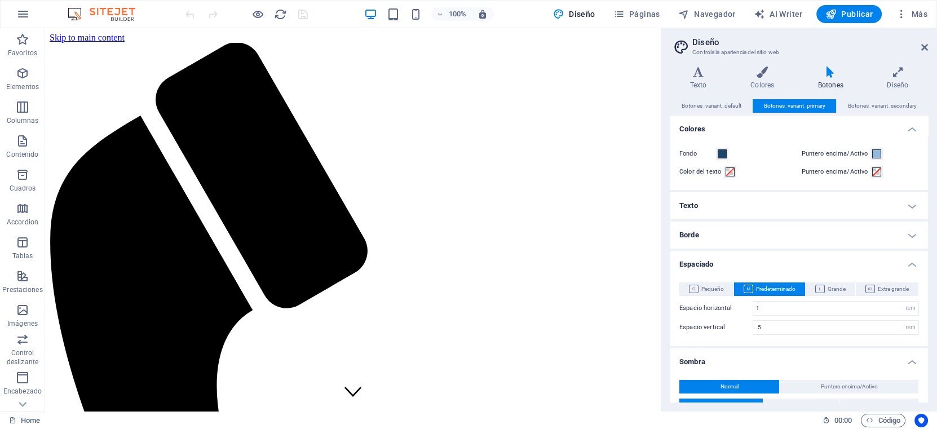
click at [723, 227] on h4 "Borde" at bounding box center [799, 234] width 258 height 27
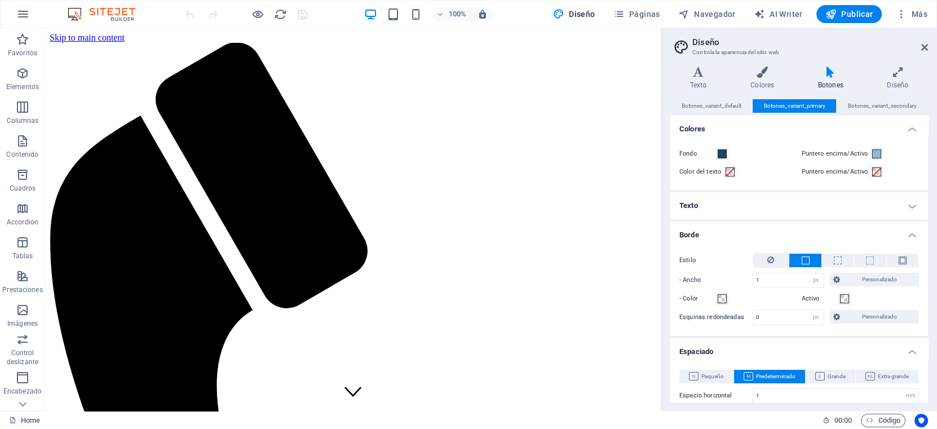
drag, startPoint x: 720, startPoint y: 201, endPoint x: 726, endPoint y: 198, distance: 6.6
click at [721, 199] on h4 "Texto" at bounding box center [799, 205] width 258 height 27
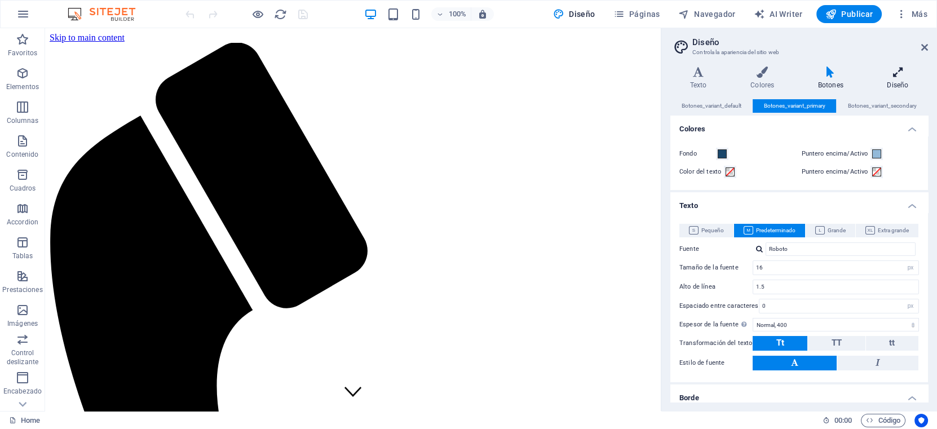
click at [832, 77] on icon at bounding box center [897, 72] width 60 height 11
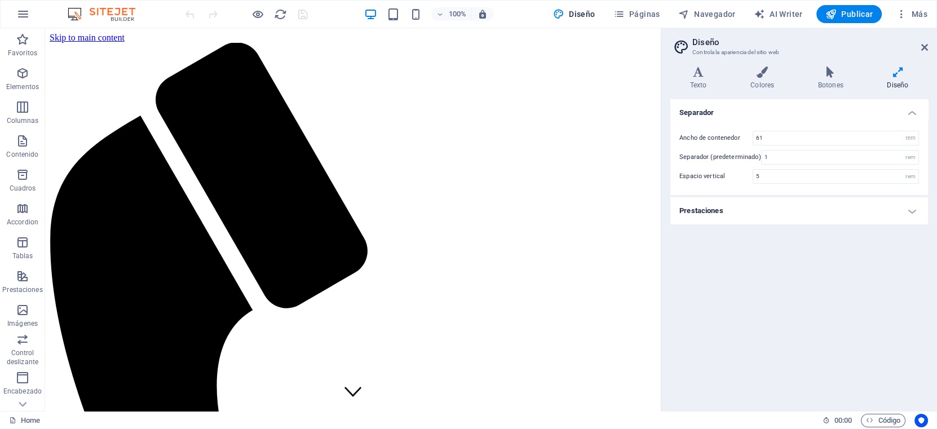
click at [832, 206] on h4 "Prestaciones" at bounding box center [799, 210] width 258 height 27
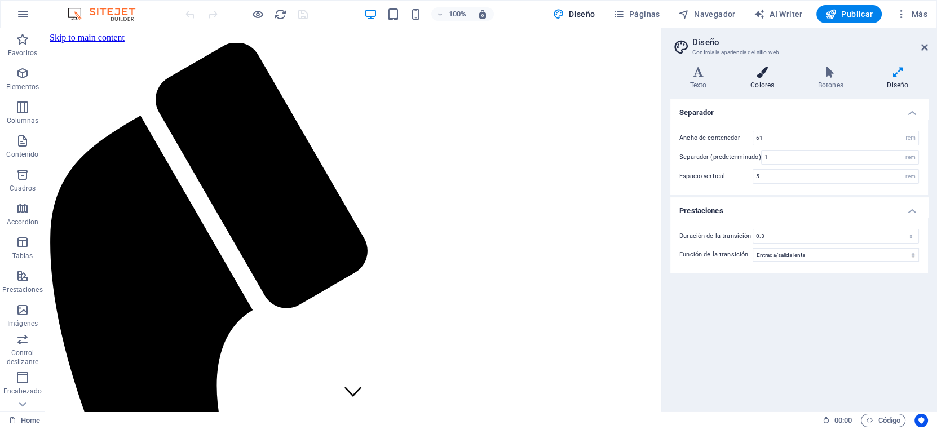
click at [767, 78] on h4 "Colores" at bounding box center [764, 79] width 68 height 24
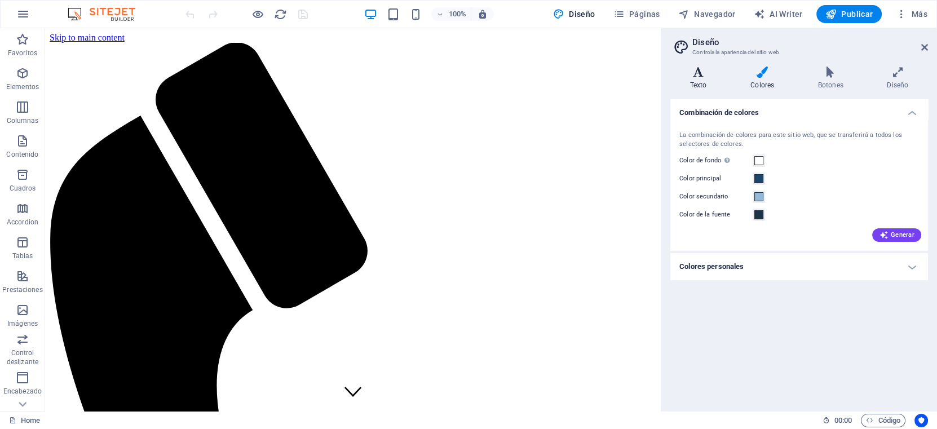
click at [699, 76] on icon at bounding box center [698, 72] width 56 height 11
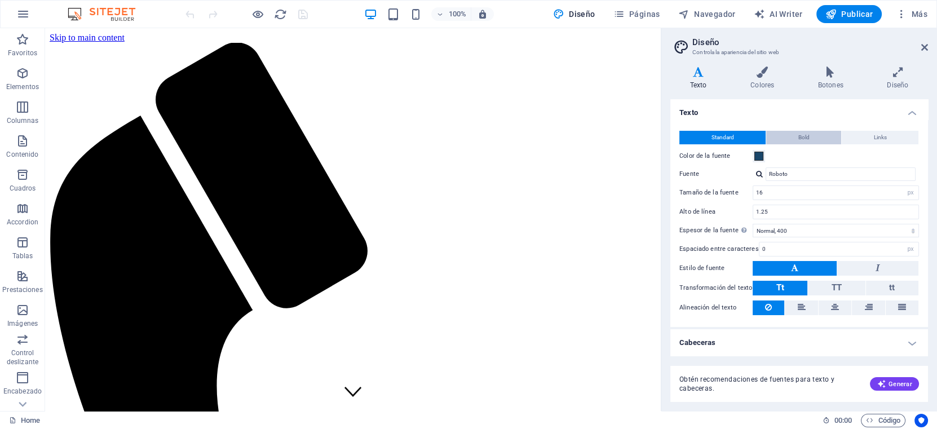
click at [809, 131] on button "Bold" at bounding box center [803, 138] width 75 height 14
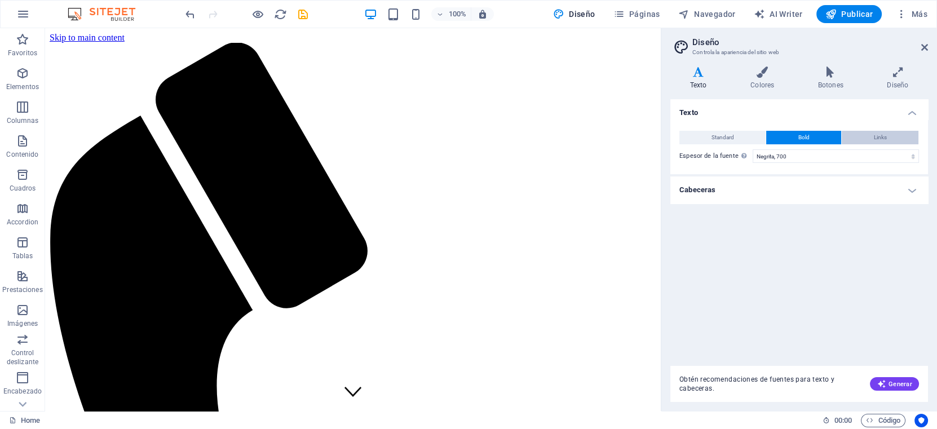
click at [832, 138] on span "Links" at bounding box center [880, 138] width 13 height 14
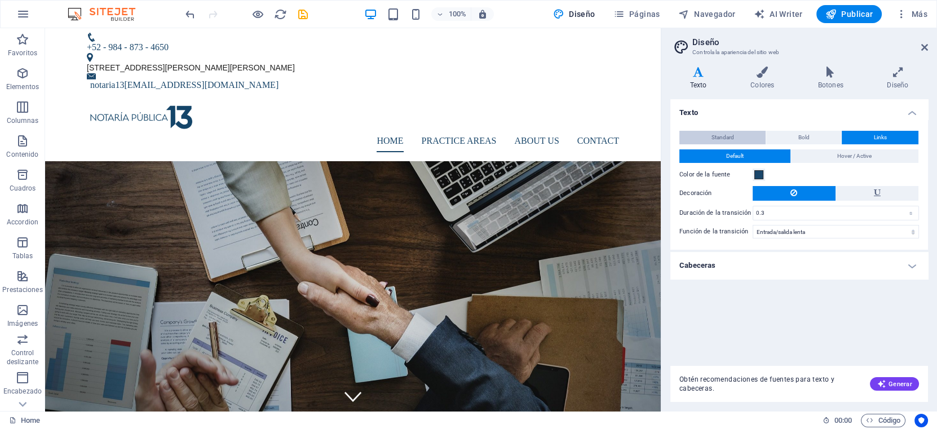
click at [721, 136] on span "Standard" at bounding box center [722, 138] width 23 height 14
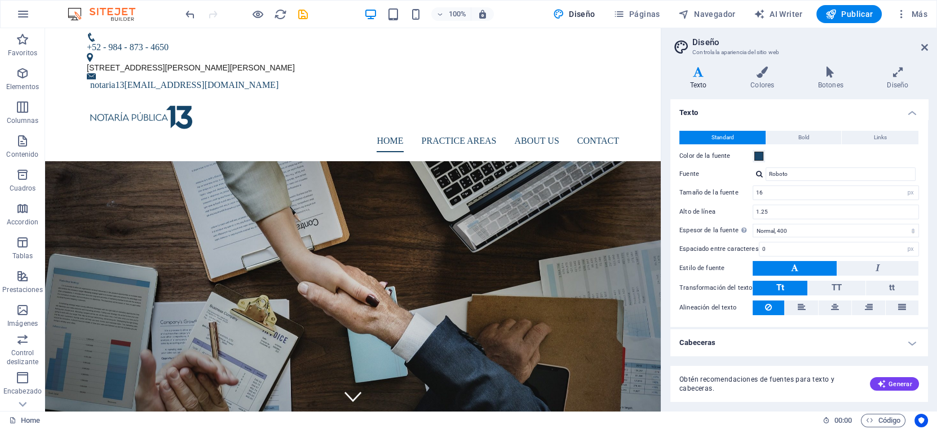
click at [832, 42] on aside "Diseño Controla la apariencia del sitio web Variantes Texto Colores Botones Dis…" at bounding box center [799, 219] width 276 height 383
click at [832, 49] on icon at bounding box center [924, 47] width 7 height 9
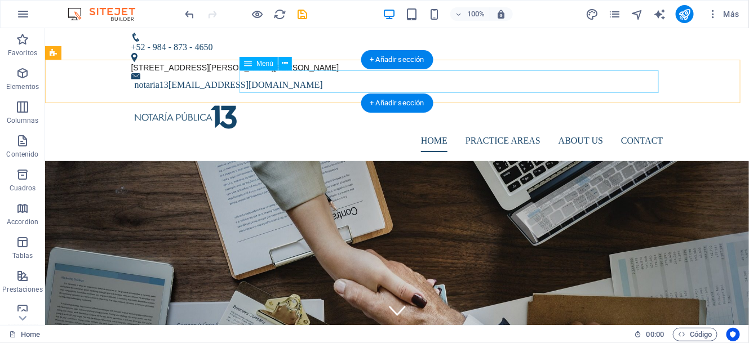
click at [316, 129] on nav "Home Practice Areas About us Contact" at bounding box center [397, 140] width 532 height 23
click at [431, 129] on nav "Home Practice Areas About us Contact" at bounding box center [397, 140] width 532 height 23
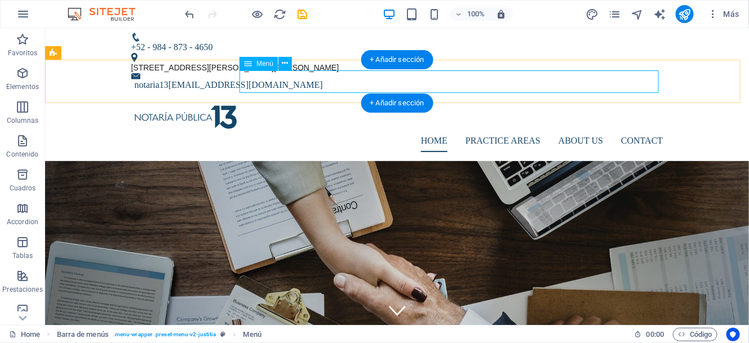
click at [45, 28] on div "Menu" at bounding box center [45, 28] width 0 height 0
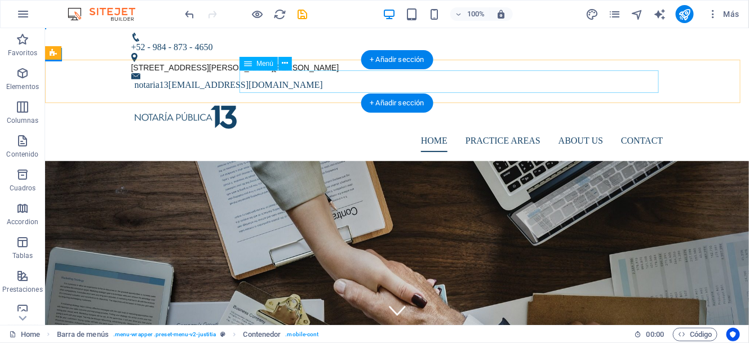
click at [428, 129] on nav "Home Practice Areas About us Contact" at bounding box center [397, 140] width 532 height 23
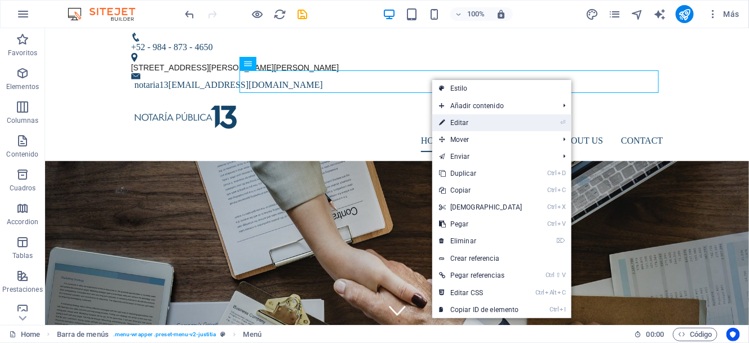
drag, startPoint x: 448, startPoint y: 120, endPoint x: 204, endPoint y: 94, distance: 244.9
click at [448, 120] on link "⏎ Editar" at bounding box center [480, 122] width 97 height 17
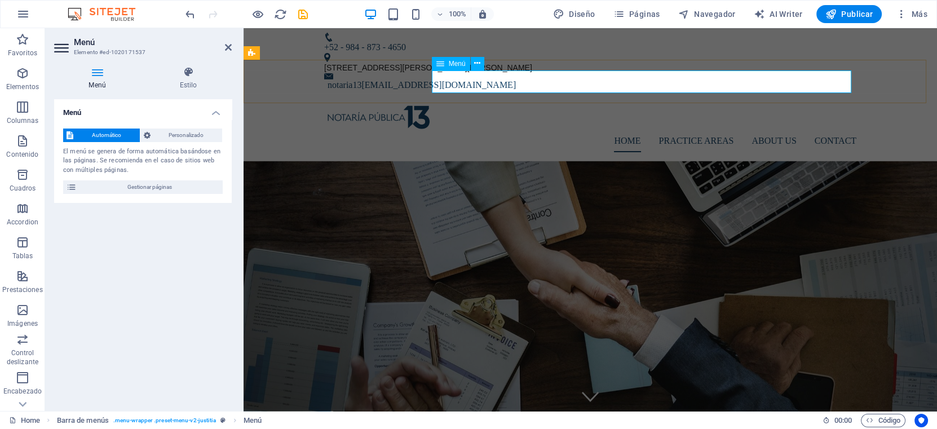
click at [623, 130] on nav "Home Practice Areas About us Contact" at bounding box center [590, 141] width 532 height 23
click at [624, 130] on nav "Home Practice Areas About us Contact" at bounding box center [590, 141] width 532 height 23
click at [625, 130] on nav "Home Practice Areas About us Contact" at bounding box center [590, 141] width 532 height 23
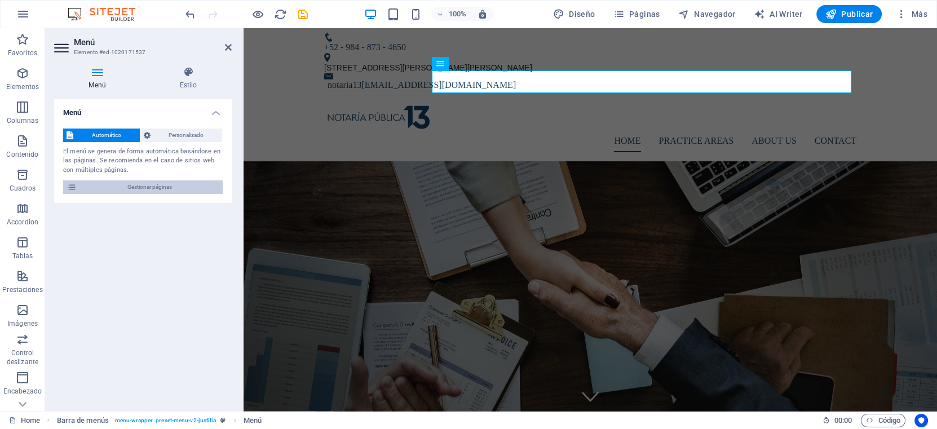
click at [106, 189] on span "Gestionar páginas" at bounding box center [149, 187] width 139 height 14
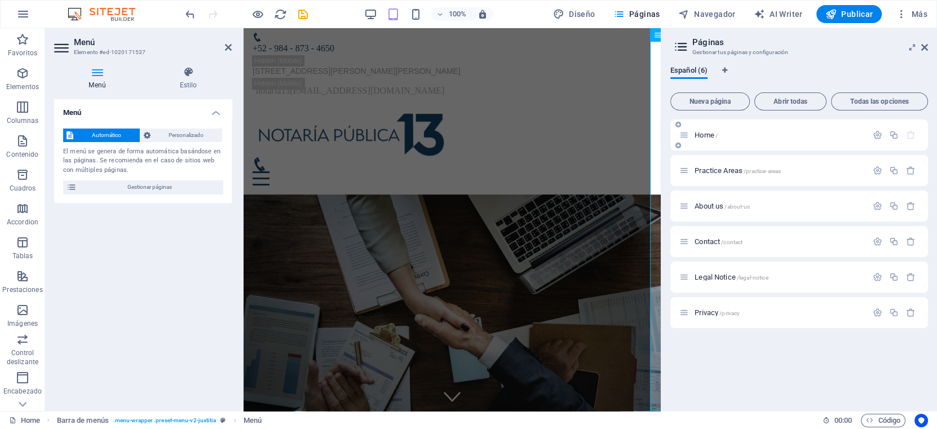
click at [702, 134] on span "Home /" at bounding box center [705, 135] width 23 height 8
click at [832, 131] on icon "button" at bounding box center [877, 135] width 10 height 10
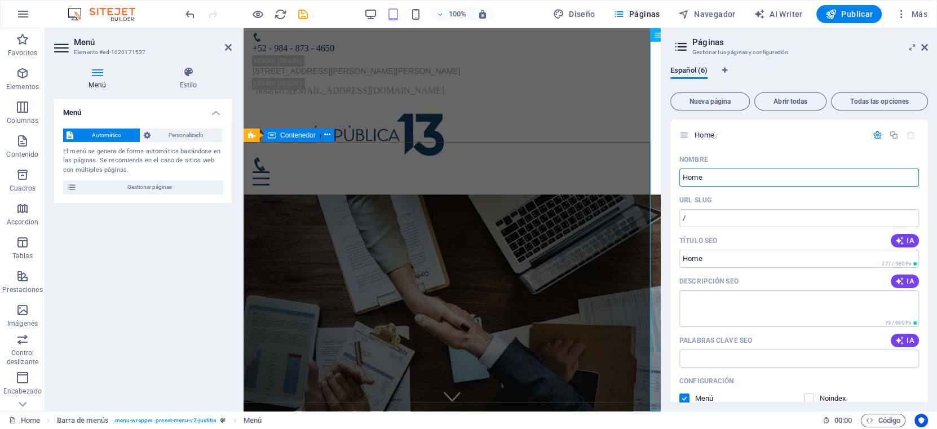
drag, startPoint x: 929, startPoint y: 209, endPoint x: 597, endPoint y: 180, distance: 332.6
type input "Inicio"
click at [832, 68] on div "Español (6)" at bounding box center [799, 77] width 258 height 21
click at [790, 103] on span "Abrir todas" at bounding box center [790, 101] width 62 height 7
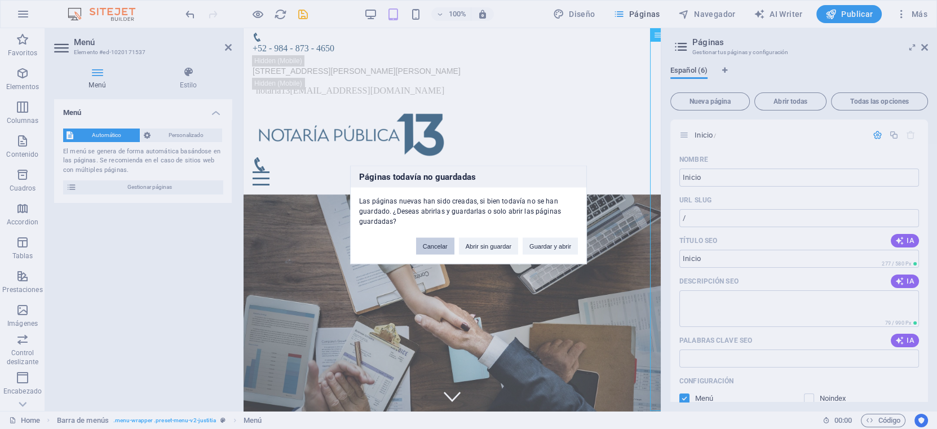
drag, startPoint x: 184, startPoint y: 216, endPoint x: 427, endPoint y: 244, distance: 244.5
click at [427, 244] on button "Cancelar" at bounding box center [435, 245] width 38 height 17
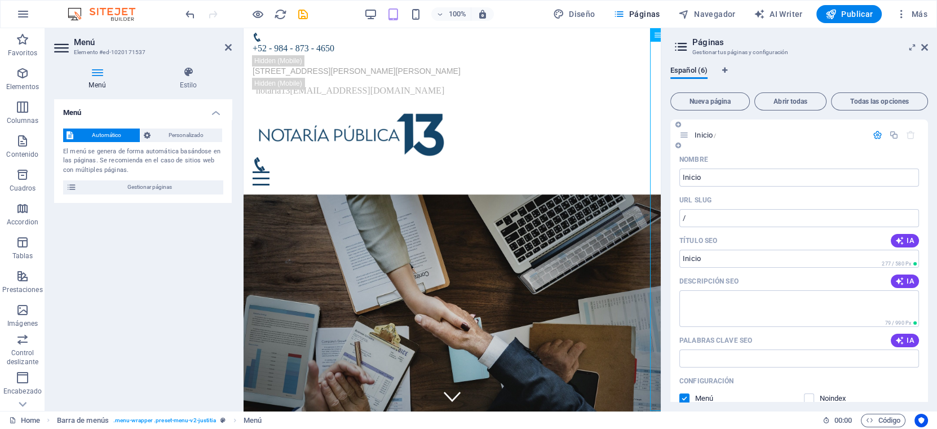
click at [832, 130] on icon "button" at bounding box center [877, 135] width 10 height 10
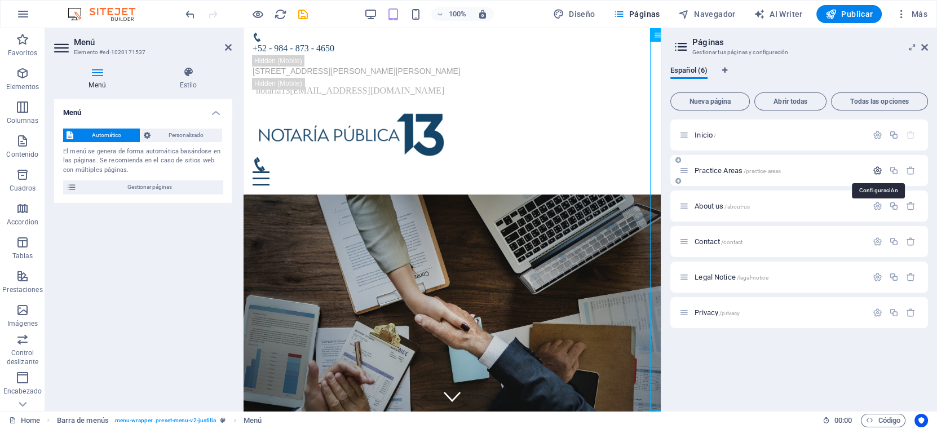
click at [832, 169] on icon "button" at bounding box center [877, 171] width 10 height 10
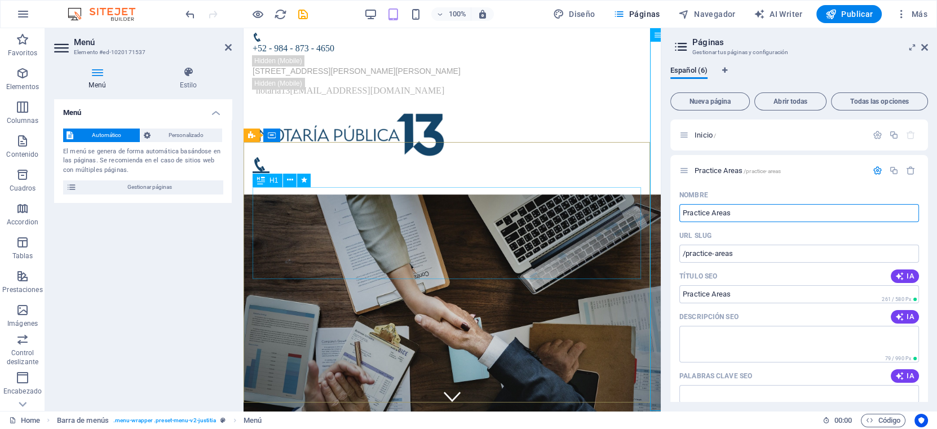
drag, startPoint x: 989, startPoint y: 241, endPoint x: 626, endPoint y: 233, distance: 363.0
type input "Servi"
type input "/ser"
type input "Ser"
type input "Servi"
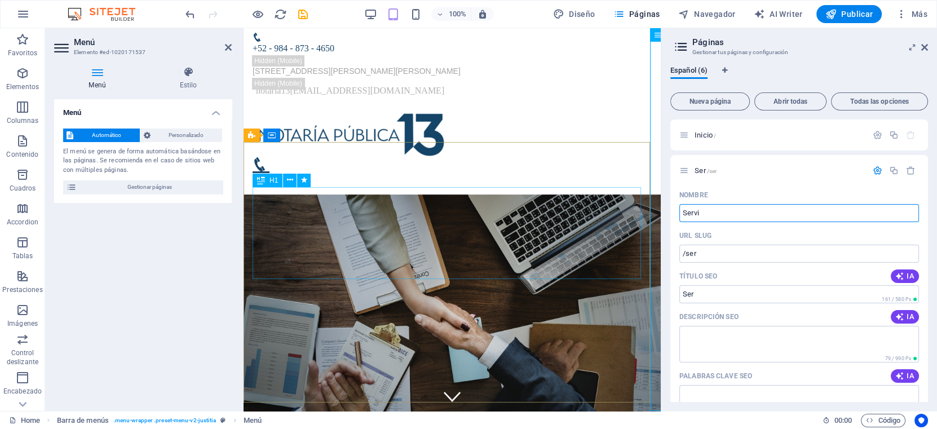
type input "/servi"
type input "Servi"
type input "Servicios N"
type input "/servicios"
type input "Servicios"
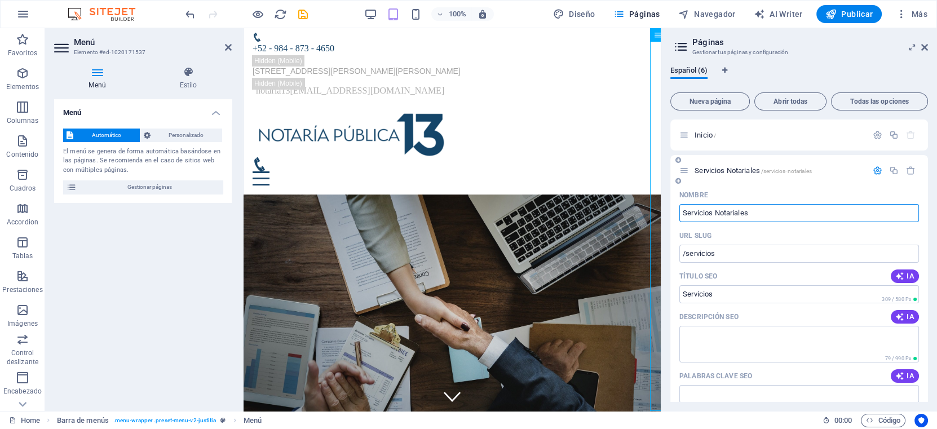
type input "Servicios Notariales"
type input "/servicios-notariales"
type input "Servicios Notariales"
click at [832, 167] on icon "button" at bounding box center [877, 171] width 10 height 10
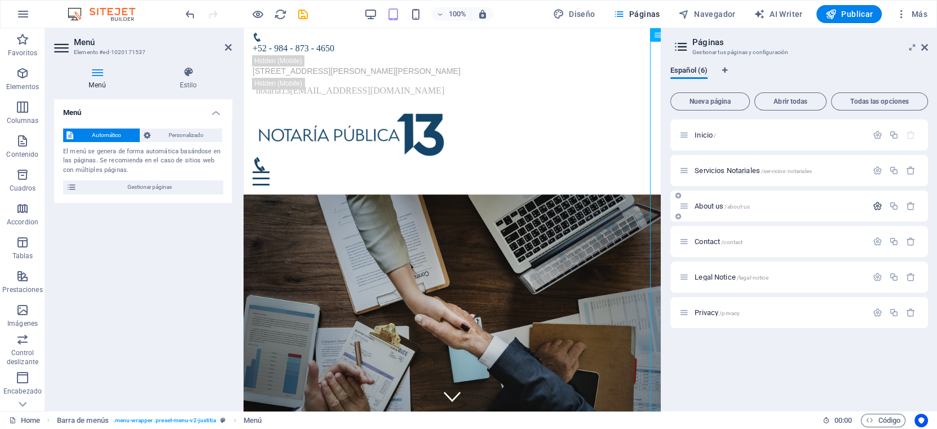
click at [832, 203] on icon "button" at bounding box center [877, 206] width 10 height 10
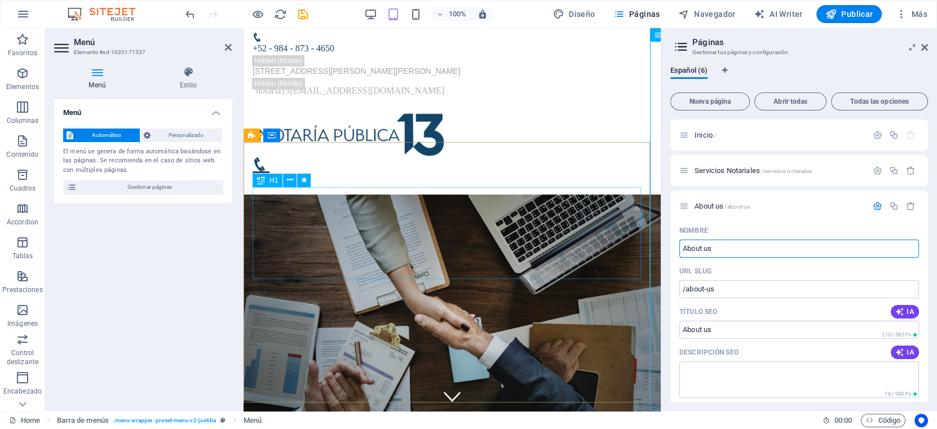
drag, startPoint x: 962, startPoint y: 282, endPoint x: 614, endPoint y: 256, distance: 349.3
type input "Quienes S"
type input "/quienes"
type input "Quienes"
type input "Quienes Somos"
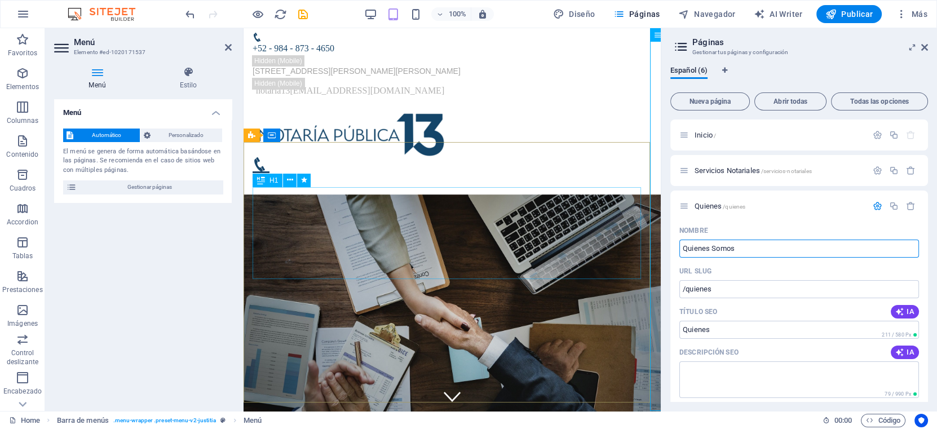
type input "/quienes-somos"
type input "Quienes Somos"
click at [832, 206] on icon "button" at bounding box center [877, 206] width 10 height 10
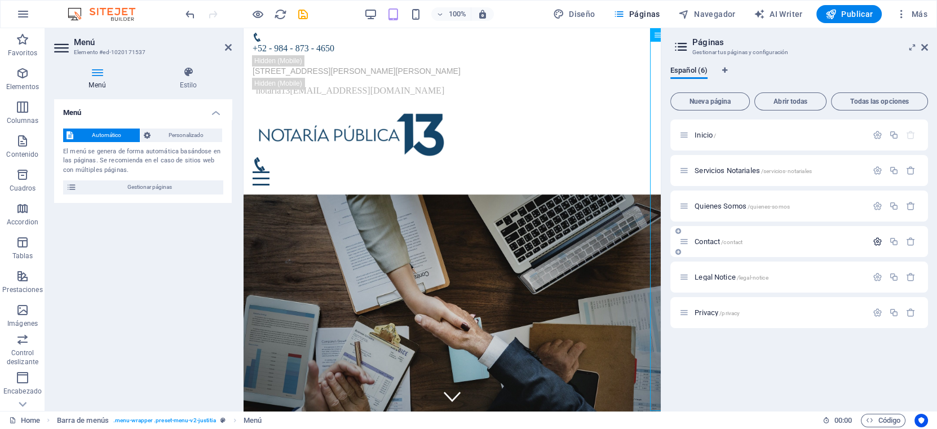
click at [832, 243] on icon "button" at bounding box center [877, 242] width 10 height 10
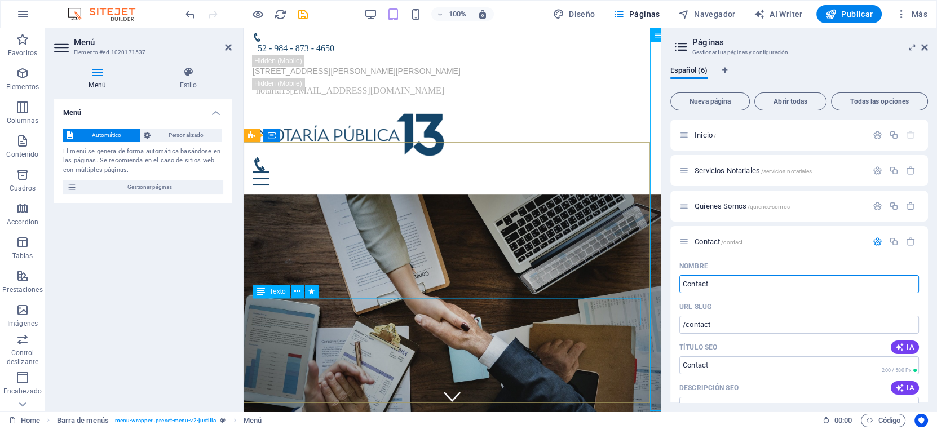
drag, startPoint x: 969, startPoint y: 312, endPoint x: 575, endPoint y: 299, distance: 394.2
type input "Contactanoa"
type input "/contactanoa"
type input "Contactanoa"
type input "Contactanos"
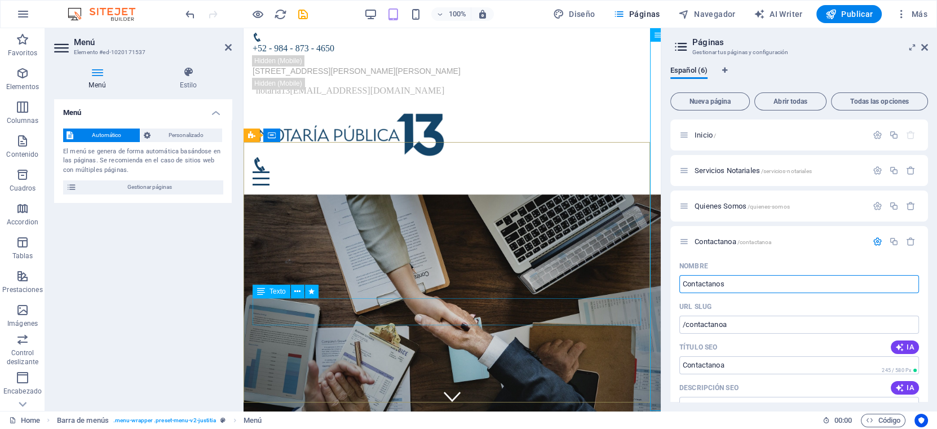
type input "/contactanos"
type input "Contactanos"
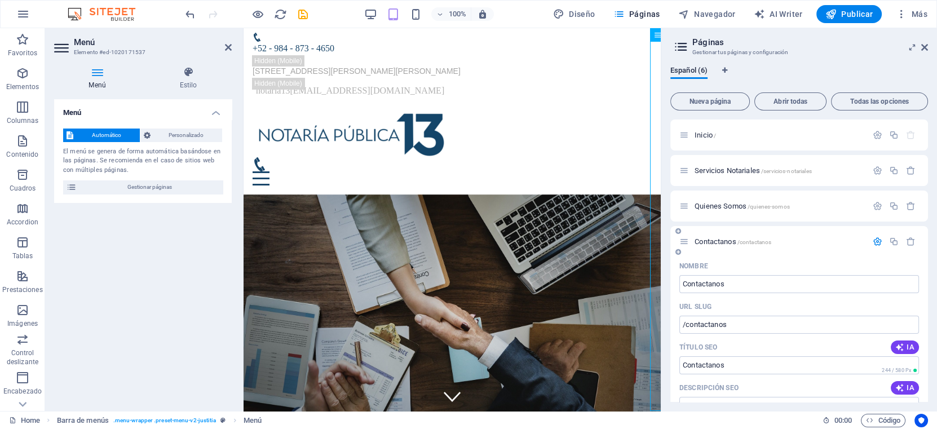
click at [832, 240] on icon "button" at bounding box center [877, 242] width 10 height 10
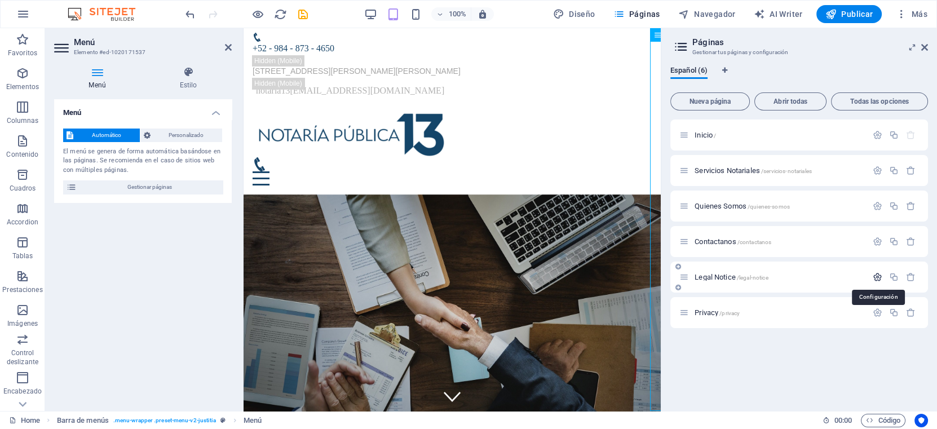
click at [832, 276] on icon "button" at bounding box center [877, 277] width 10 height 10
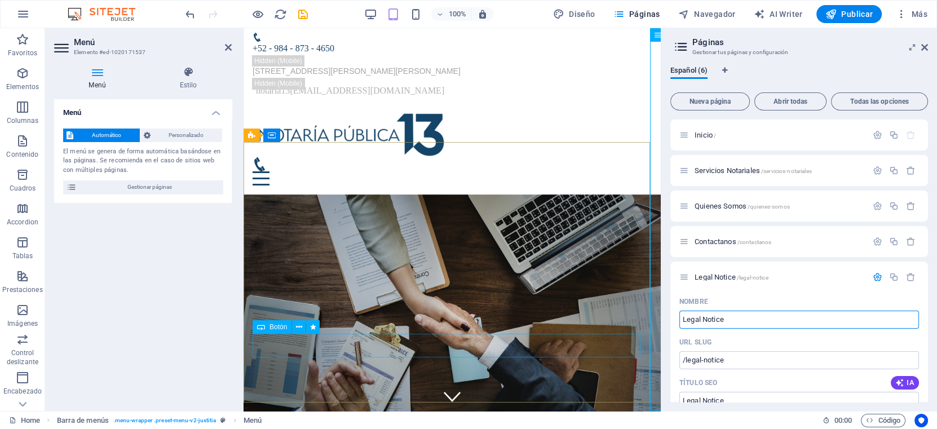
drag, startPoint x: 995, startPoint y: 353, endPoint x: 546, endPoint y: 342, distance: 448.8
type input "A"
type input "/a"
type input "A"
type input "Aviso de p"
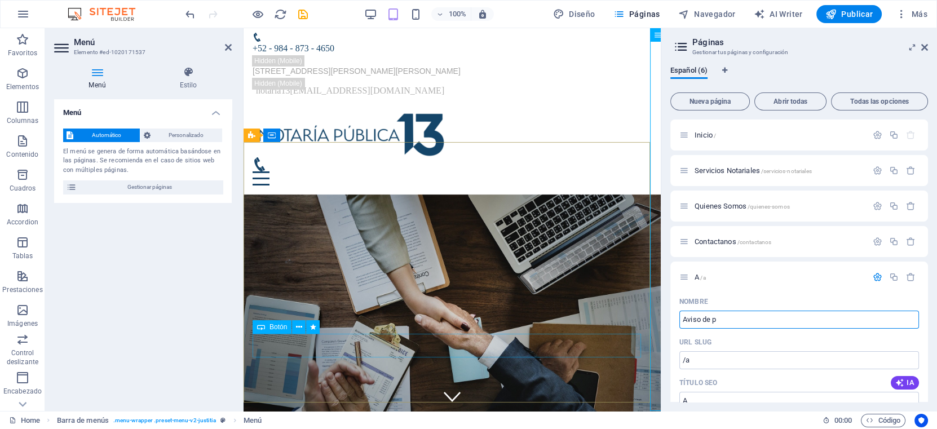
type input "/aviso-de-p"
type input "Aviso de p"
type input "Aviso de"
type input "/aviso-de"
type input "Aviso de"
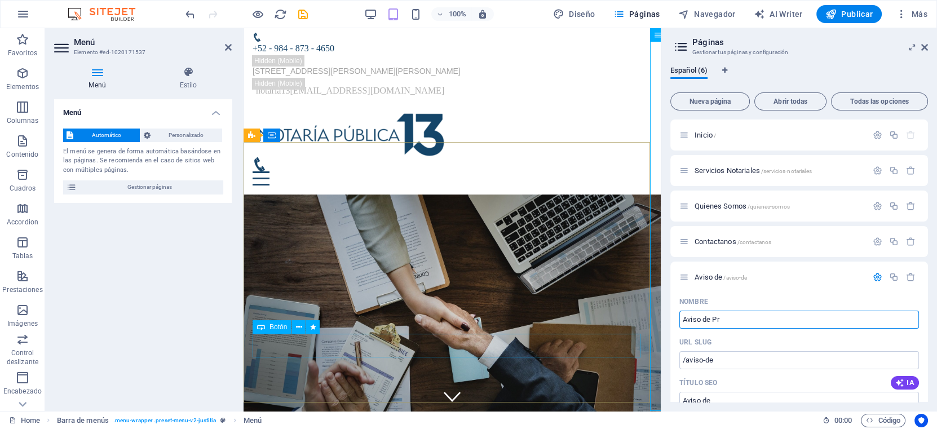
type input "Aviso de Pri"
type input "/aviso-de-p"
type input "Aviso de P"
type input "Aviso de Privacidad"
type input "/aviso-de-privacidad"
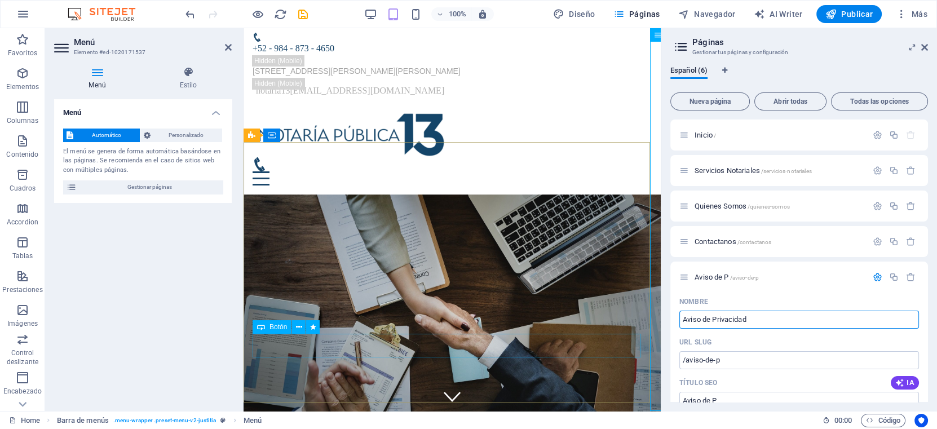
type input "Aviso de Privacidad"
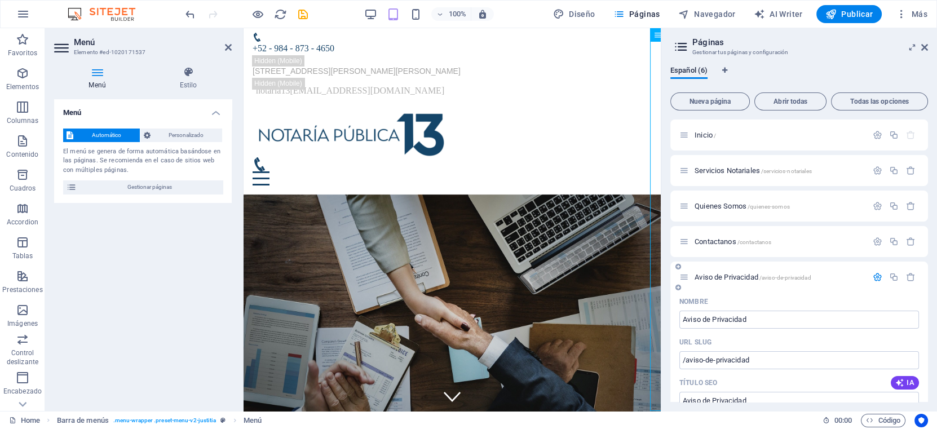
click at [832, 277] on icon "button" at bounding box center [877, 277] width 10 height 10
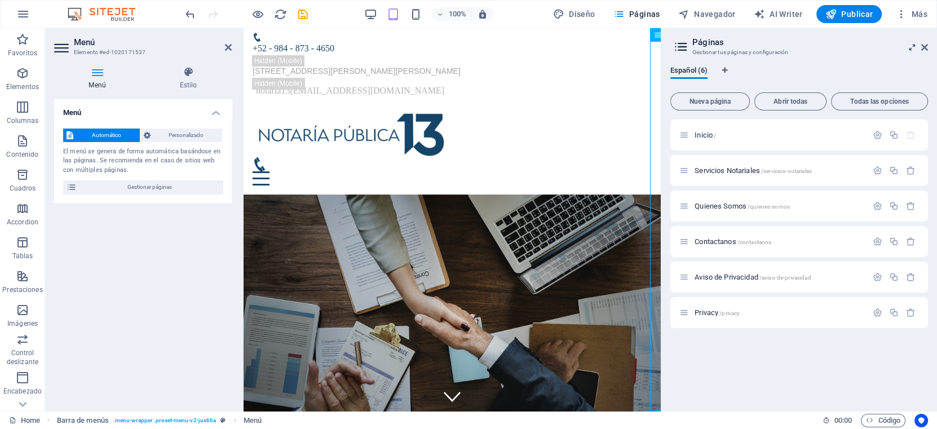
click at [832, 48] on icon at bounding box center [912, 47] width 0 height 9
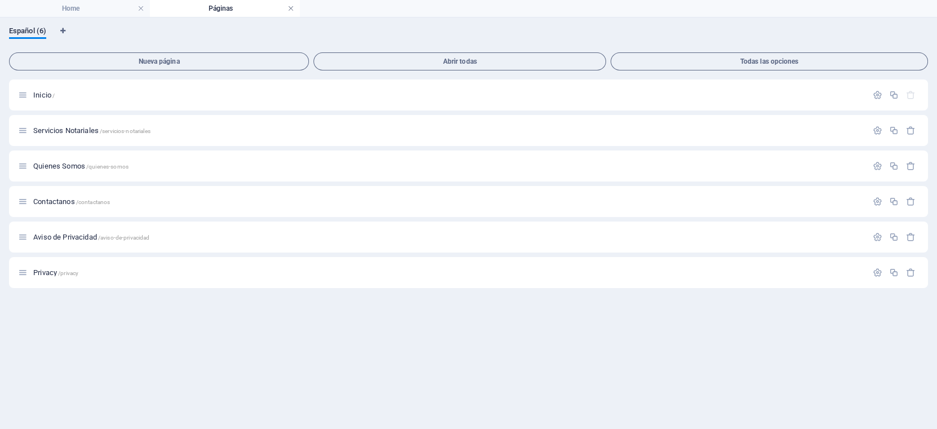
click at [293, 4] on link at bounding box center [290, 8] width 7 height 11
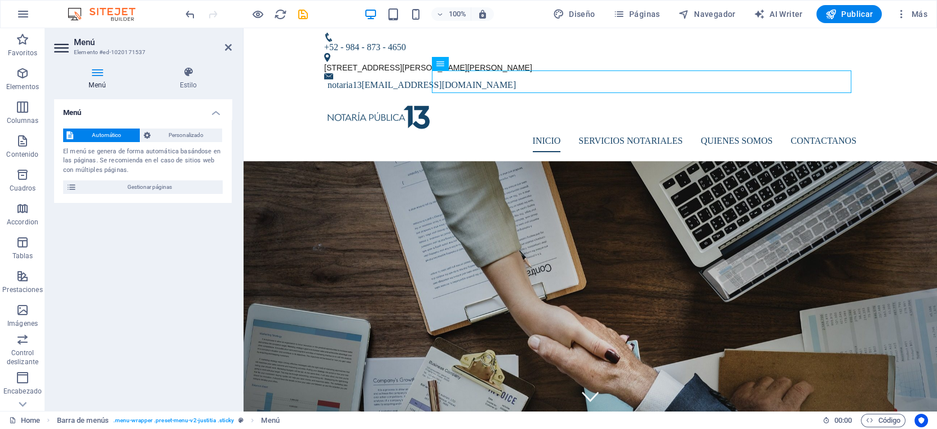
click at [98, 74] on icon at bounding box center [97, 72] width 86 height 11
click at [59, 42] on icon at bounding box center [62, 48] width 17 height 18
click at [231, 43] on icon at bounding box center [228, 47] width 7 height 9
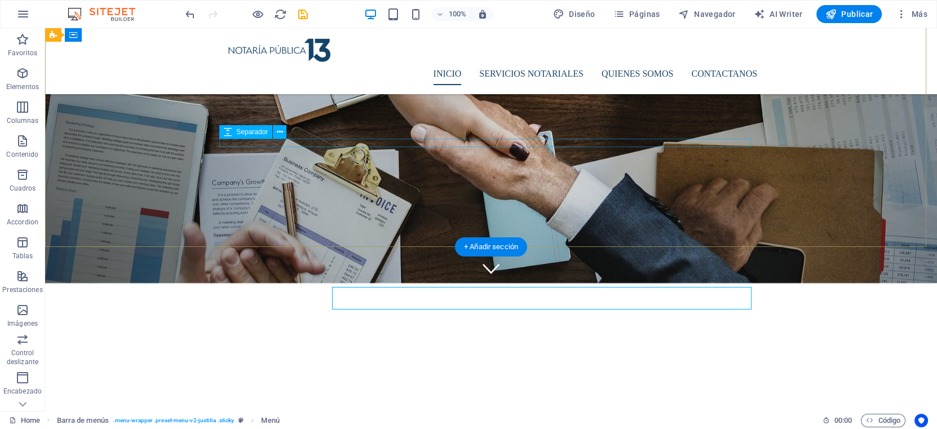
scroll to position [469, 0]
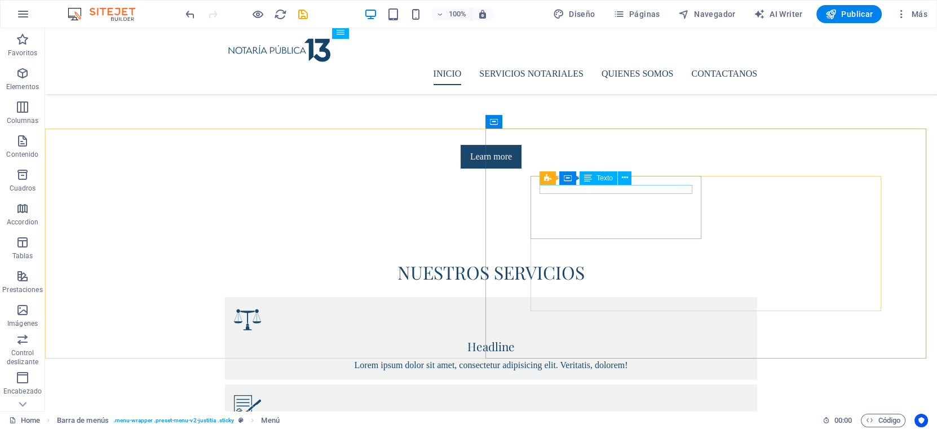
click at [602, 177] on span "Texto" at bounding box center [604, 178] width 16 height 7
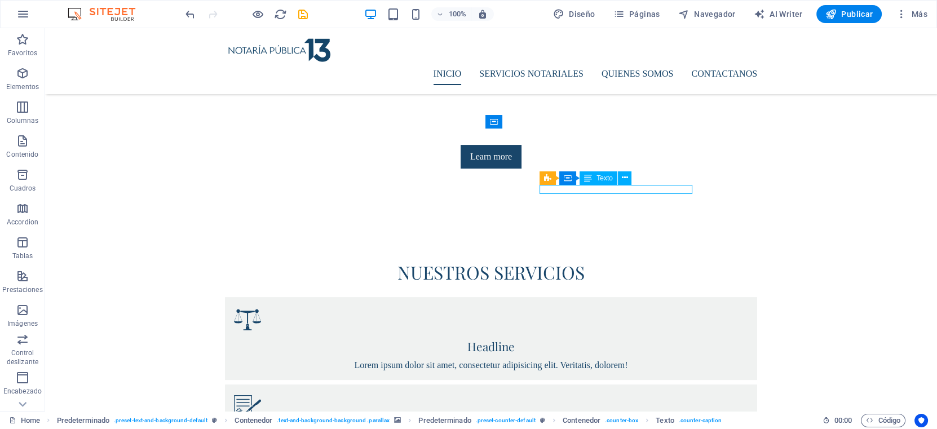
click at [600, 175] on span "Texto" at bounding box center [604, 178] width 16 height 7
click at [601, 176] on span "Texto" at bounding box center [604, 178] width 16 height 7
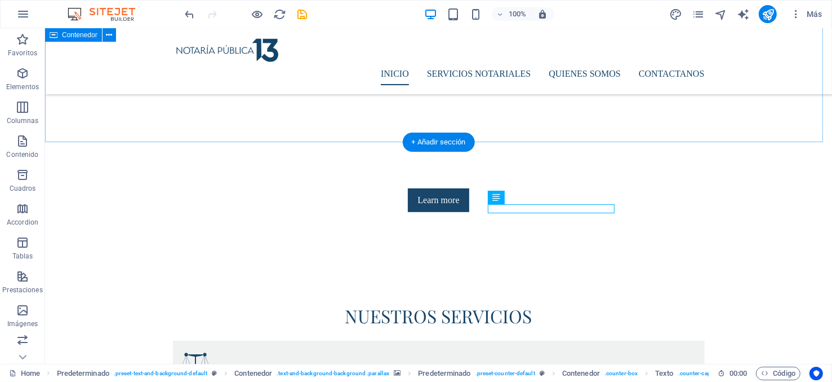
scroll to position [455, 0]
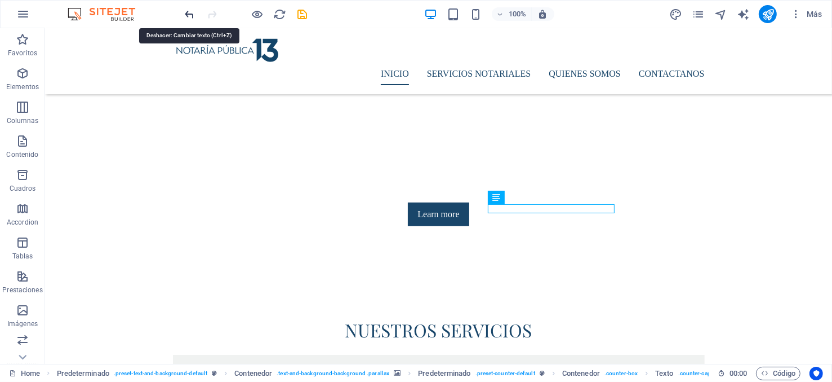
click at [188, 12] on icon "undo" at bounding box center [190, 14] width 13 height 13
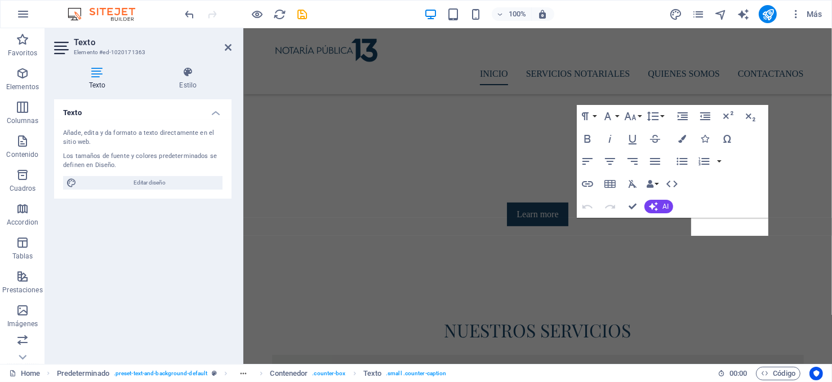
click at [730, 210] on div "Paragraph Format Normal Heading 1 Heading 2 Heading 3 Heading 4 Heading 5 Headi…" at bounding box center [673, 161] width 192 height 113
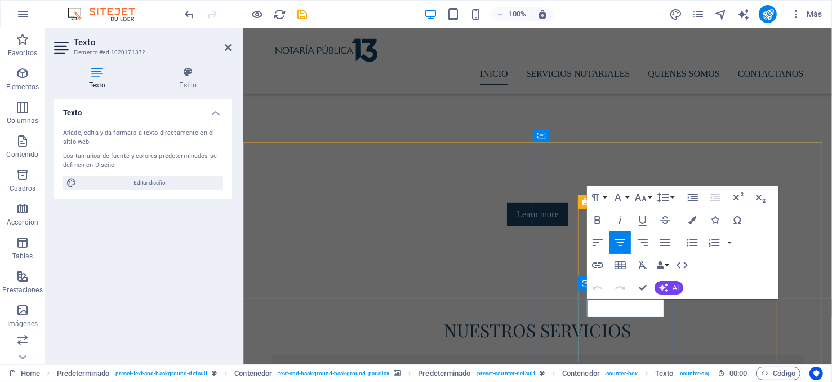
drag, startPoint x: 653, startPoint y: 312, endPoint x: 607, endPoint y: 310, distance: 45.7
drag, startPoint x: 606, startPoint y: 304, endPoint x: 663, endPoint y: 316, distance: 57.5
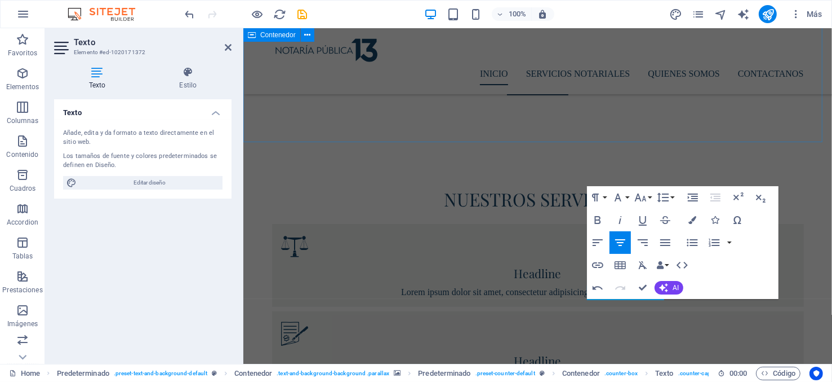
scroll to position [664, 0]
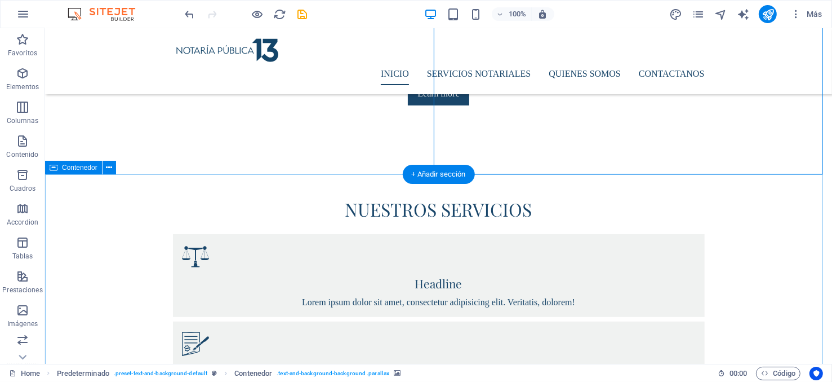
scroll to position [560, 0]
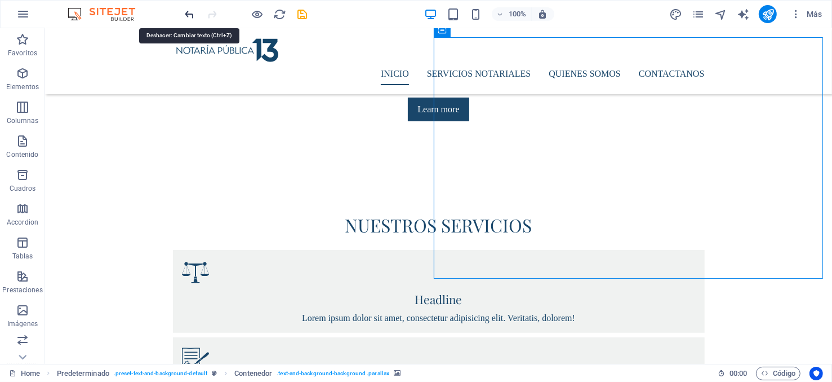
click at [185, 12] on icon "undo" at bounding box center [190, 14] width 13 height 13
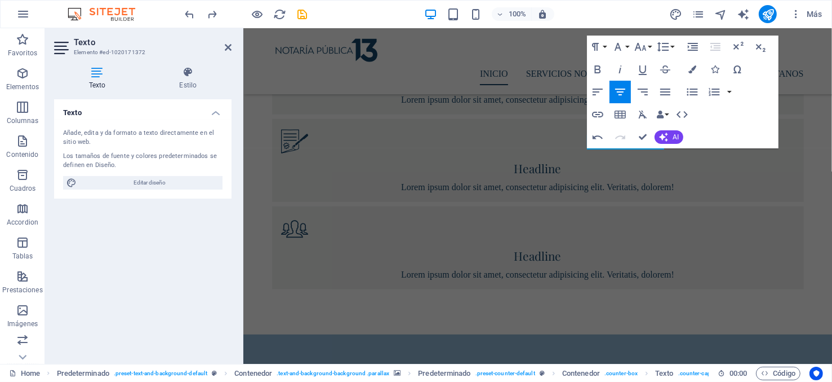
scroll to position [569, 0]
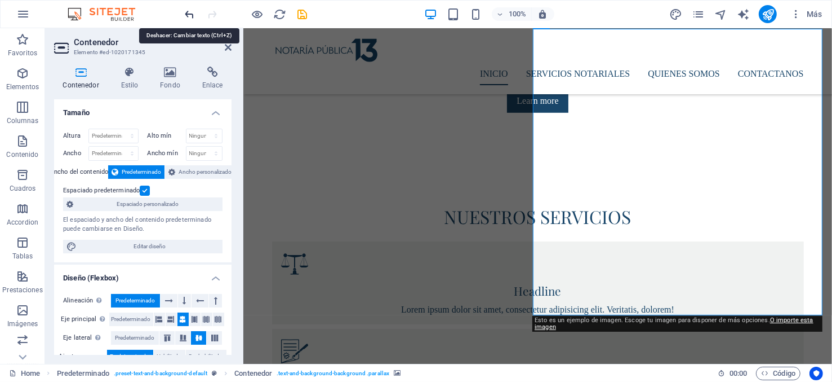
click at [188, 15] on icon "undo" at bounding box center [190, 14] width 13 height 13
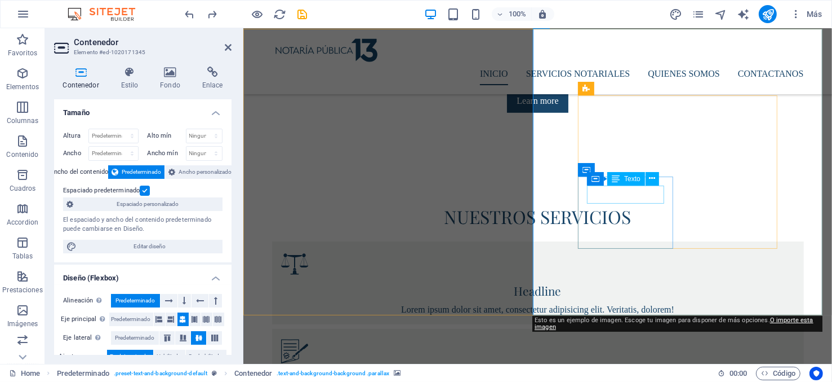
drag, startPoint x: 627, startPoint y: 191, endPoint x: 627, endPoint y: 198, distance: 6.8
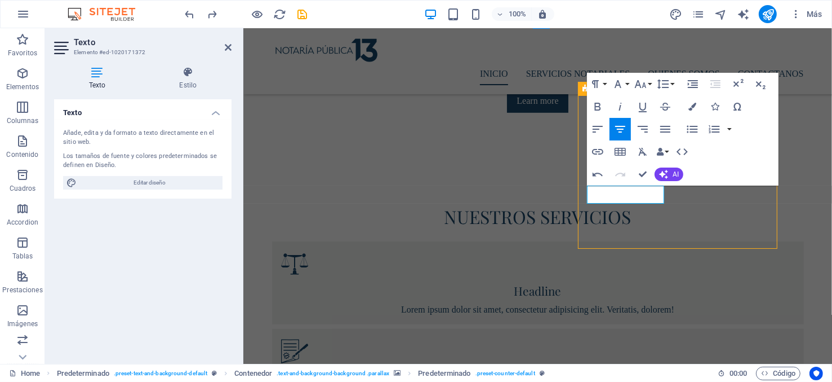
scroll to position [546, 0]
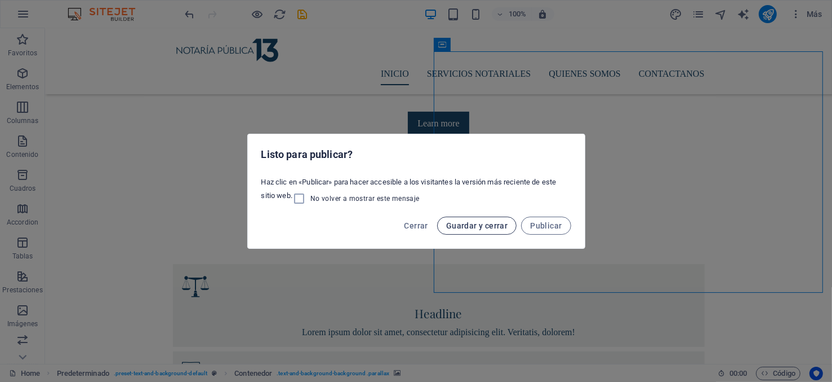
click at [490, 227] on span "Guardar y cerrar" at bounding box center [476, 225] width 61 height 9
